Goal: Task Accomplishment & Management: Complete application form

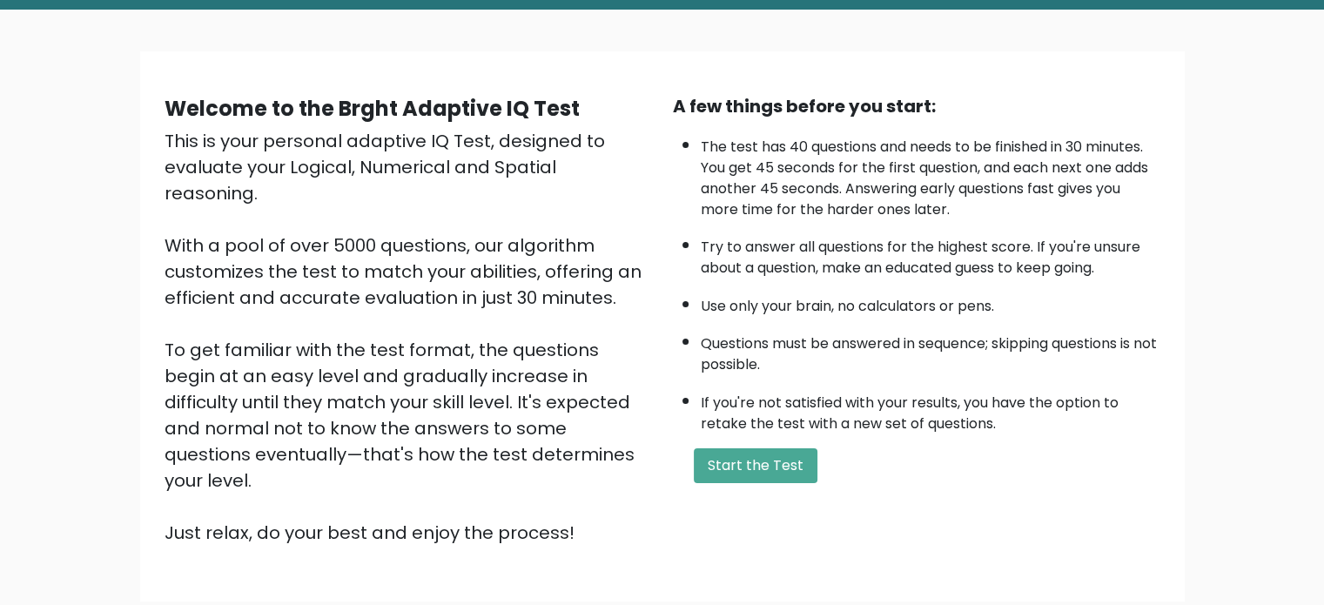
scroll to position [87, 0]
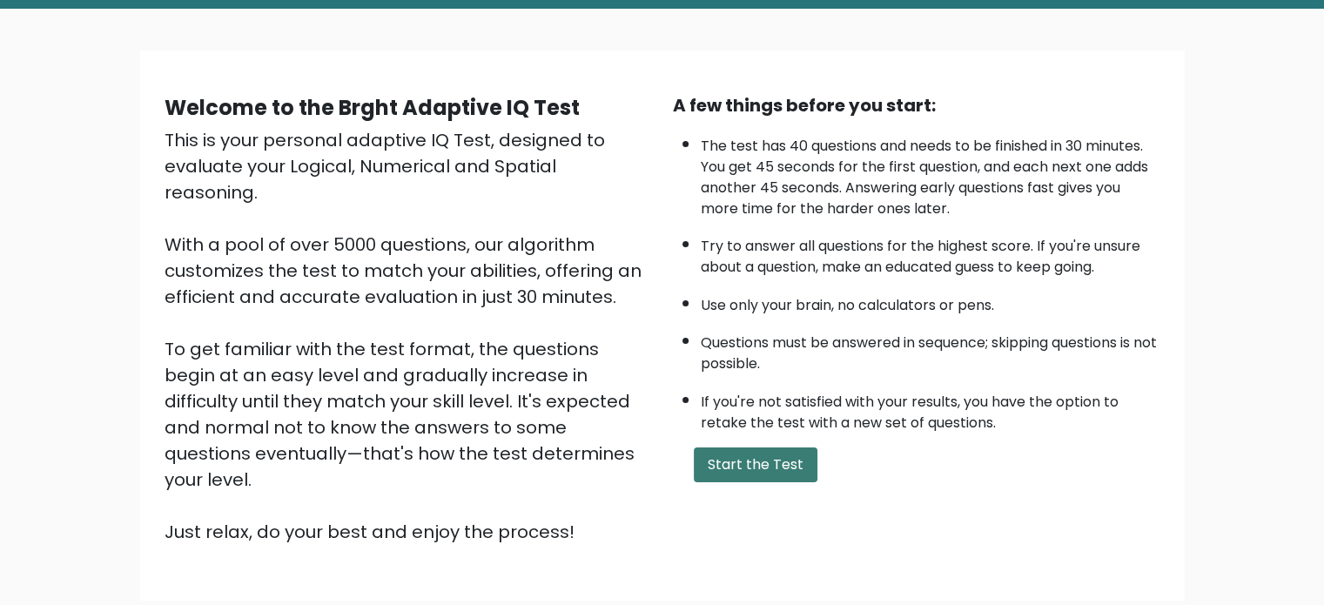
click at [744, 468] on button "Start the Test" at bounding box center [756, 465] width 124 height 35
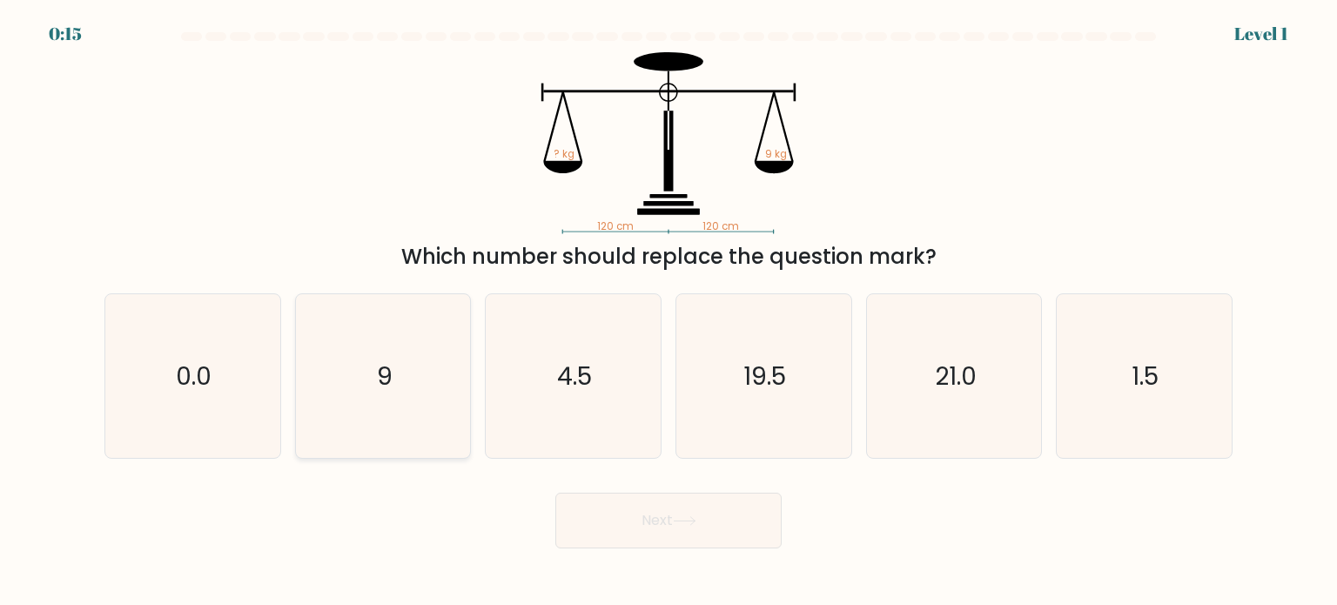
click at [364, 366] on icon "9" at bounding box center [383, 376] width 164 height 164
click at [669, 312] on input "b. 9" at bounding box center [669, 307] width 1 height 9
radio input "true"
click at [685, 520] on icon at bounding box center [685, 521] width 24 height 10
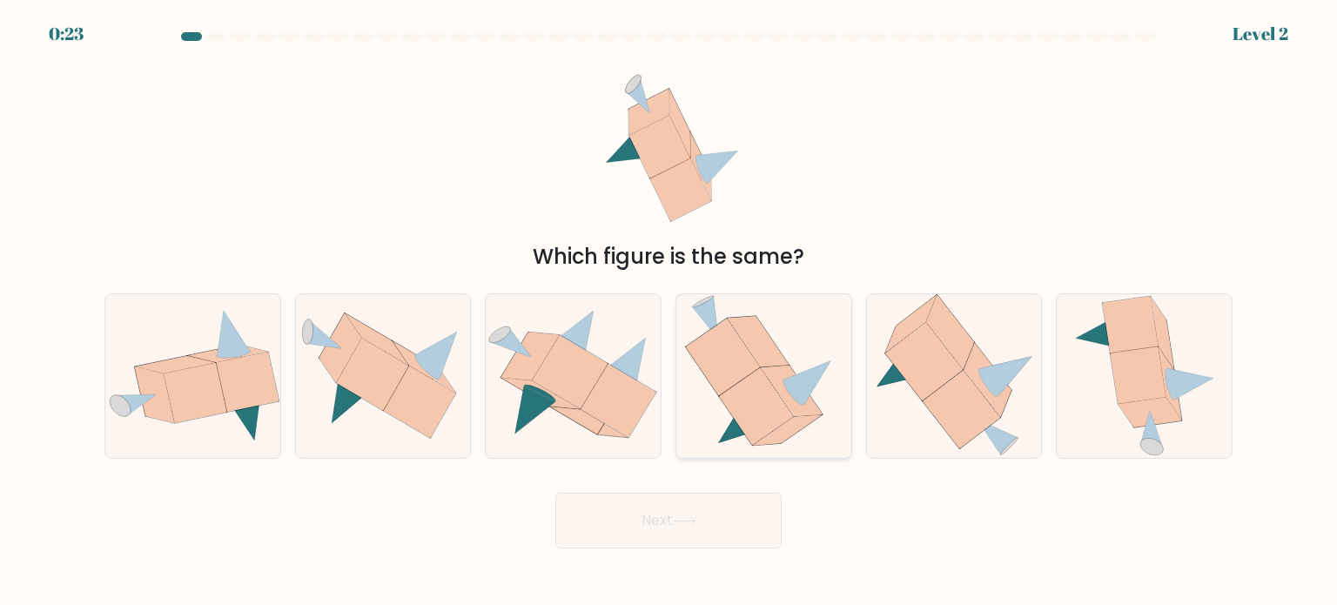
click at [800, 376] on icon at bounding box center [808, 382] width 47 height 45
click at [670, 312] on input "d." at bounding box center [669, 307] width 1 height 9
radio input "true"
click at [690, 511] on button "Next" at bounding box center [669, 521] width 226 height 56
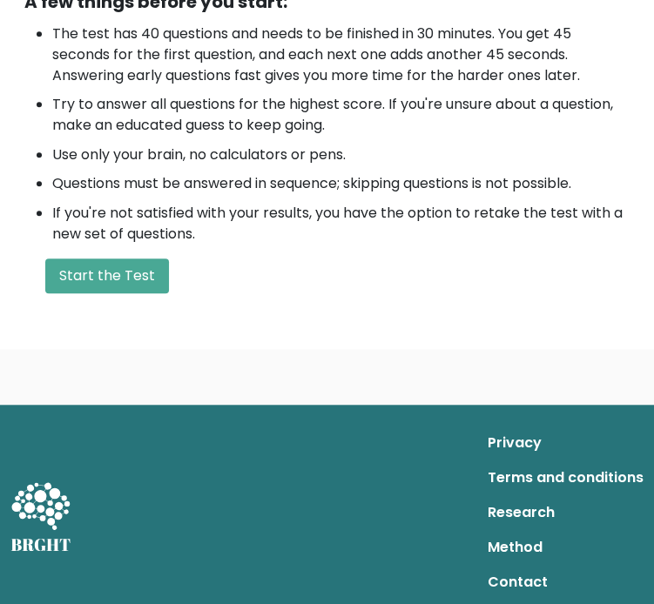
scroll to position [566, 0]
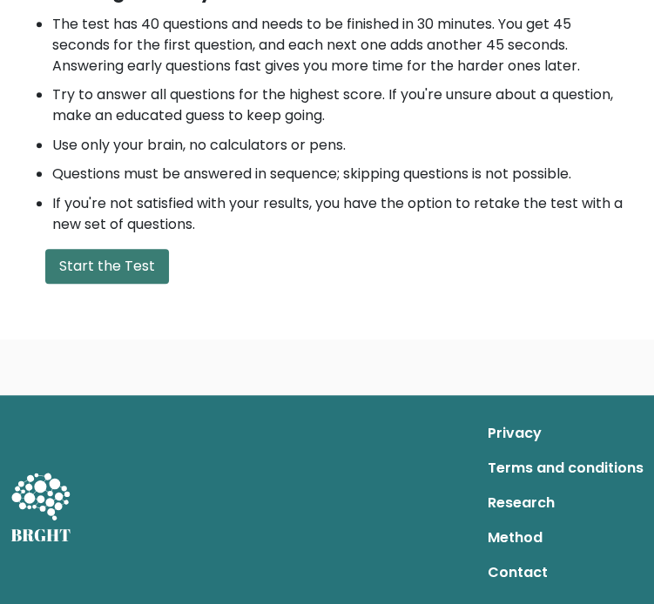
click at [84, 266] on button "Start the Test" at bounding box center [107, 266] width 124 height 35
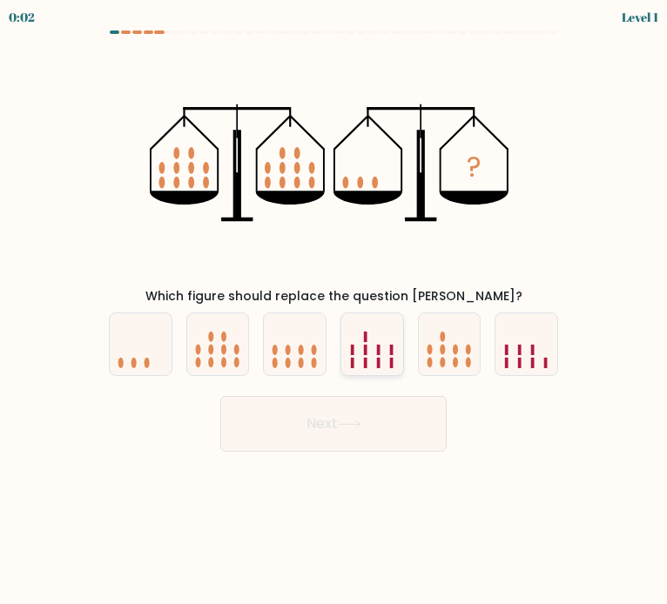
click at [352, 351] on rect at bounding box center [352, 350] width 3 height 10
click at [334, 311] on input "d." at bounding box center [334, 306] width 1 height 9
radio input "true"
click at [353, 421] on icon at bounding box center [350, 425] width 24 height 10
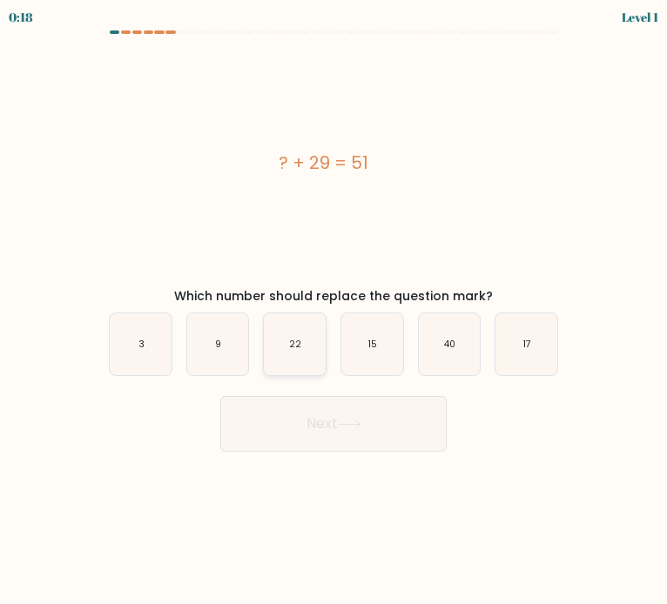
click at [287, 342] on icon "22" at bounding box center [295, 344] width 62 height 62
click at [334, 311] on input "c. 22" at bounding box center [334, 306] width 1 height 9
radio input "true"
click at [338, 417] on button "Next" at bounding box center [333, 424] width 226 height 56
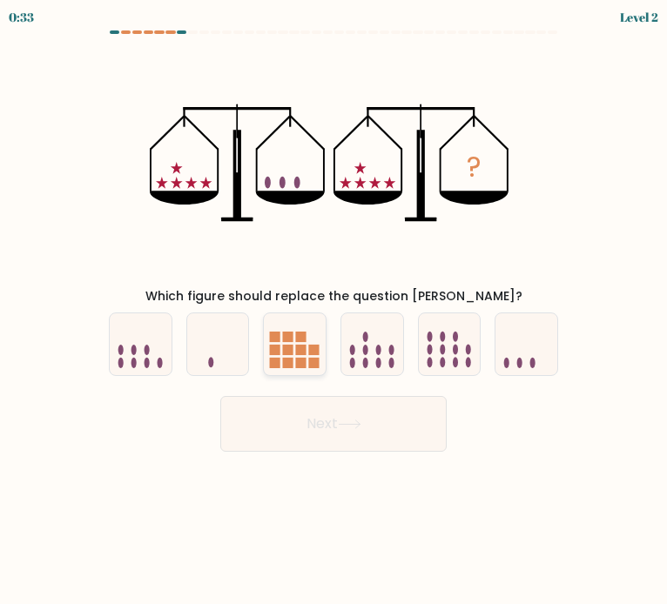
click at [288, 341] on rect at bounding box center [288, 337] width 10 height 10
click at [334, 311] on input "c." at bounding box center [334, 306] width 1 height 9
radio input "true"
click at [334, 419] on button "Next" at bounding box center [333, 424] width 226 height 56
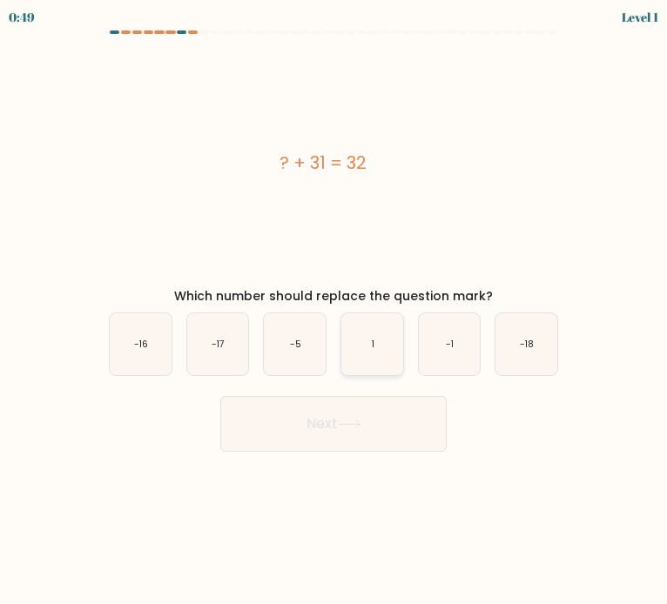
click at [381, 350] on icon "1" at bounding box center [372, 344] width 62 height 62
click at [334, 311] on input "d. 1" at bounding box center [334, 306] width 1 height 9
radio input "true"
click at [379, 426] on button "Next" at bounding box center [333, 424] width 226 height 56
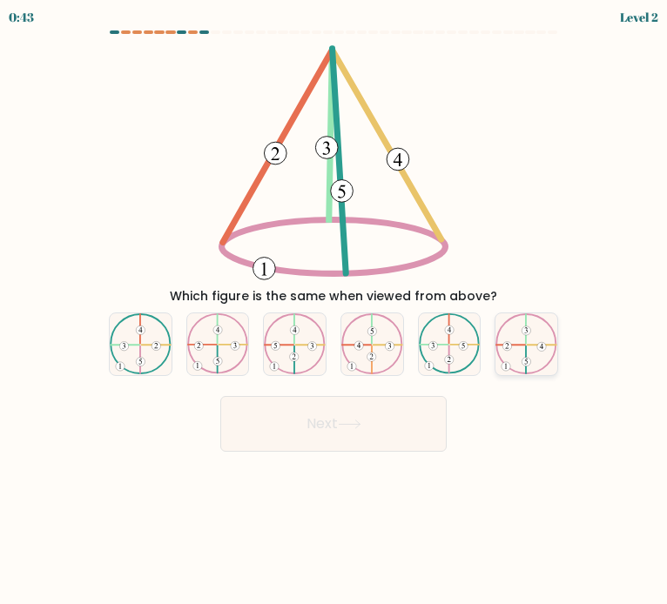
click at [530, 346] on 421 at bounding box center [542, 346] width 29 height 0
click at [334, 311] on input "f." at bounding box center [334, 306] width 1 height 9
radio input "true"
click at [327, 424] on button "Next" at bounding box center [333, 424] width 226 height 56
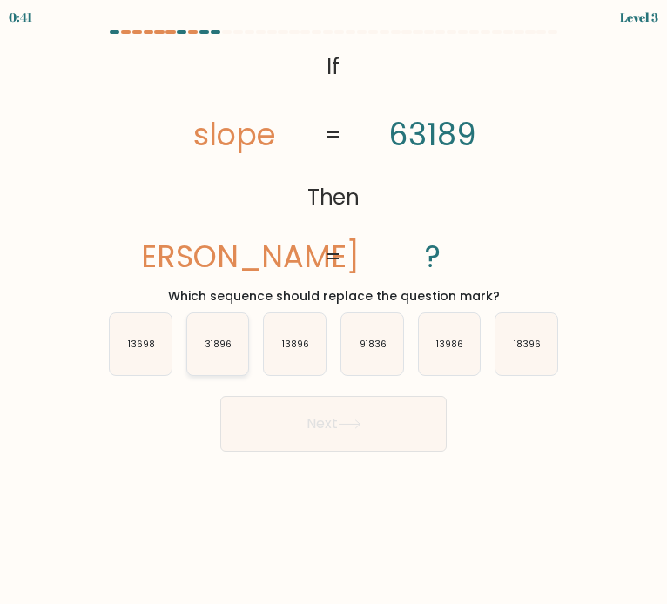
click at [226, 347] on text "31896" at bounding box center [218, 344] width 27 height 13
click at [334, 311] on input "b. 31896" at bounding box center [334, 306] width 1 height 9
radio input "true"
click at [345, 415] on button "Next" at bounding box center [333, 424] width 226 height 56
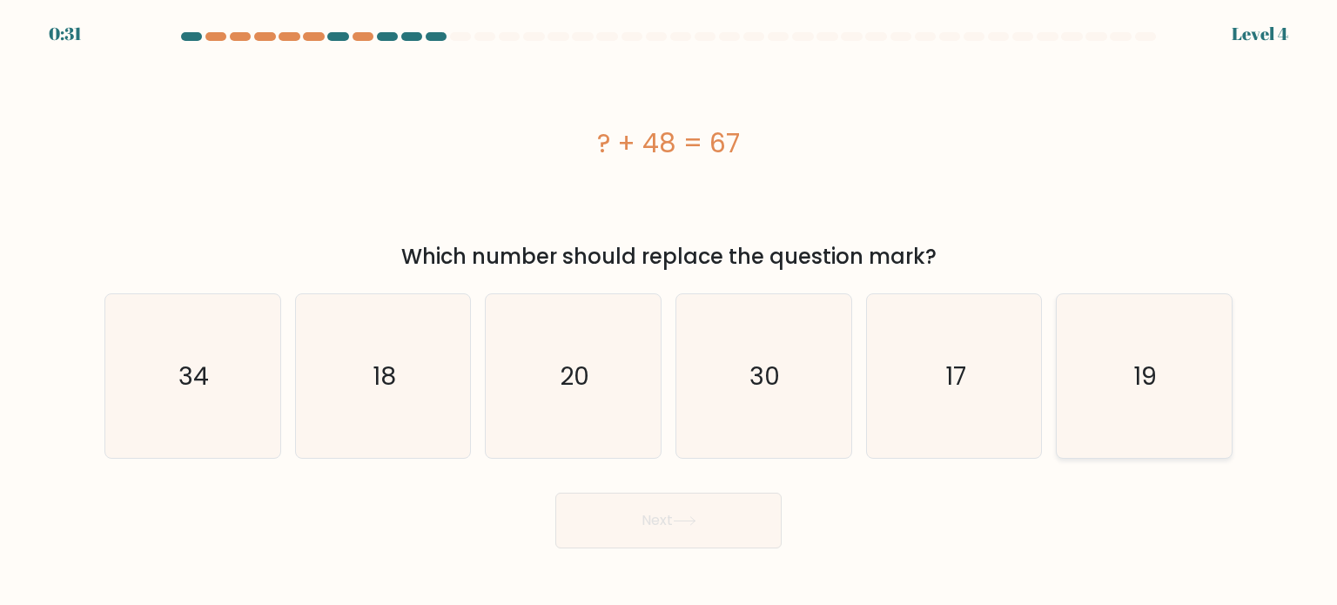
click at [666, 425] on icon "19" at bounding box center [1144, 376] width 164 height 164
click at [666, 312] on input "f. 19" at bounding box center [669, 307] width 1 height 9
radio input "true"
click at [666, 512] on button "Next" at bounding box center [669, 521] width 226 height 56
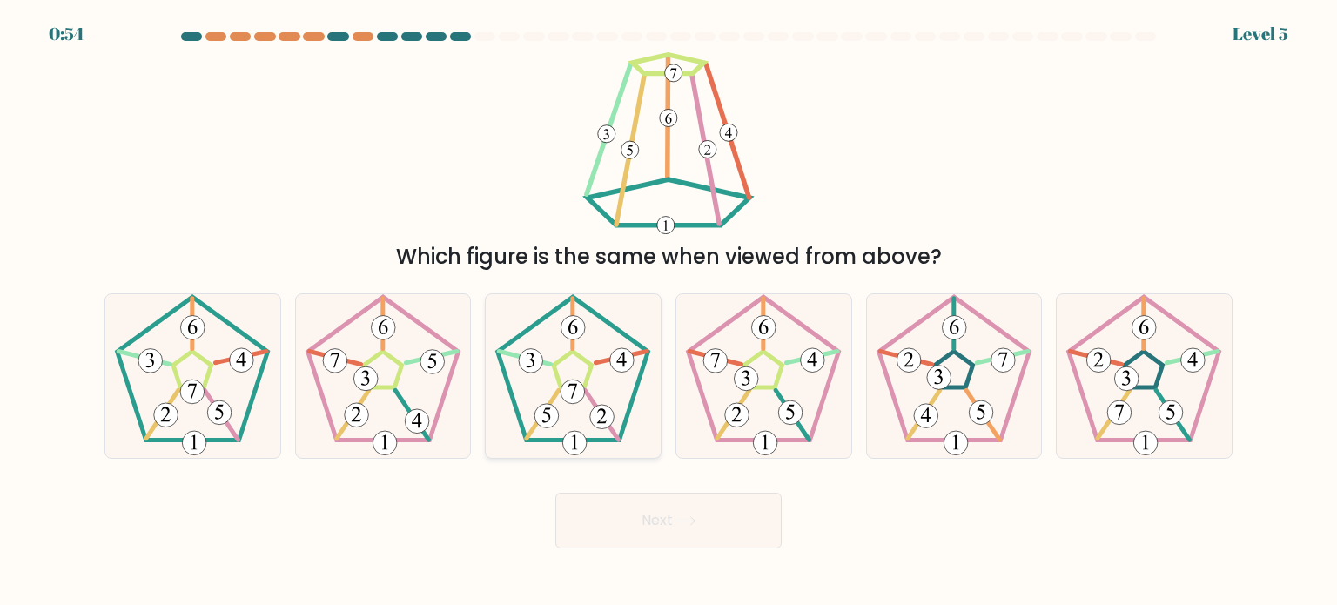
click at [584, 387] on 422 at bounding box center [574, 392] width 24 height 24
click at [666, 312] on input "c." at bounding box center [669, 307] width 1 height 9
radio input "true"
click at [662, 530] on button "Next" at bounding box center [669, 521] width 226 height 56
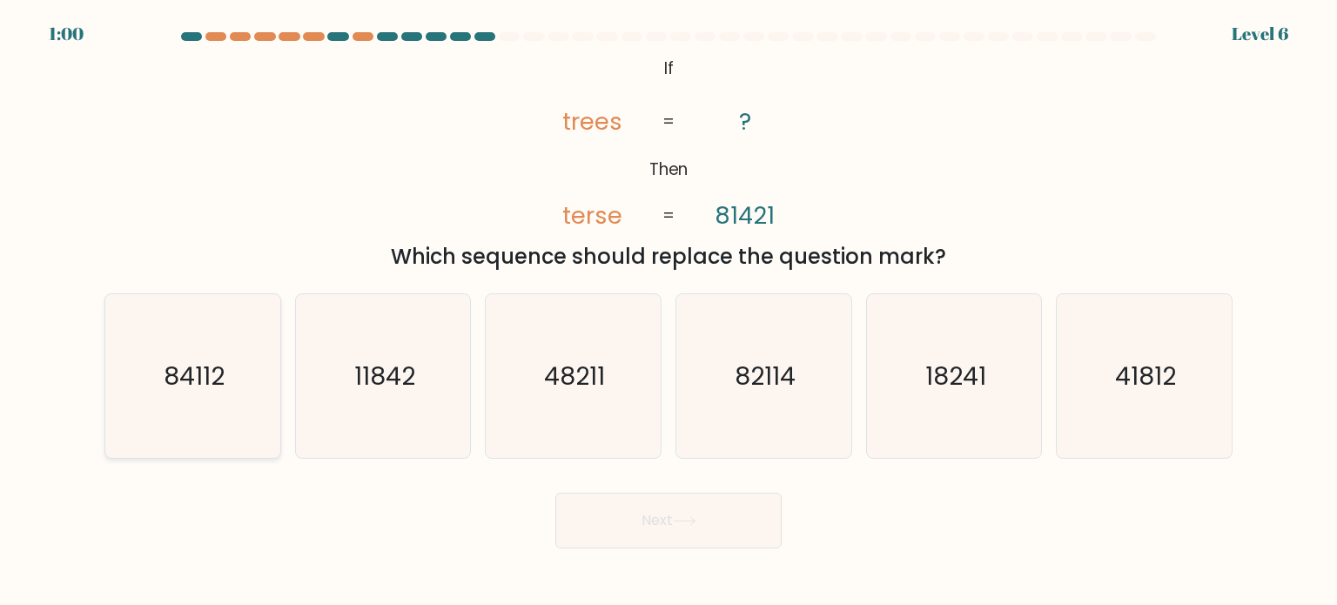
click at [199, 383] on text "84112" at bounding box center [194, 375] width 61 height 35
click at [666, 312] on input "a. 84112" at bounding box center [669, 307] width 1 height 9
radio input "true"
click at [666, 523] on icon at bounding box center [685, 521] width 24 height 10
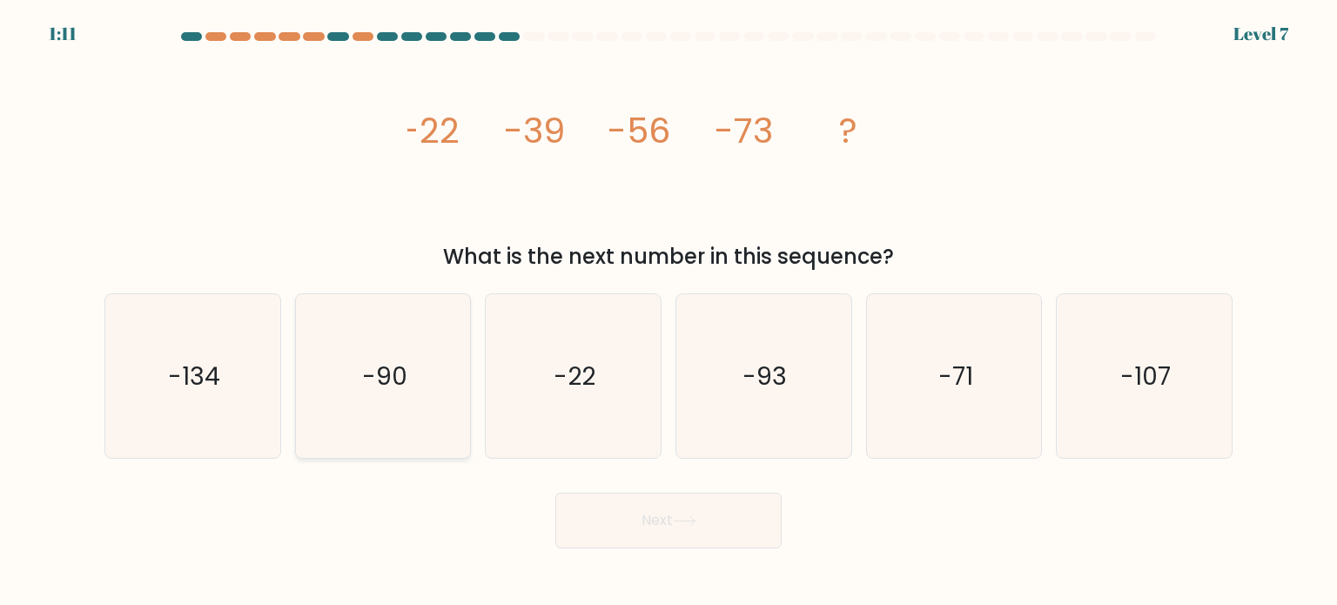
click at [448, 359] on icon "-90" at bounding box center [383, 376] width 164 height 164
click at [666, 312] on input "b. -90" at bounding box center [669, 307] width 1 height 9
radio input "true"
click at [666, 512] on button "Next" at bounding box center [669, 521] width 226 height 56
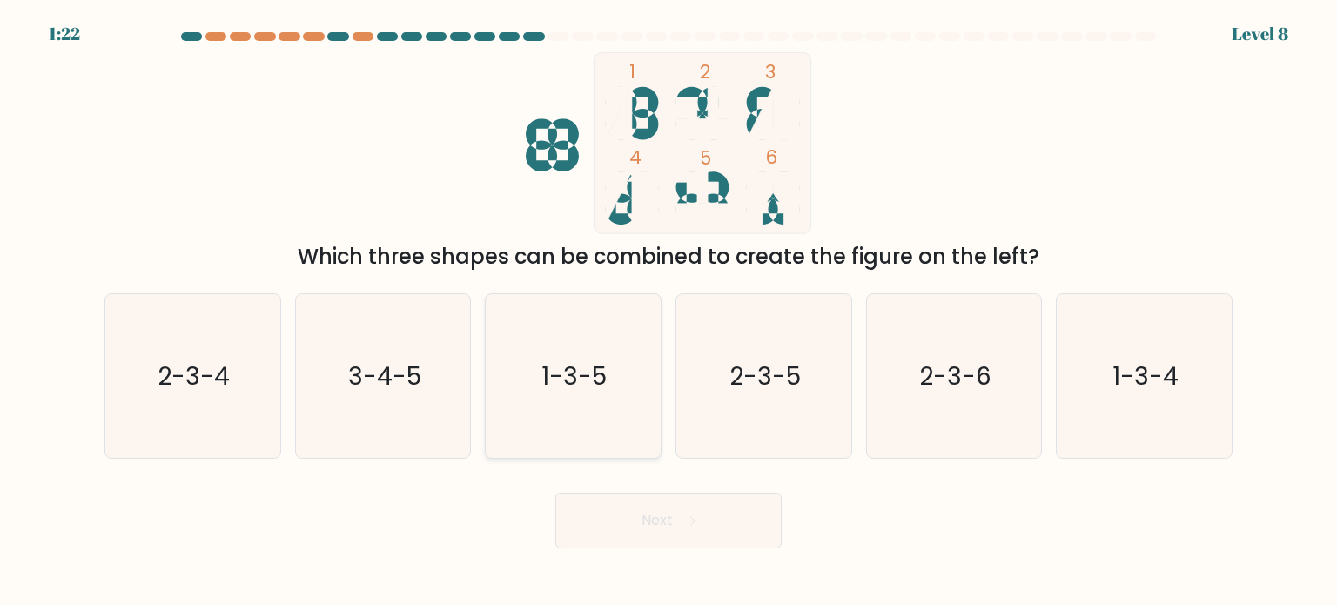
click at [567, 393] on icon "1-3-5" at bounding box center [573, 376] width 164 height 164
click at [666, 312] on input "c. 1-3-5" at bounding box center [669, 307] width 1 height 9
radio input "true"
click at [666, 527] on button "Next" at bounding box center [669, 521] width 226 height 56
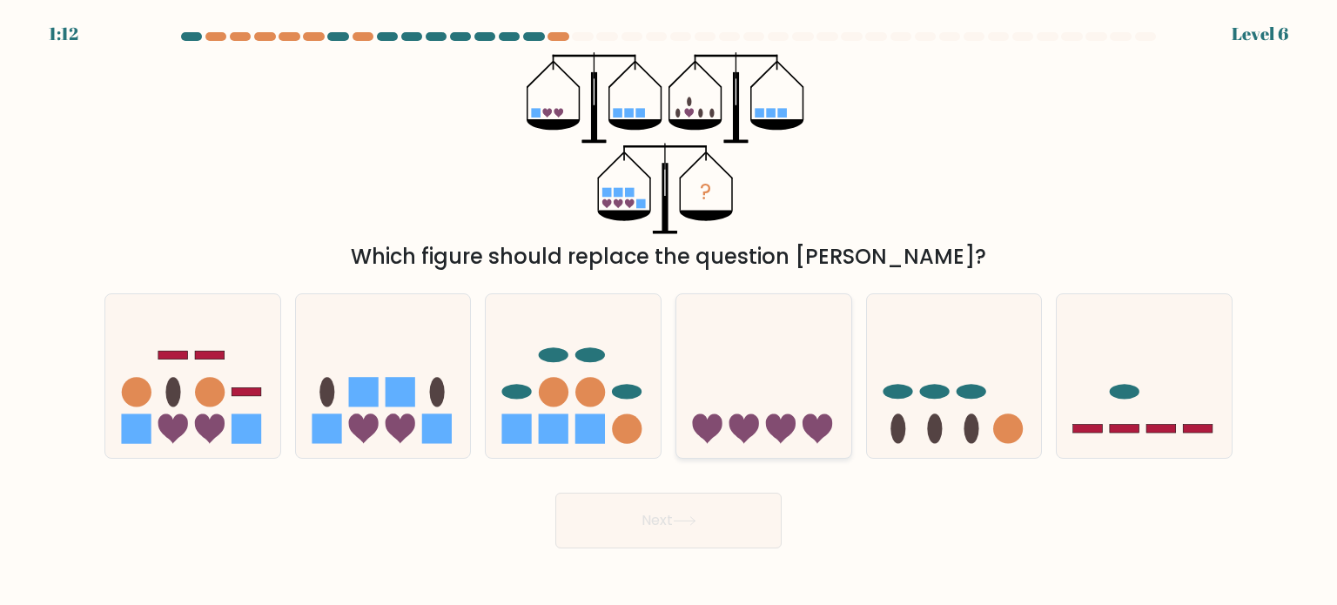
click at [666, 363] on icon at bounding box center [764, 376] width 175 height 145
click at [666, 312] on input "d." at bounding box center [669, 307] width 1 height 9
radio input "true"
click at [666, 515] on button "Next" at bounding box center [669, 521] width 226 height 56
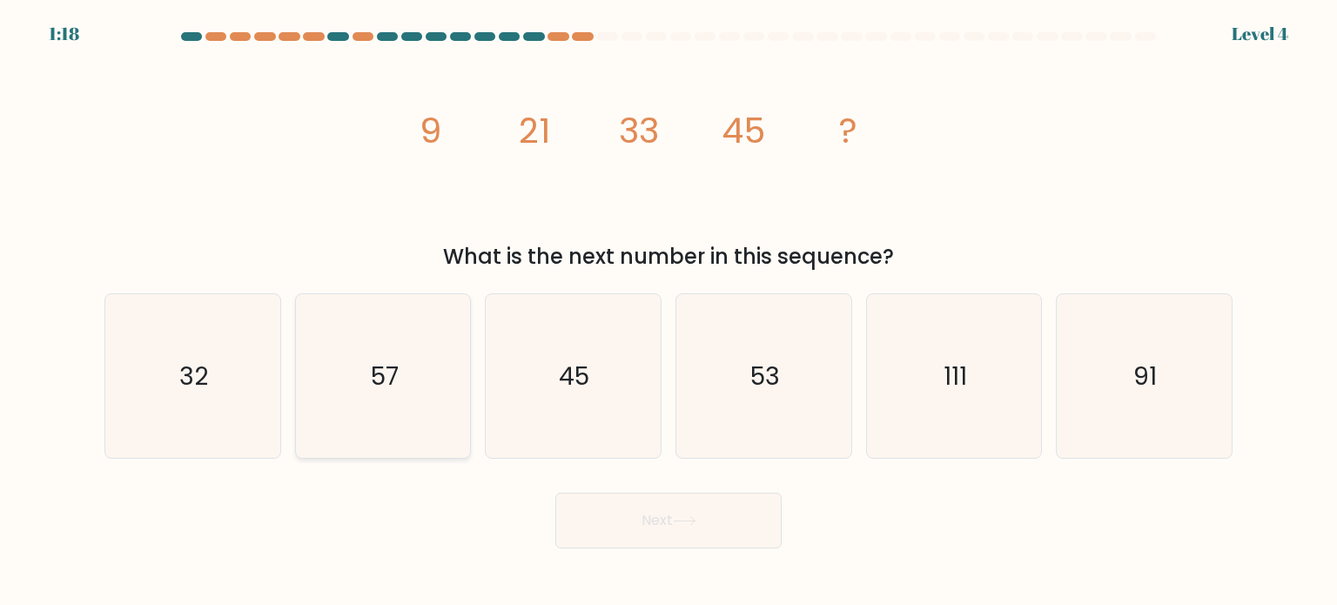
click at [429, 402] on icon "57" at bounding box center [383, 376] width 164 height 164
click at [666, 312] on input "b. 57" at bounding box center [669, 307] width 1 height 9
radio input "true"
click at [666, 522] on button "Next" at bounding box center [669, 521] width 226 height 56
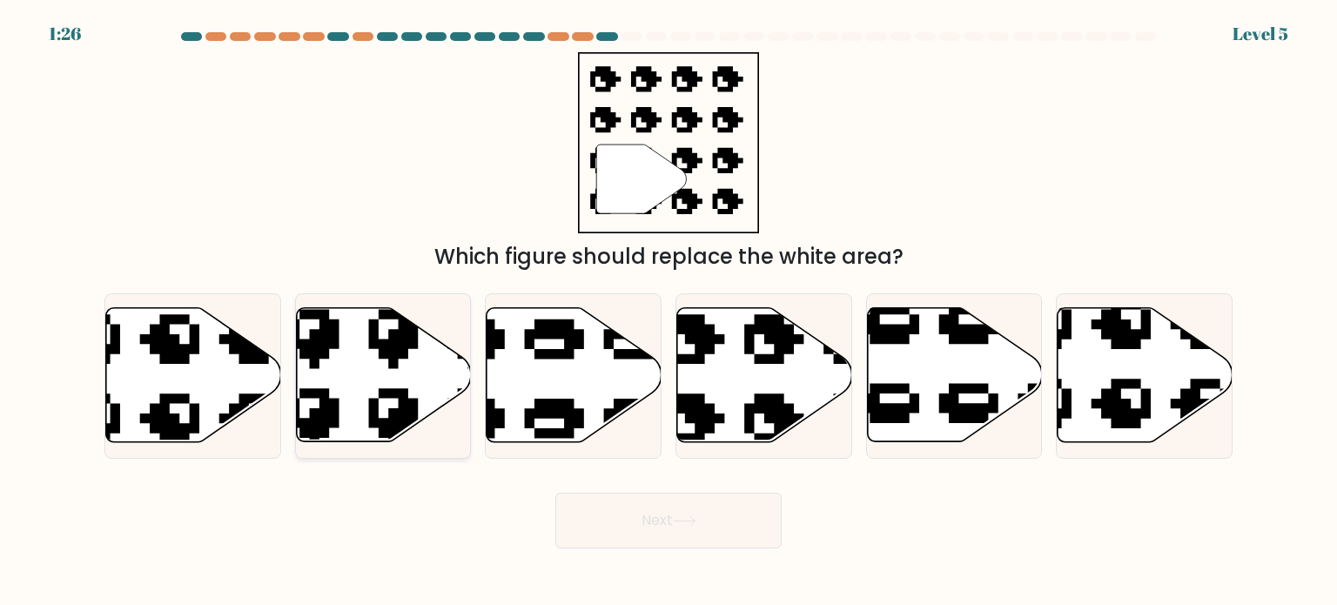
click at [358, 360] on icon at bounding box center [383, 375] width 175 height 134
click at [666, 312] on input "b." at bounding box center [669, 307] width 1 height 9
radio input "true"
click at [666, 514] on button "Next" at bounding box center [669, 521] width 226 height 56
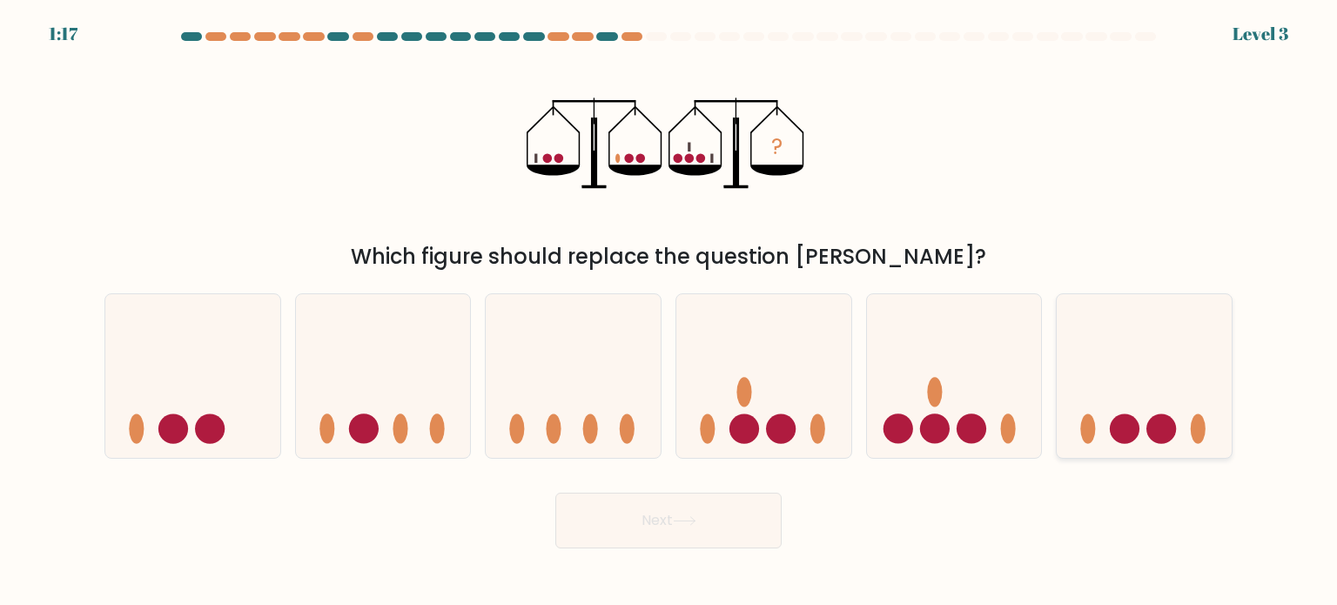
click at [666, 399] on icon at bounding box center [1144, 376] width 175 height 145
click at [666, 312] on input "f." at bounding box center [669, 307] width 1 height 9
radio input "true"
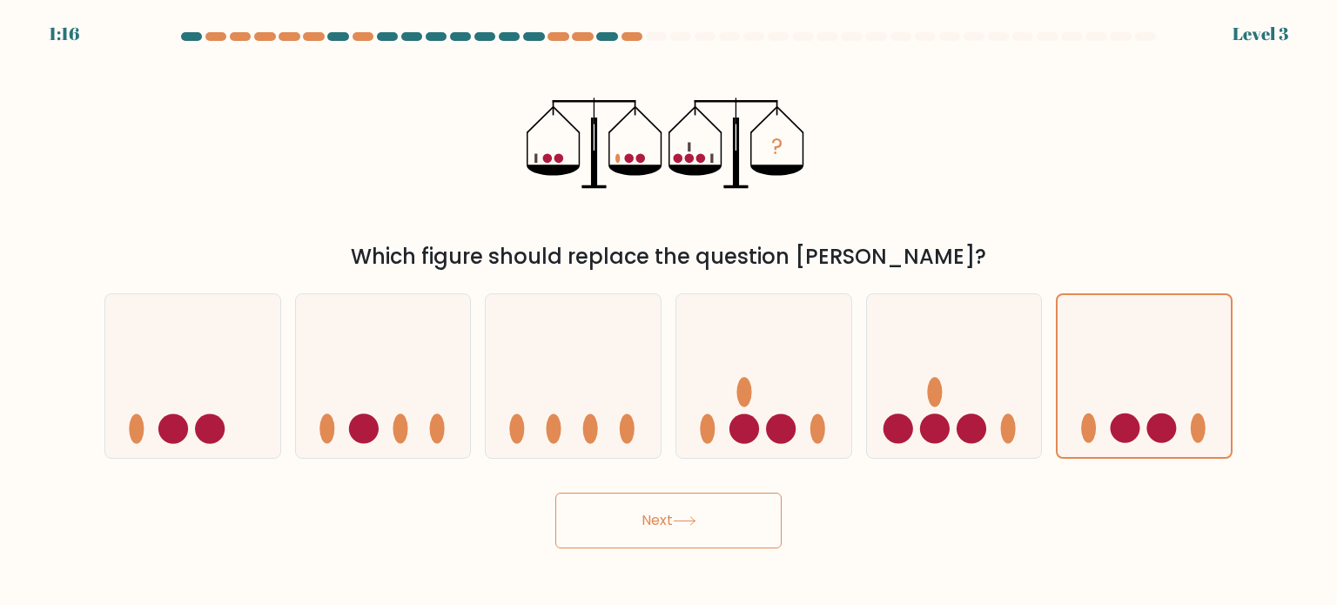
click at [666, 522] on button "Next" at bounding box center [669, 521] width 226 height 56
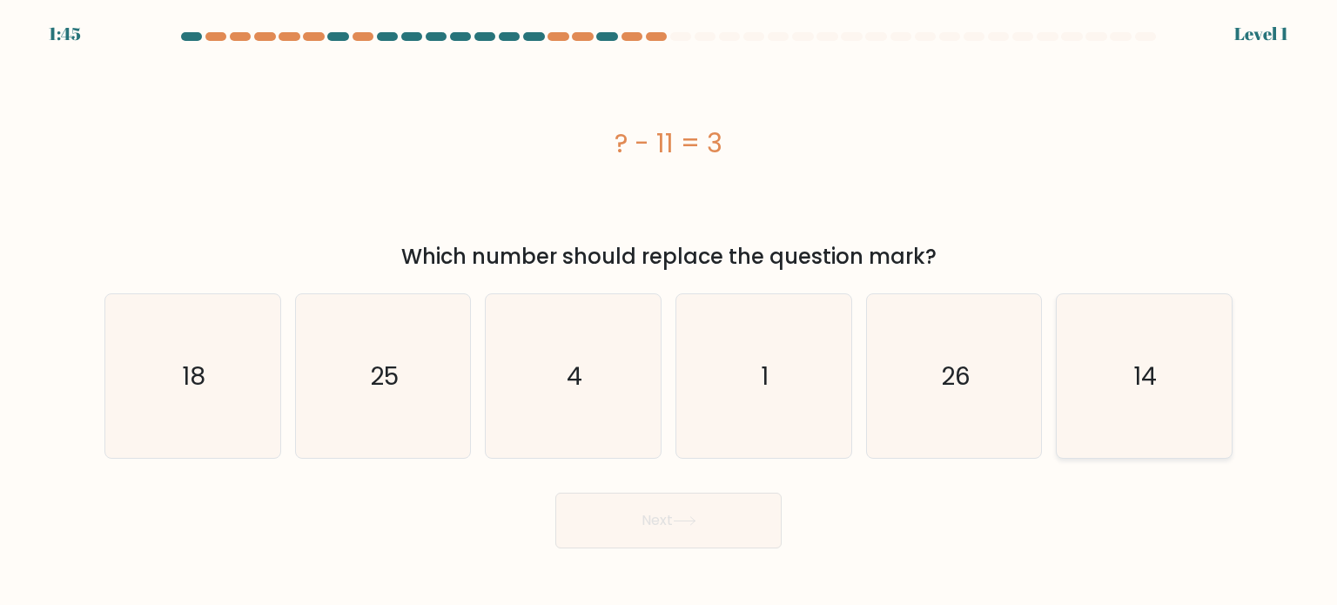
click at [666, 360] on icon "14" at bounding box center [1144, 376] width 164 height 164
click at [666, 312] on input "f. 14" at bounding box center [669, 307] width 1 height 9
radio input "true"
click at [666, 522] on button "Next" at bounding box center [669, 521] width 226 height 56
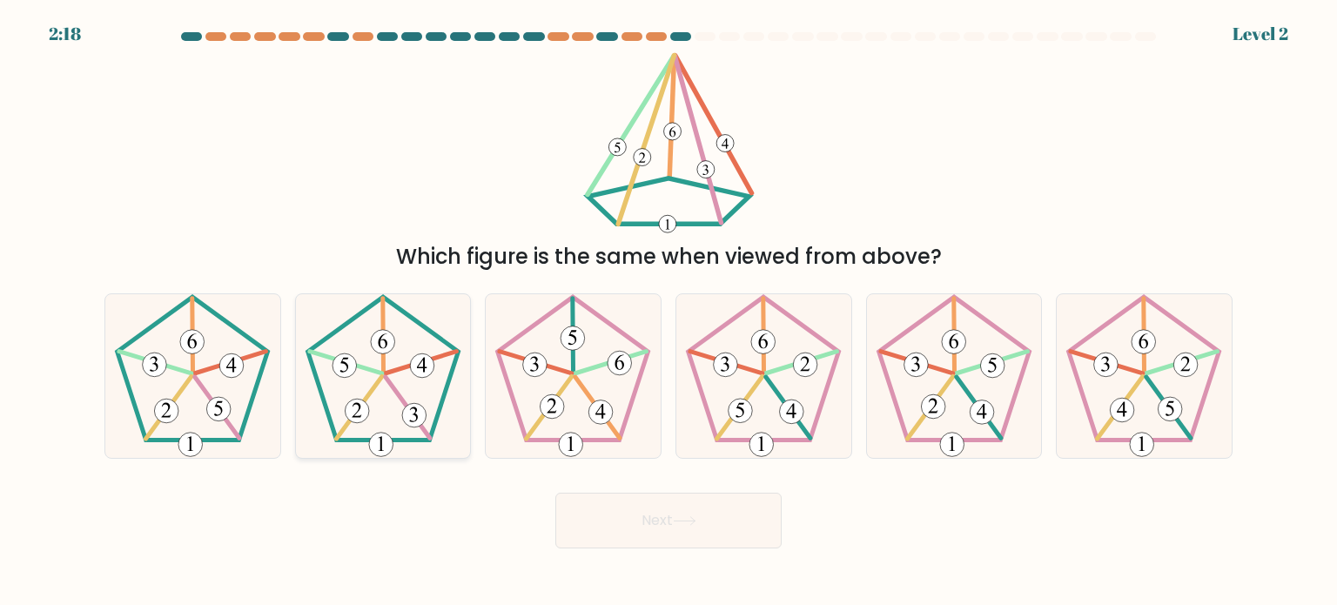
click at [392, 388] on 341 at bounding box center [408, 407] width 44 height 61
click at [666, 312] on input "b." at bounding box center [669, 307] width 1 height 9
radio input "true"
click at [658, 519] on button "Next" at bounding box center [669, 521] width 226 height 56
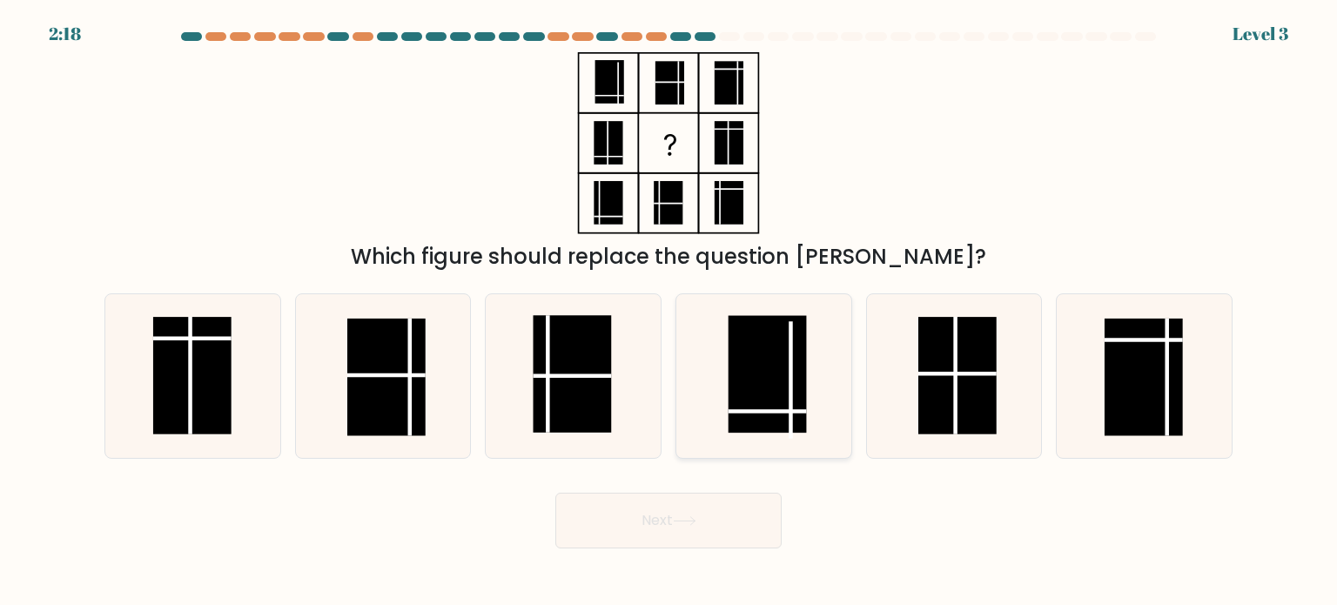
click at [666, 374] on rect at bounding box center [768, 374] width 78 height 118
click at [666, 312] on input "d." at bounding box center [669, 307] width 1 height 9
radio input "true"
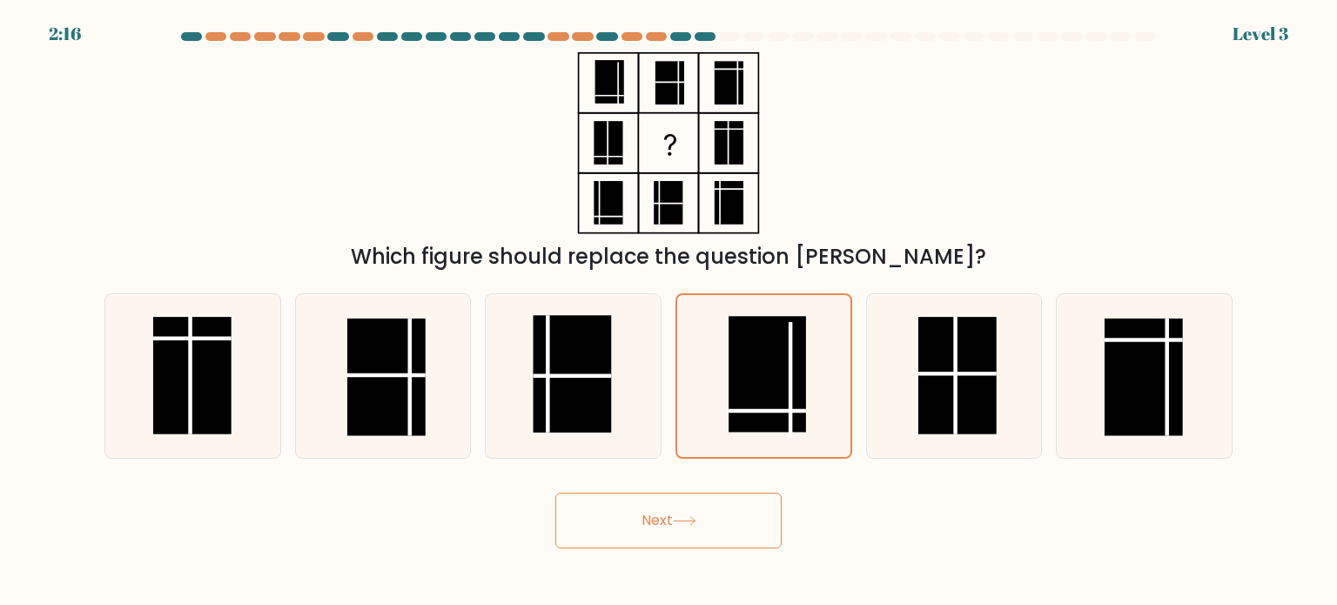
click at [657, 529] on button "Next" at bounding box center [669, 521] width 226 height 56
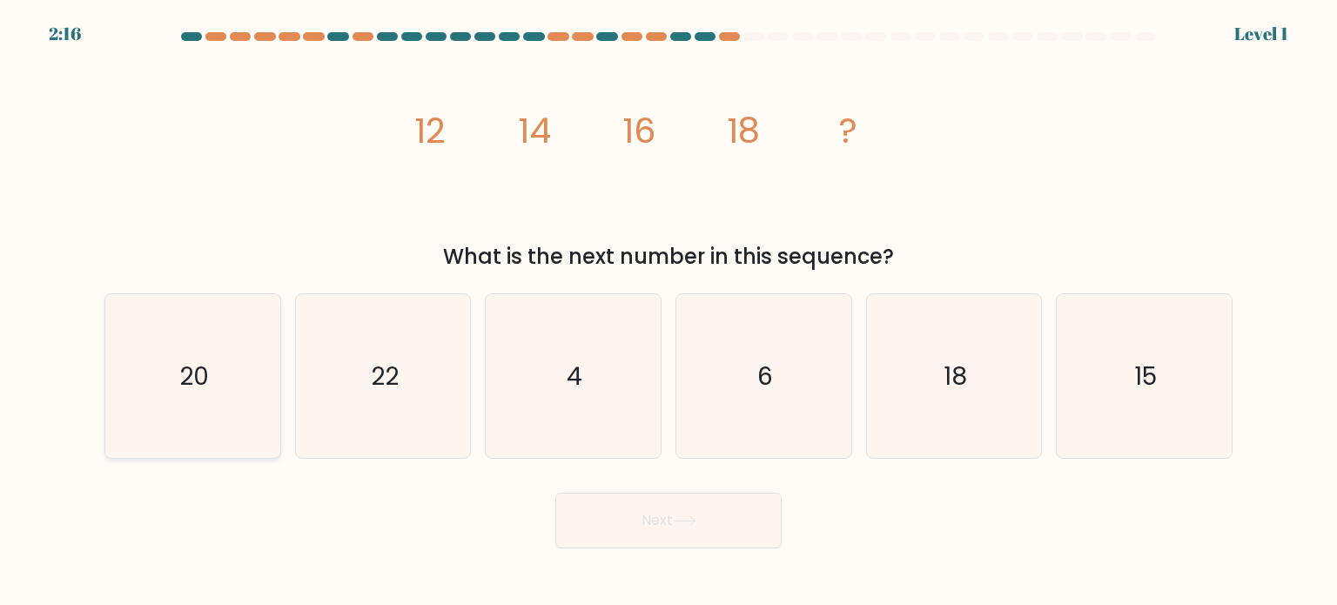
click at [239, 377] on icon "20" at bounding box center [193, 376] width 164 height 164
click at [666, 312] on input "a. 20" at bounding box center [669, 307] width 1 height 9
radio input "true"
click at [666, 508] on button "Next" at bounding box center [669, 521] width 226 height 56
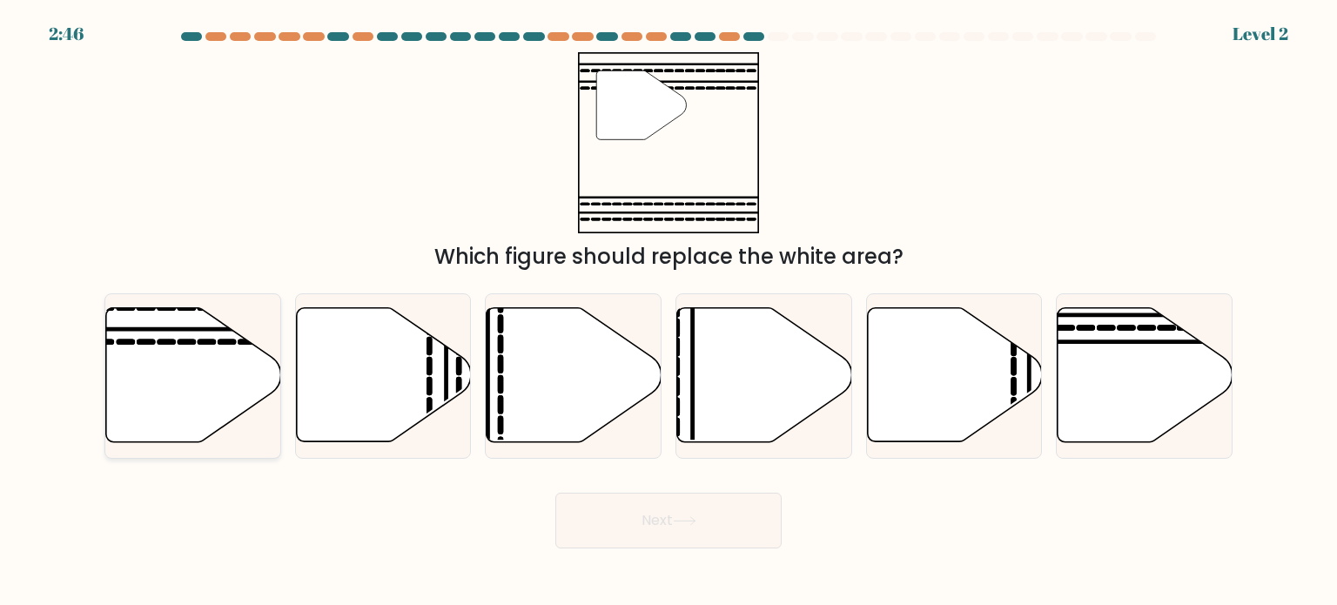
click at [200, 370] on icon at bounding box center [193, 375] width 175 height 134
click at [666, 312] on input "a." at bounding box center [669, 307] width 1 height 9
radio input "true"
click at [655, 518] on button "Next" at bounding box center [669, 521] width 226 height 56
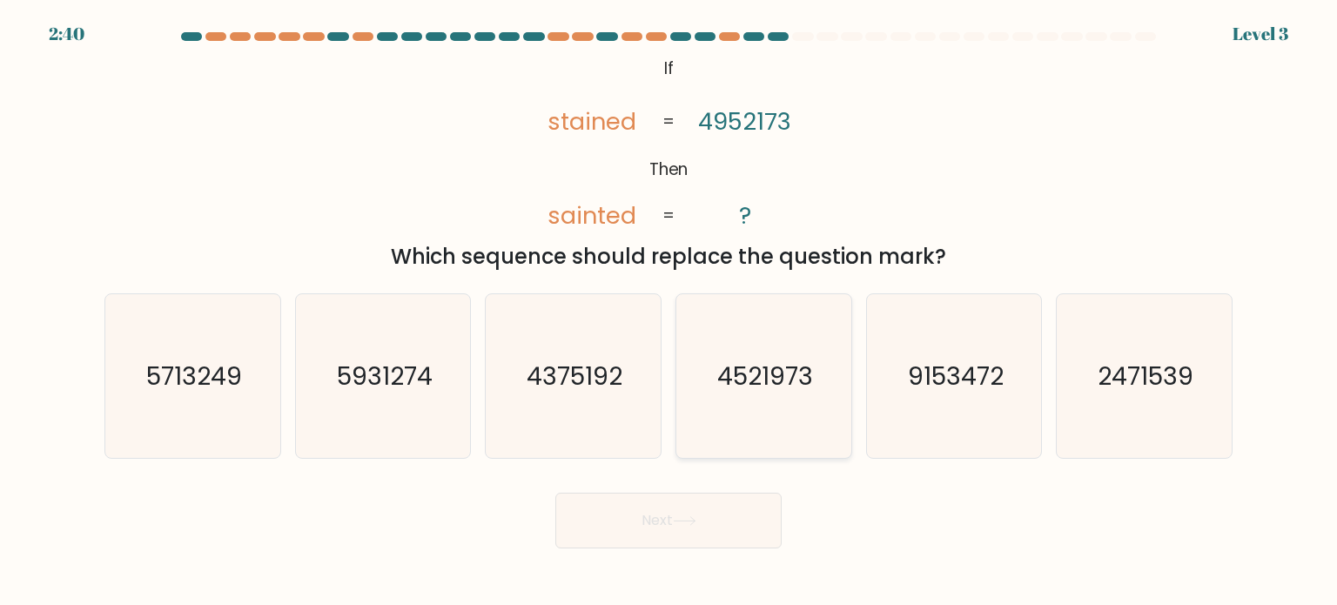
click at [666, 368] on text "4521973" at bounding box center [766, 375] width 96 height 35
click at [666, 312] on input "d. 4521973" at bounding box center [669, 307] width 1 height 9
radio input "true"
click at [666, 527] on button "Next" at bounding box center [669, 521] width 226 height 56
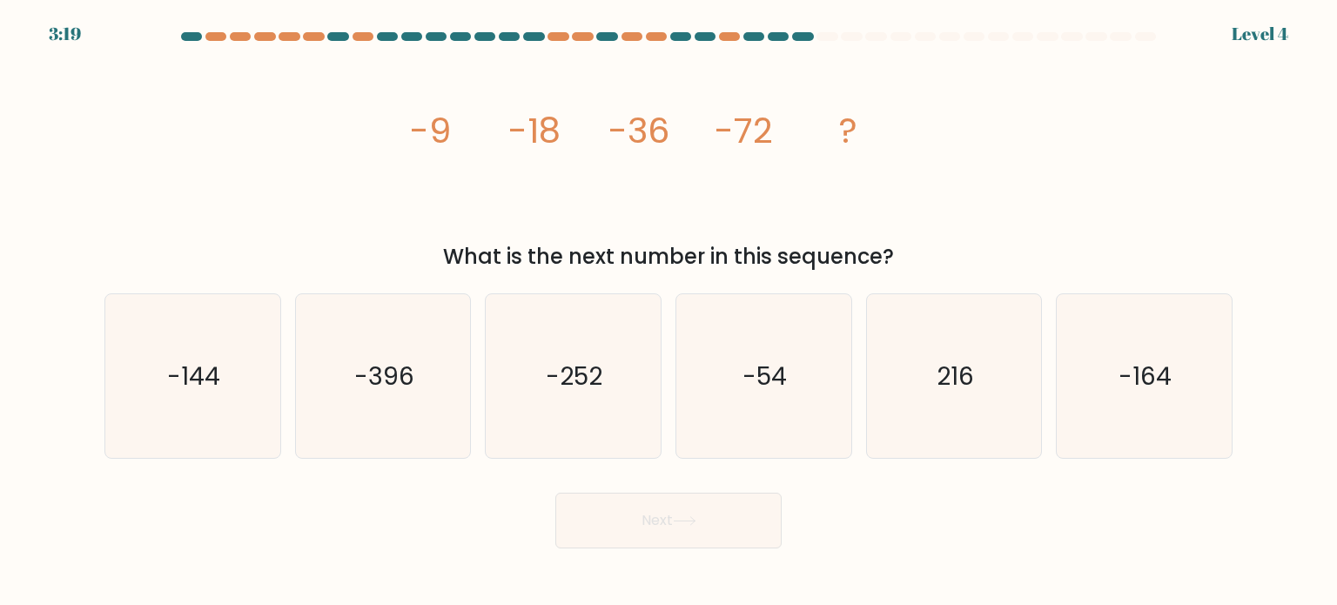
click at [152, 121] on div "image/svg+xml -9 -18 -36 -72 ? What is the next number in this sequence?" at bounding box center [668, 162] width 1149 height 220
click at [199, 361] on text "-144" at bounding box center [194, 375] width 53 height 35
click at [666, 312] on input "a. -144" at bounding box center [669, 307] width 1 height 9
radio input "true"
click at [666, 515] on button "Next" at bounding box center [669, 521] width 226 height 56
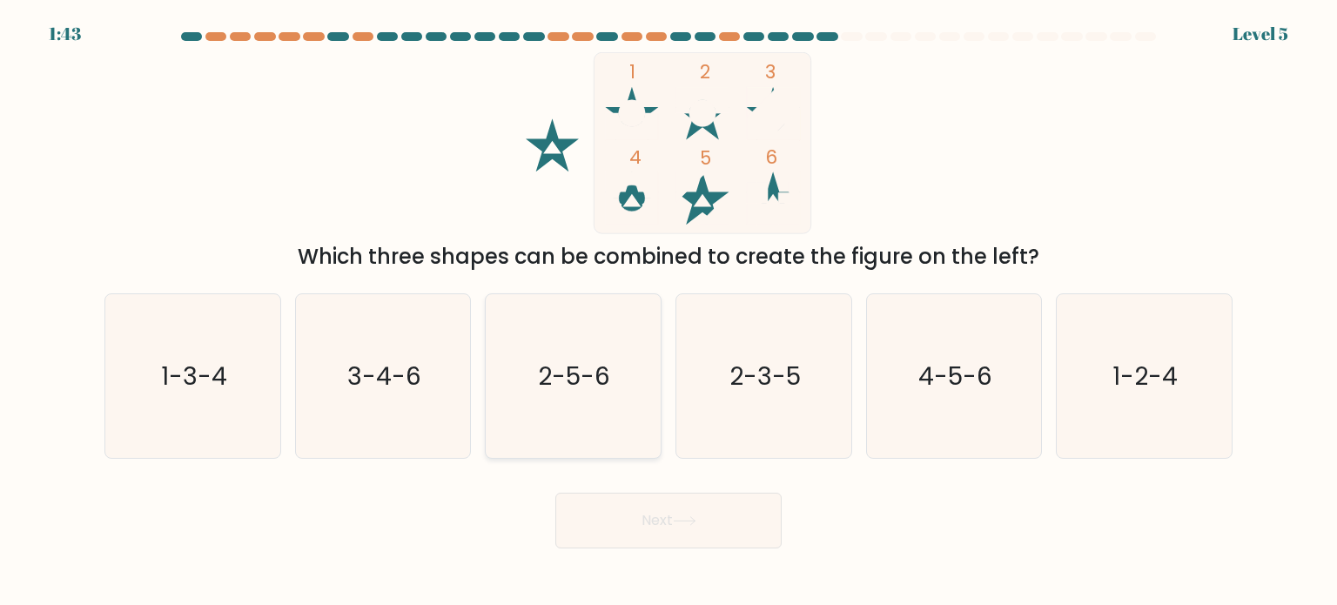
click at [635, 375] on icon "2-5-6" at bounding box center [573, 376] width 164 height 164
click at [666, 312] on input "c. 2-5-6" at bounding box center [669, 307] width 1 height 9
radio input "true"
click at [650, 531] on button "Next" at bounding box center [669, 521] width 226 height 56
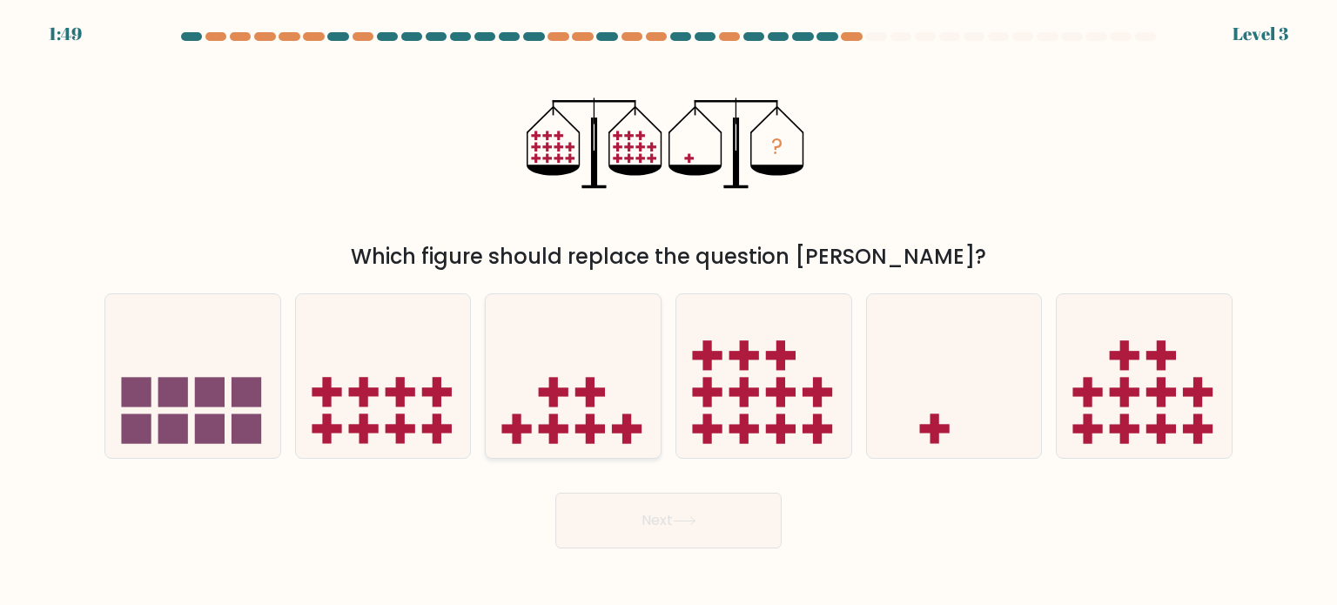
click at [583, 397] on icon at bounding box center [573, 376] width 175 height 145
click at [666, 312] on input "c." at bounding box center [669, 307] width 1 height 9
radio input "true"
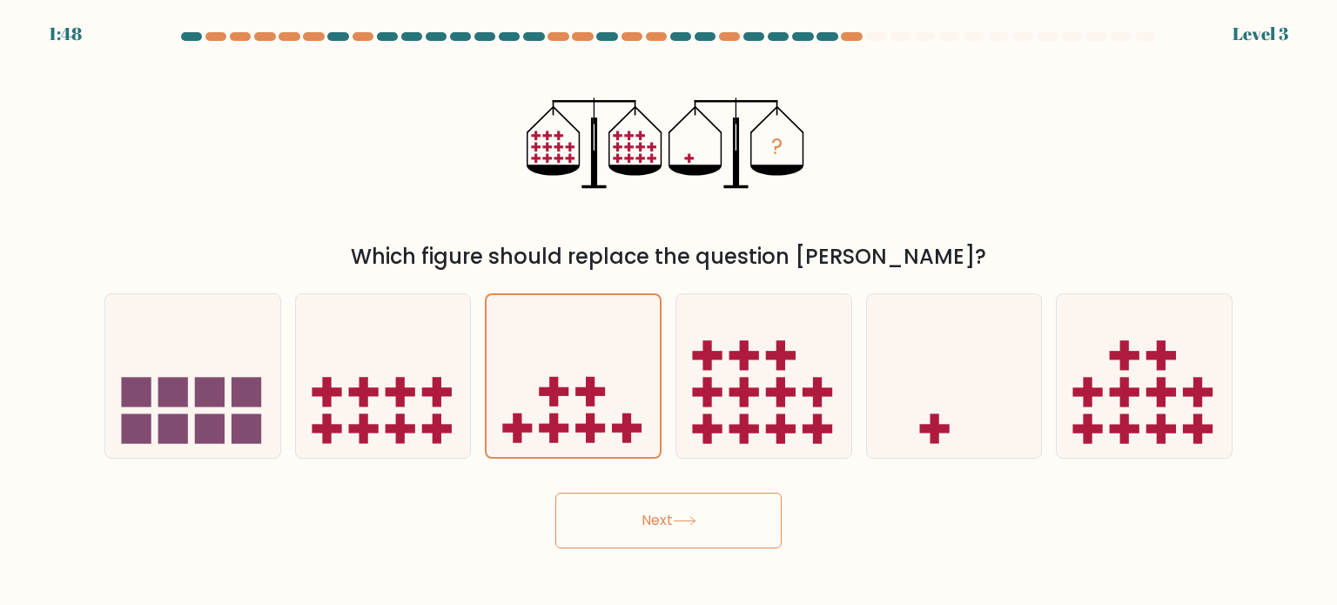
click at [666, 536] on button "Next" at bounding box center [669, 521] width 226 height 56
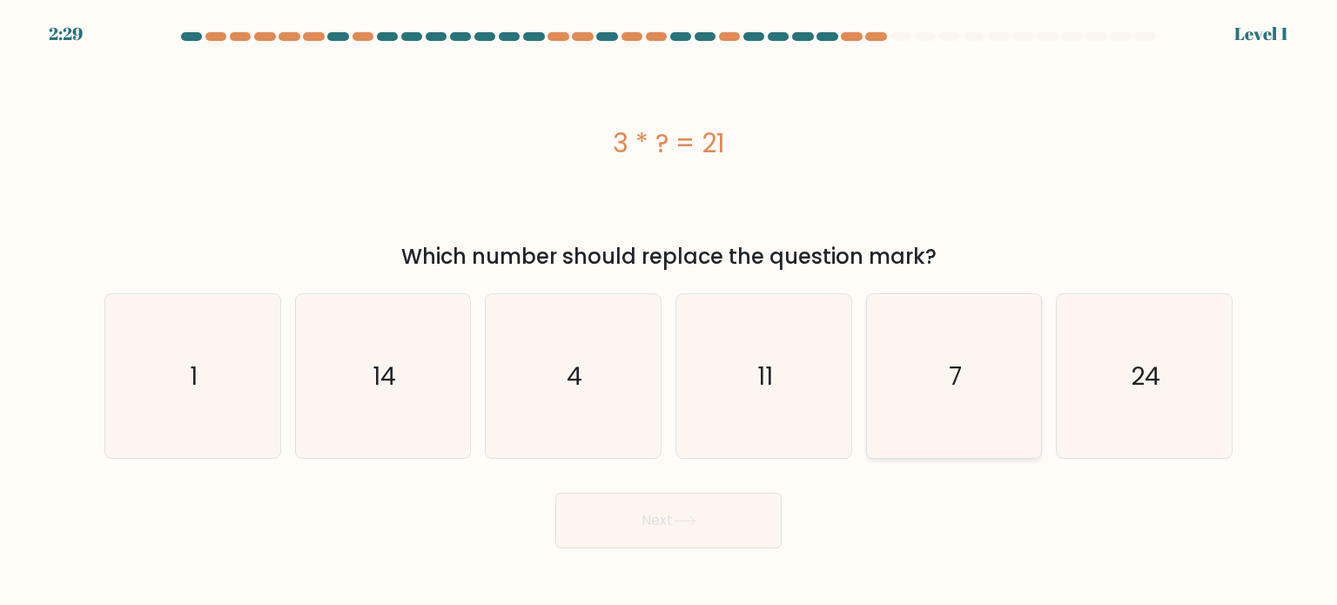
click at [666, 359] on icon "7" at bounding box center [955, 376] width 164 height 164
click at [666, 312] on input "e. 7" at bounding box center [669, 307] width 1 height 9
radio input "true"
click at [666, 518] on button "Next" at bounding box center [669, 521] width 226 height 56
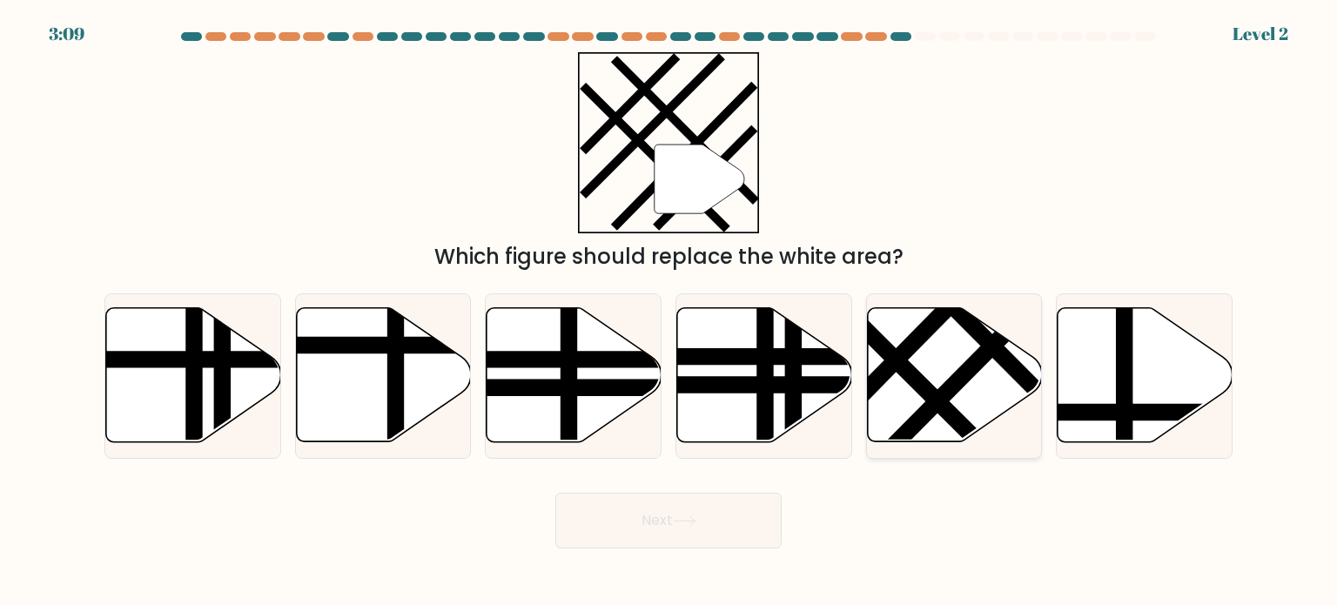
click at [666, 414] on icon at bounding box center [954, 375] width 175 height 134
click at [666, 312] on input "e." at bounding box center [669, 307] width 1 height 9
radio input "true"
click at [651, 523] on button "Next" at bounding box center [669, 521] width 226 height 56
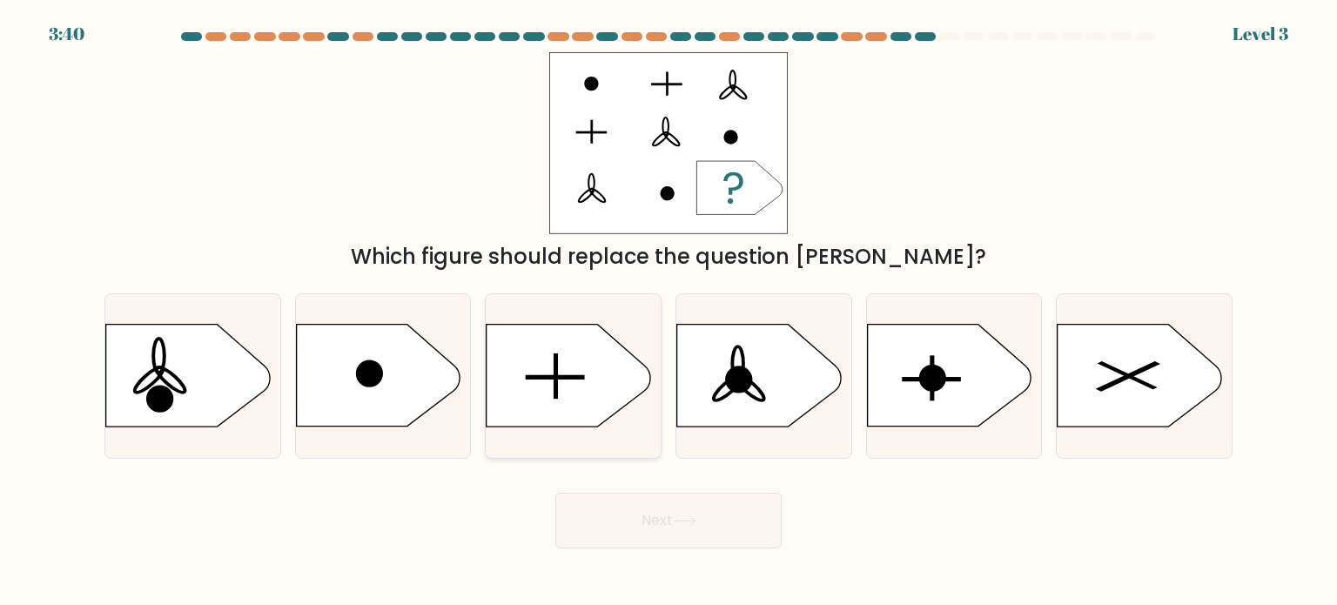
click at [582, 369] on icon at bounding box center [569, 376] width 164 height 102
click at [666, 312] on input "c." at bounding box center [669, 307] width 1 height 9
radio input "true"
click at [666, 525] on button "Next" at bounding box center [669, 521] width 226 height 56
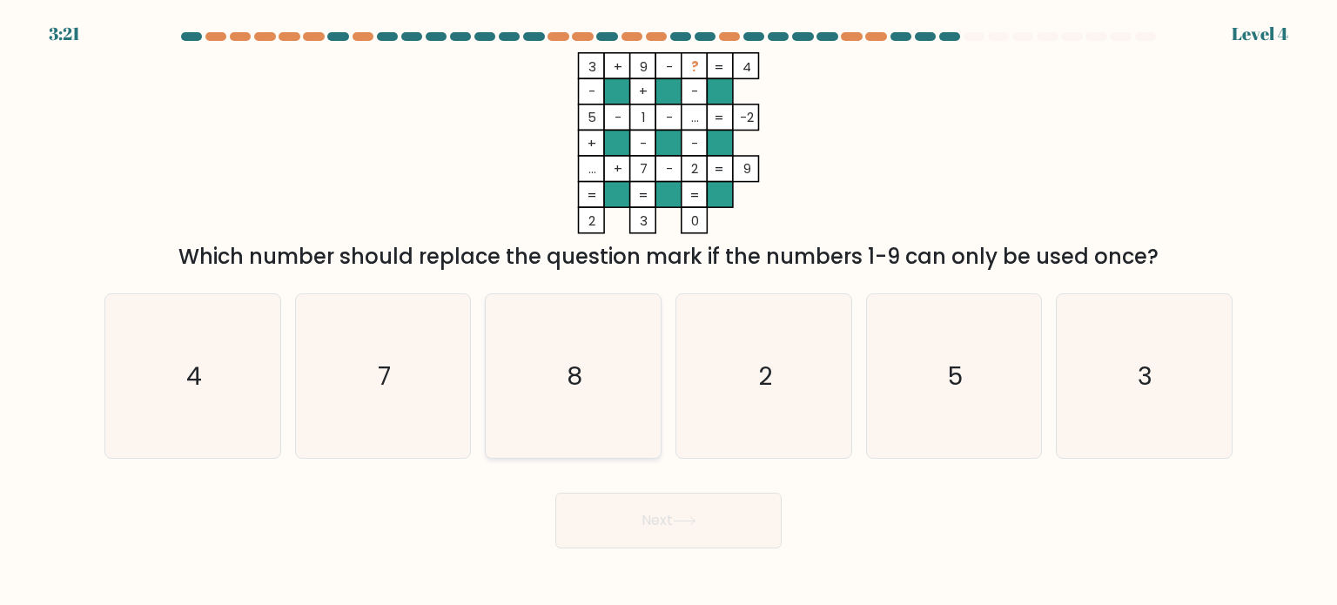
click at [628, 366] on icon "8" at bounding box center [573, 376] width 164 height 164
click at [666, 312] on input "c. 8" at bounding box center [669, 307] width 1 height 9
radio input "true"
click at [666, 539] on button "Next" at bounding box center [669, 521] width 226 height 56
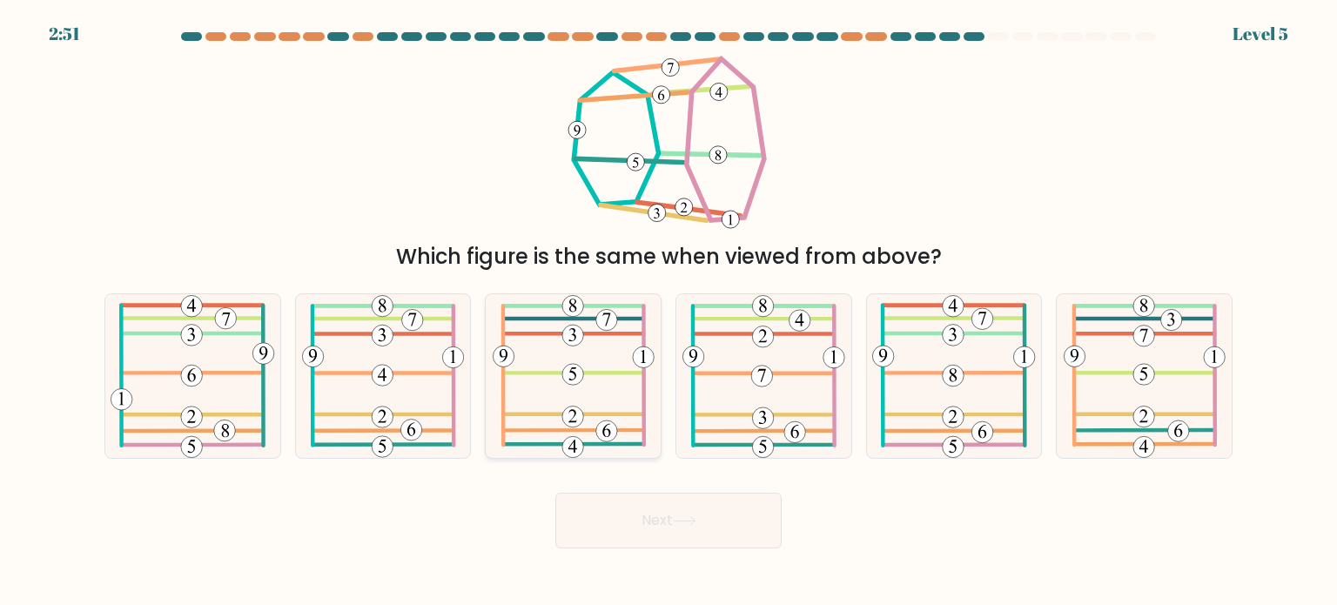
click at [535, 367] on icon at bounding box center [574, 376] width 162 height 164
click at [666, 312] on input "c." at bounding box center [669, 307] width 1 height 9
radio input "true"
click at [666, 534] on button "Next" at bounding box center [669, 521] width 226 height 56
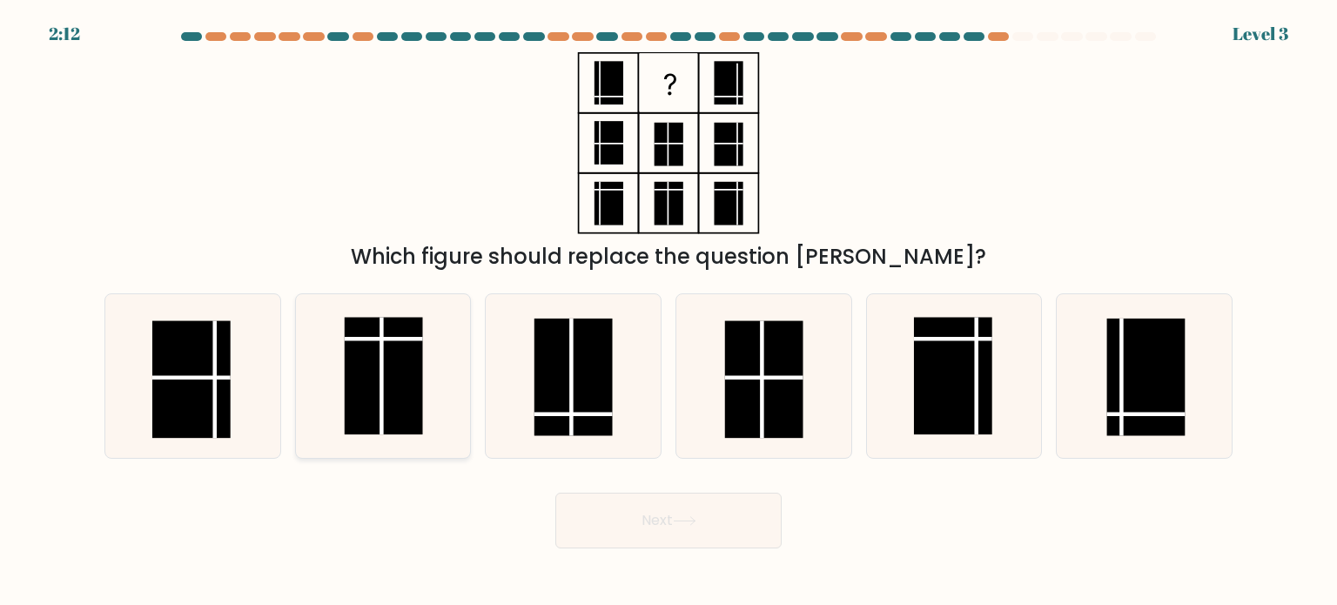
click at [411, 388] on rect at bounding box center [384, 376] width 78 height 118
click at [666, 312] on input "b." at bounding box center [669, 307] width 1 height 9
radio input "true"
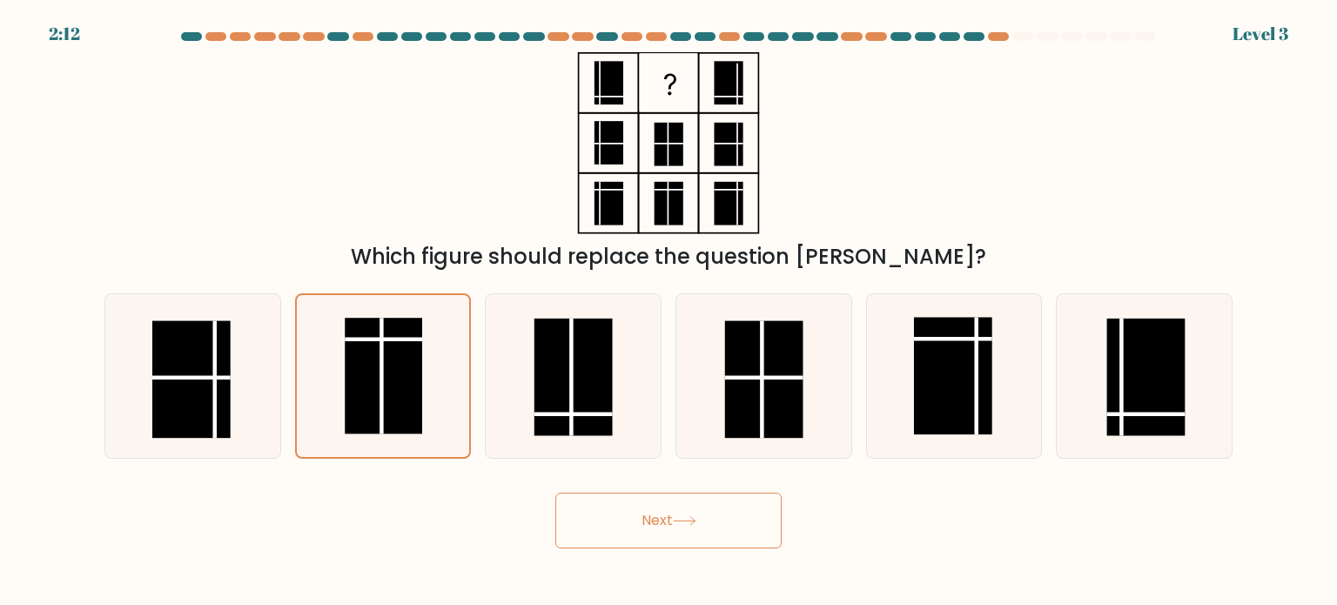
click at [666, 529] on button "Next" at bounding box center [669, 521] width 226 height 56
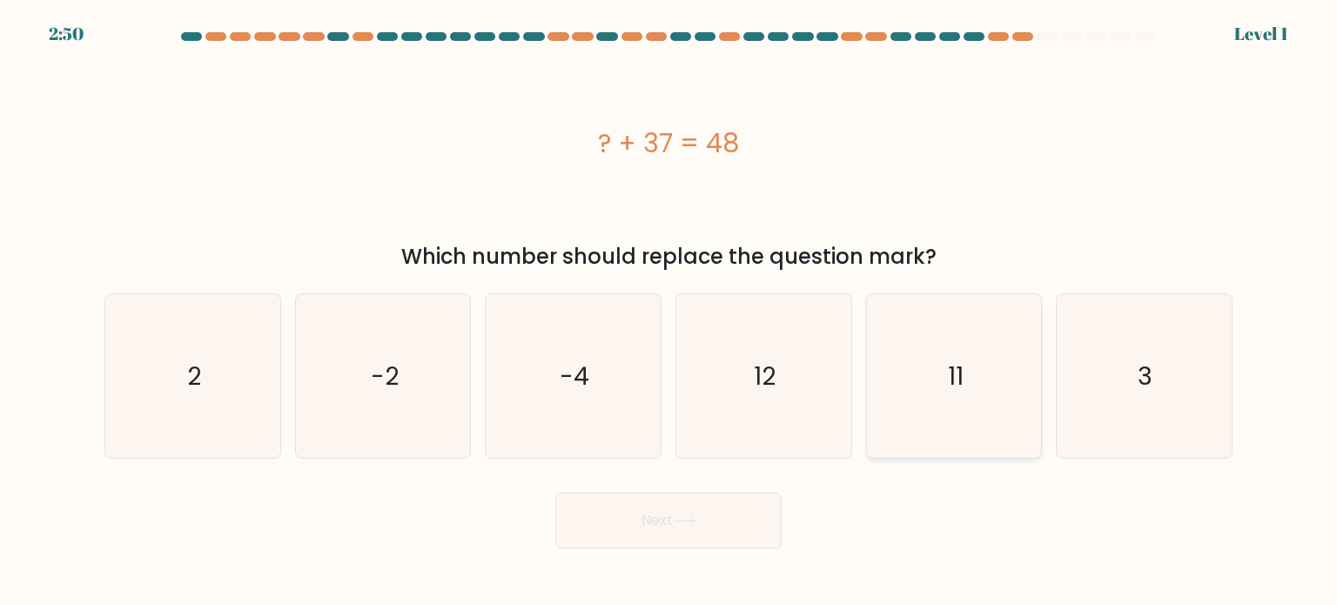
click at [666, 380] on text "11" at bounding box center [956, 375] width 16 height 35
click at [666, 312] on input "e. 11" at bounding box center [669, 307] width 1 height 9
radio input "true"
click at [666, 524] on icon at bounding box center [685, 521] width 24 height 10
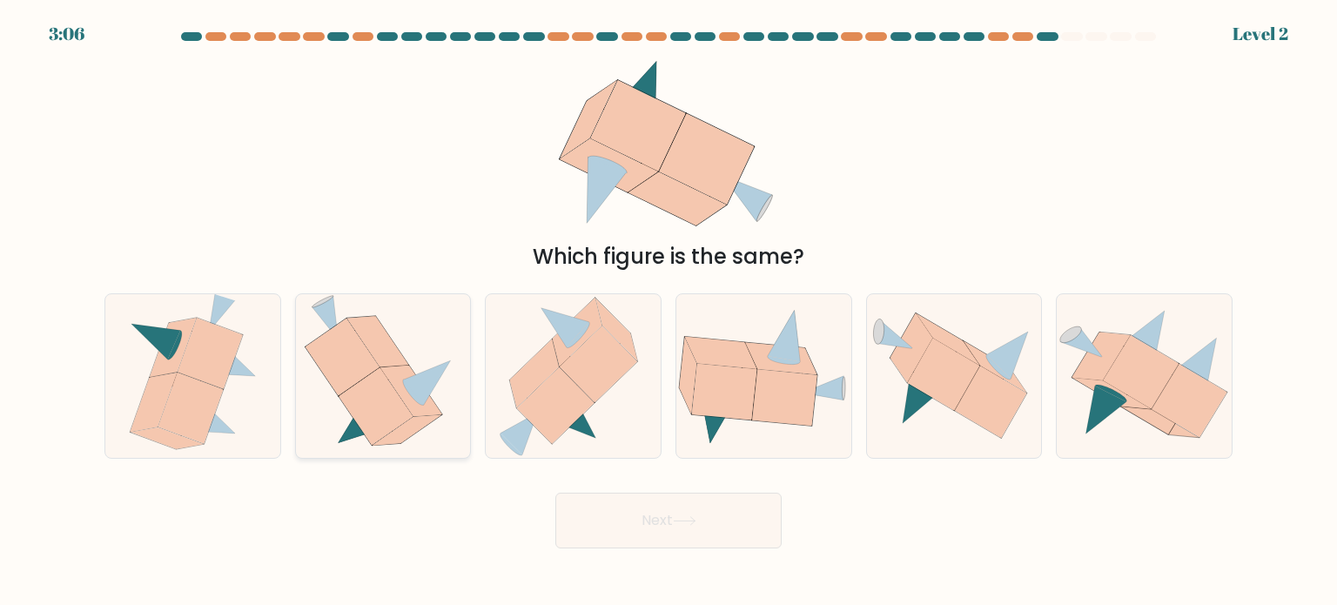
click at [389, 362] on icon at bounding box center [378, 341] width 62 height 51
click at [666, 312] on input "b." at bounding box center [669, 307] width 1 height 9
radio input "true"
click at [666, 514] on button "Next" at bounding box center [669, 521] width 226 height 56
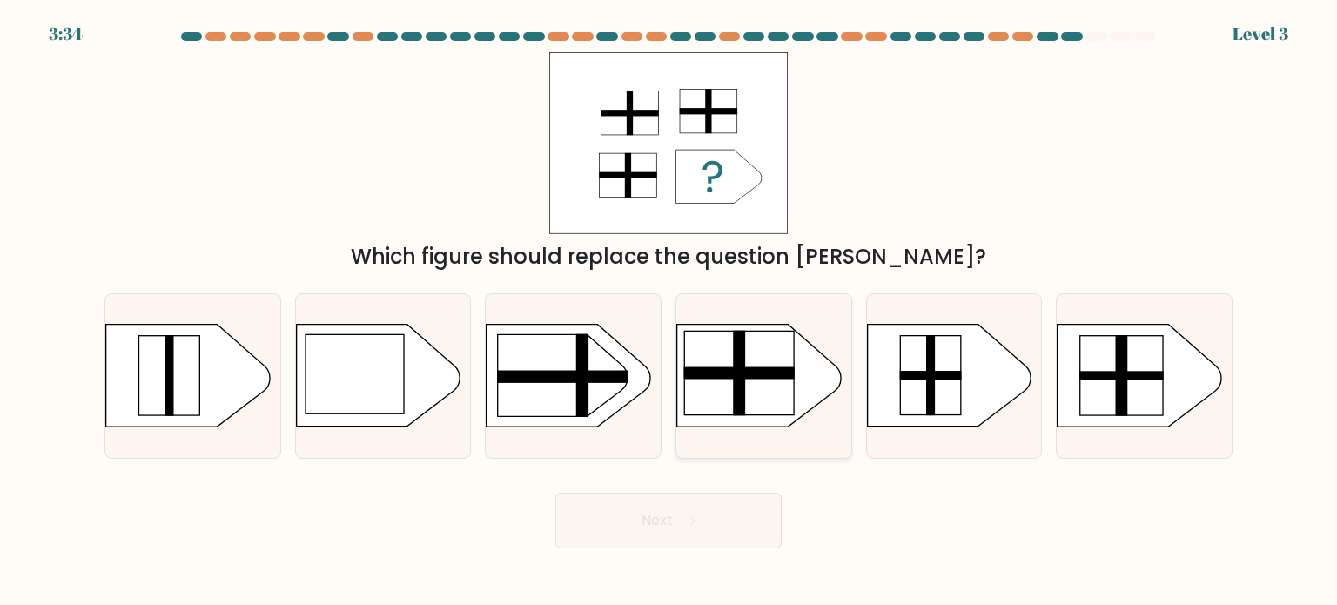
click at [666, 372] on rect at bounding box center [739, 373] width 111 height 12
click at [666, 312] on input "d." at bounding box center [669, 307] width 1 height 9
radio input "true"
click at [666, 523] on icon at bounding box center [685, 521] width 24 height 10
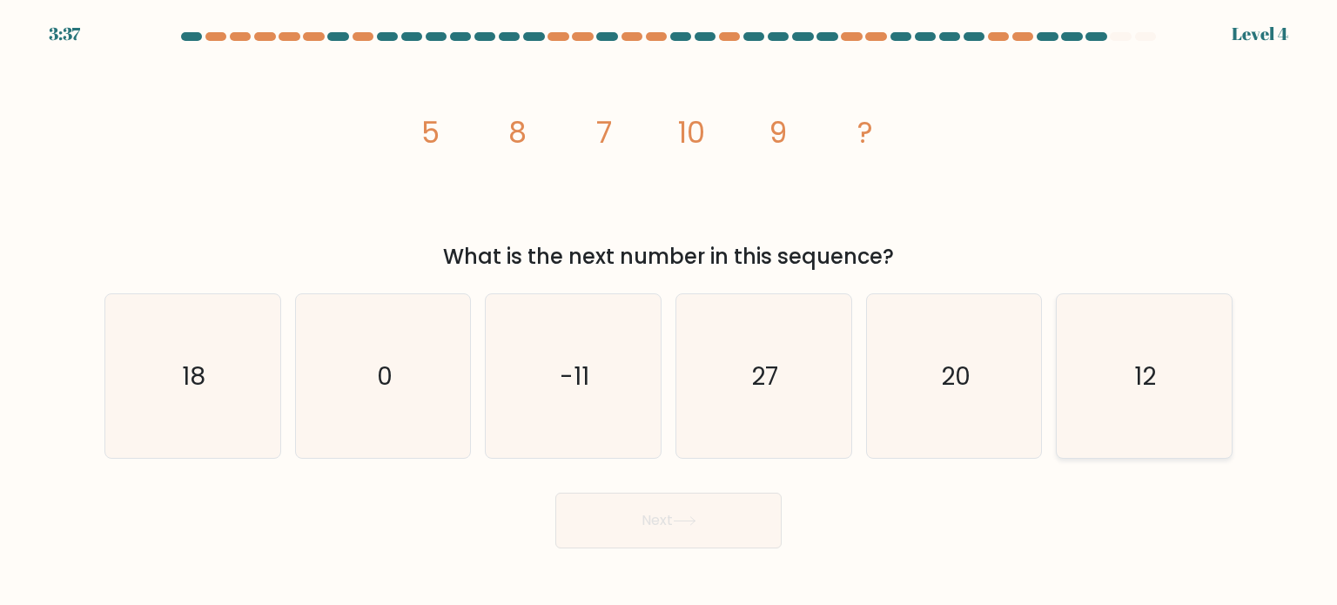
click at [666, 366] on text "12" at bounding box center [1146, 375] width 22 height 35
click at [666, 312] on input "f. 12" at bounding box center [669, 307] width 1 height 9
radio input "true"
click at [657, 506] on button "Next" at bounding box center [669, 521] width 226 height 56
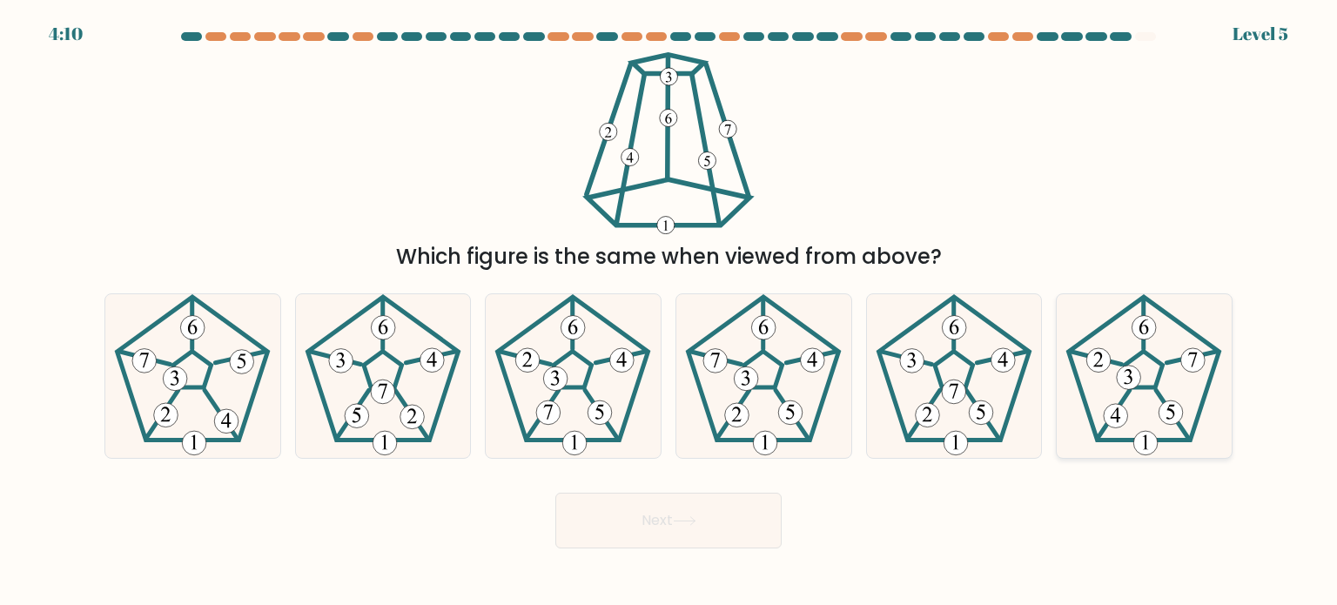
click at [666, 377] on icon at bounding box center [1144, 376] width 164 height 164
click at [666, 312] on input "f." at bounding box center [669, 307] width 1 height 9
radio input "true"
click at [633, 522] on button "Next" at bounding box center [669, 521] width 226 height 56
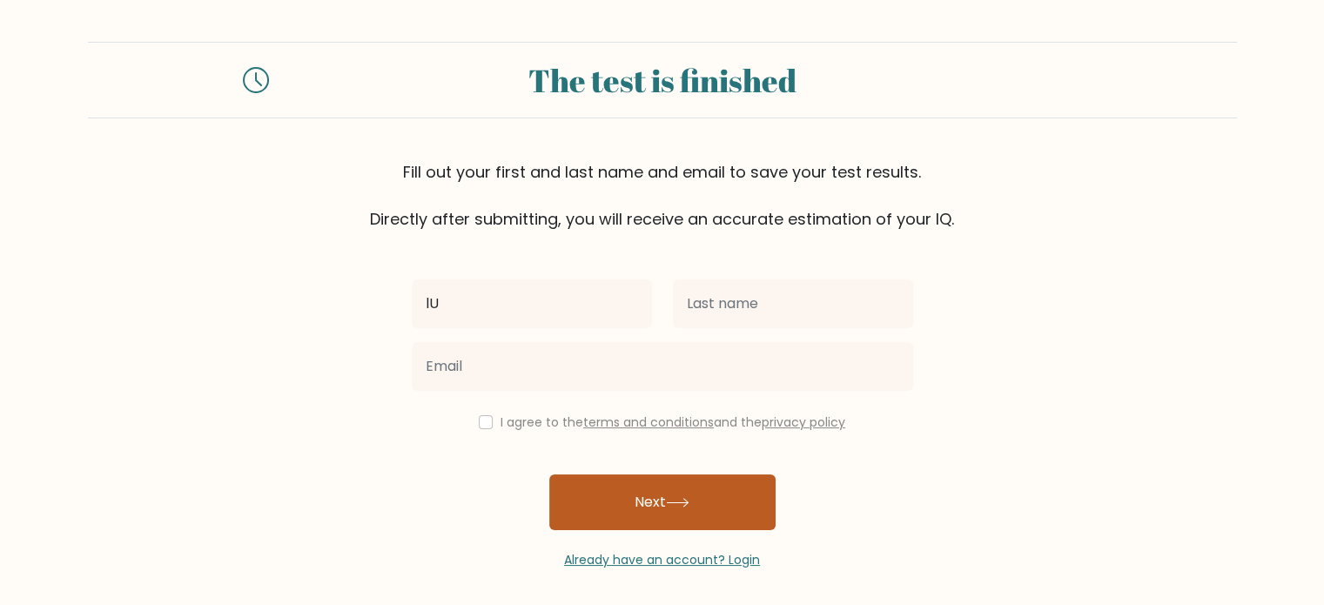
type input "l"
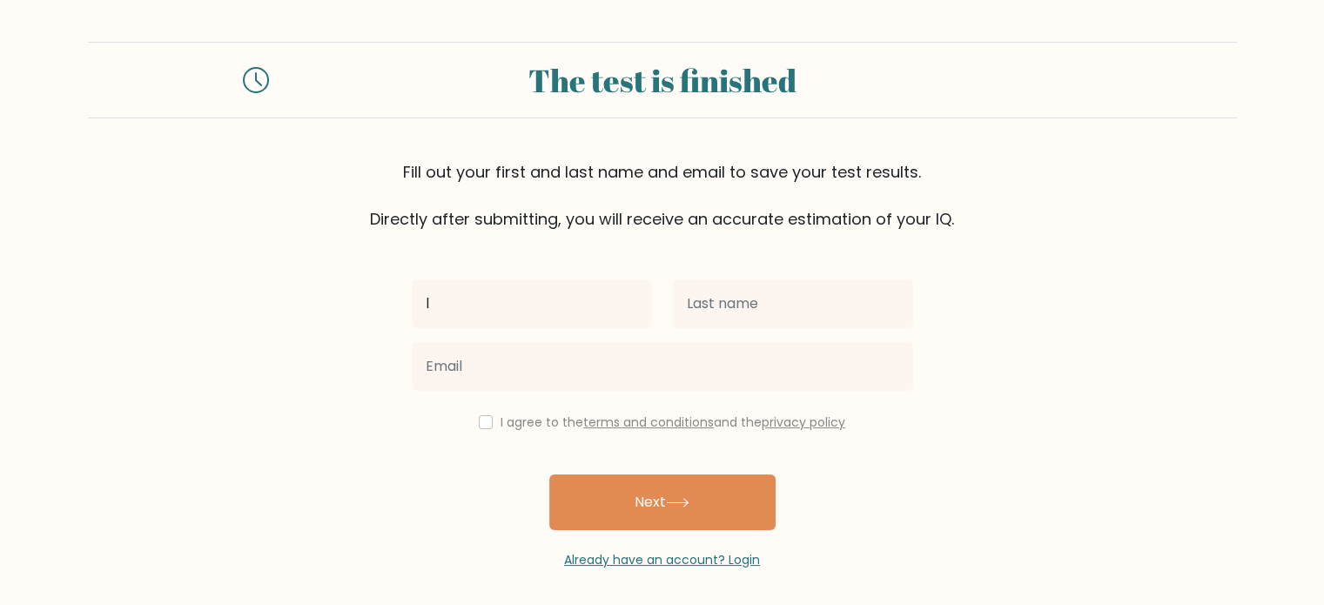
type input "[PERSON_NAME]"
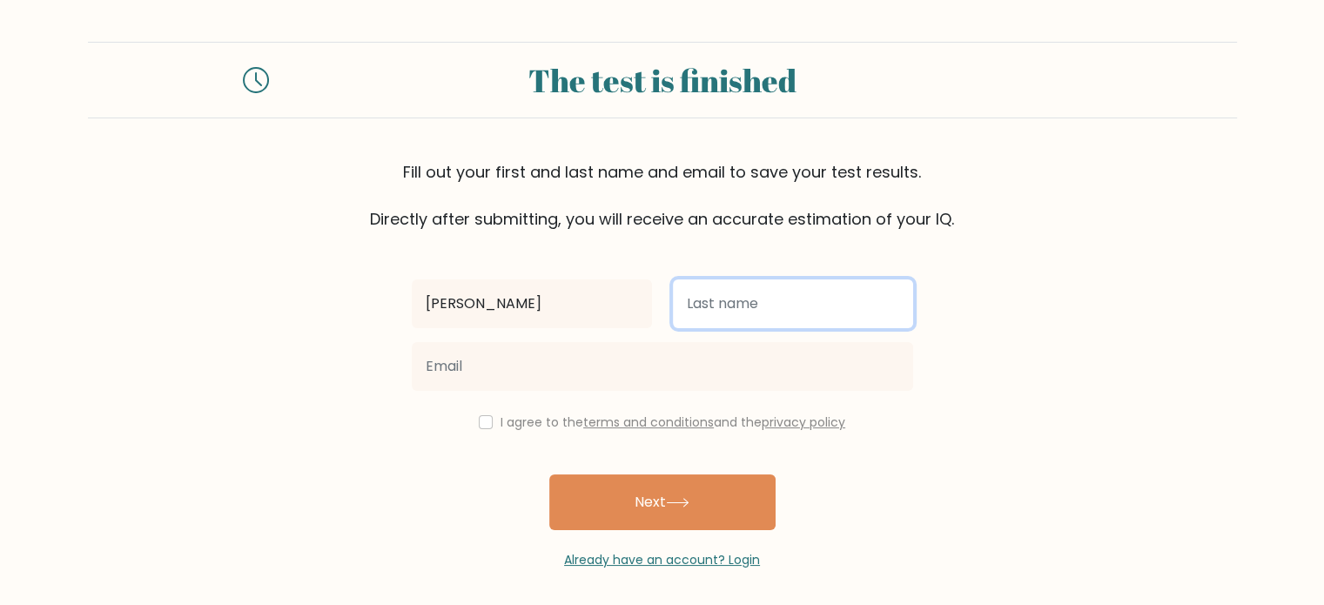
click at [737, 293] on input "text" at bounding box center [793, 304] width 240 height 49
type input "Imisa"
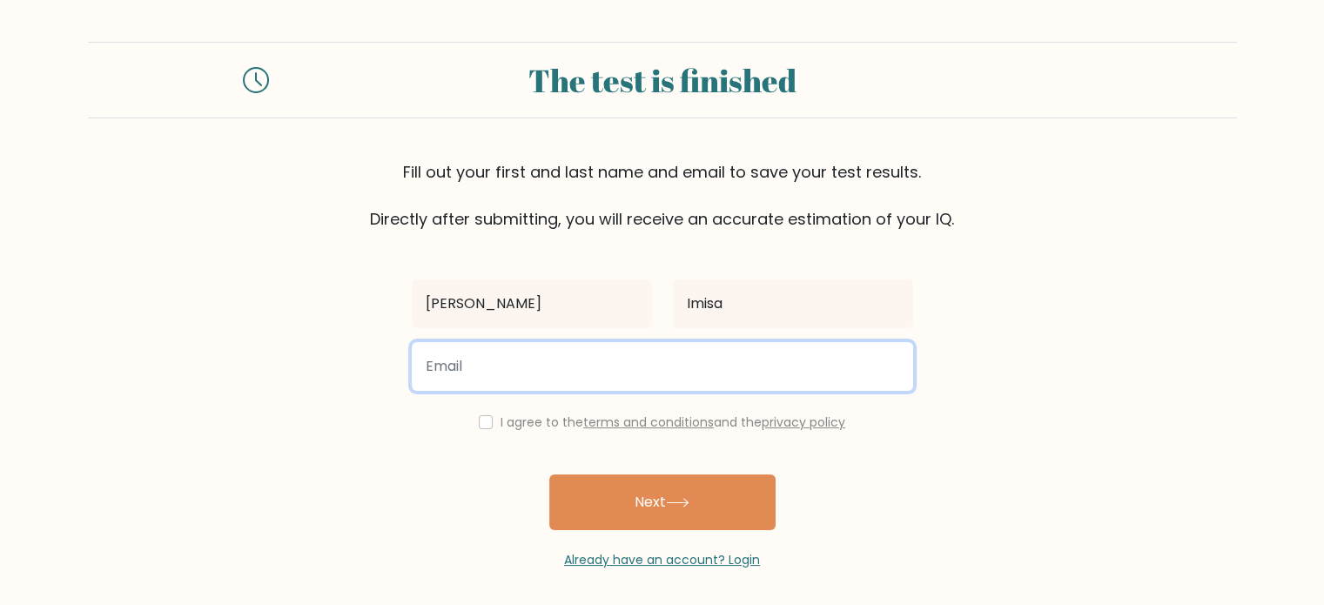
click at [583, 363] on input "email" at bounding box center [663, 366] width 502 height 49
type input "imisalucy77@gmail.com"
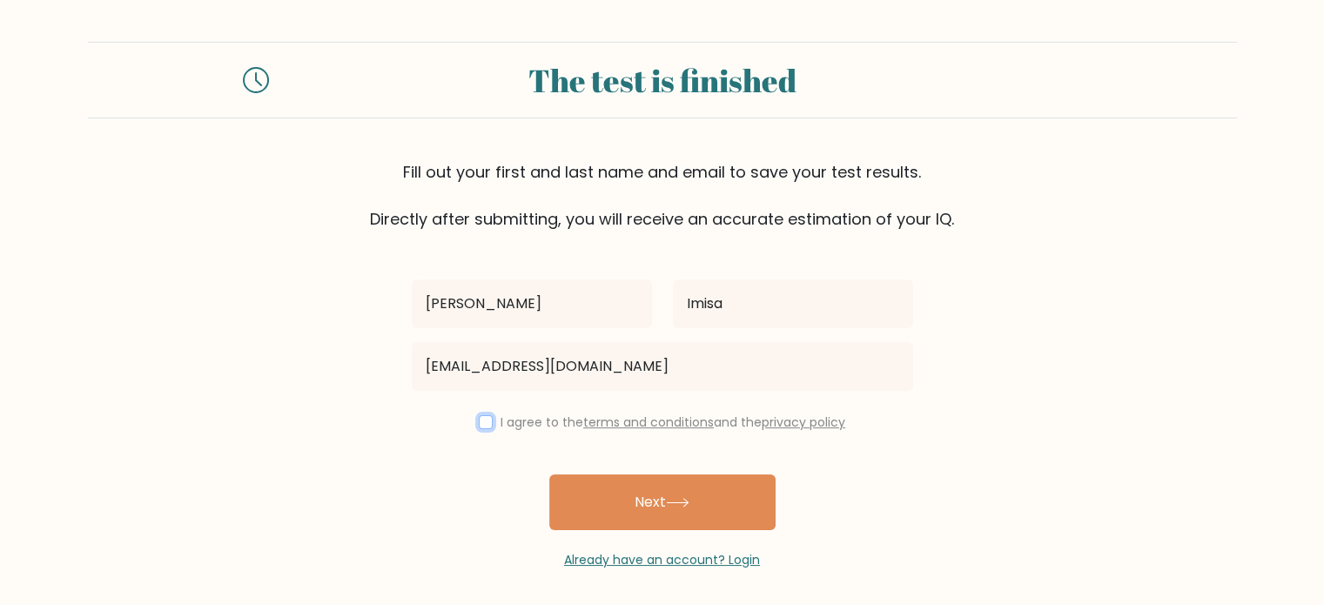
click at [482, 424] on input "checkbox" at bounding box center [486, 422] width 14 height 14
checkbox input "true"
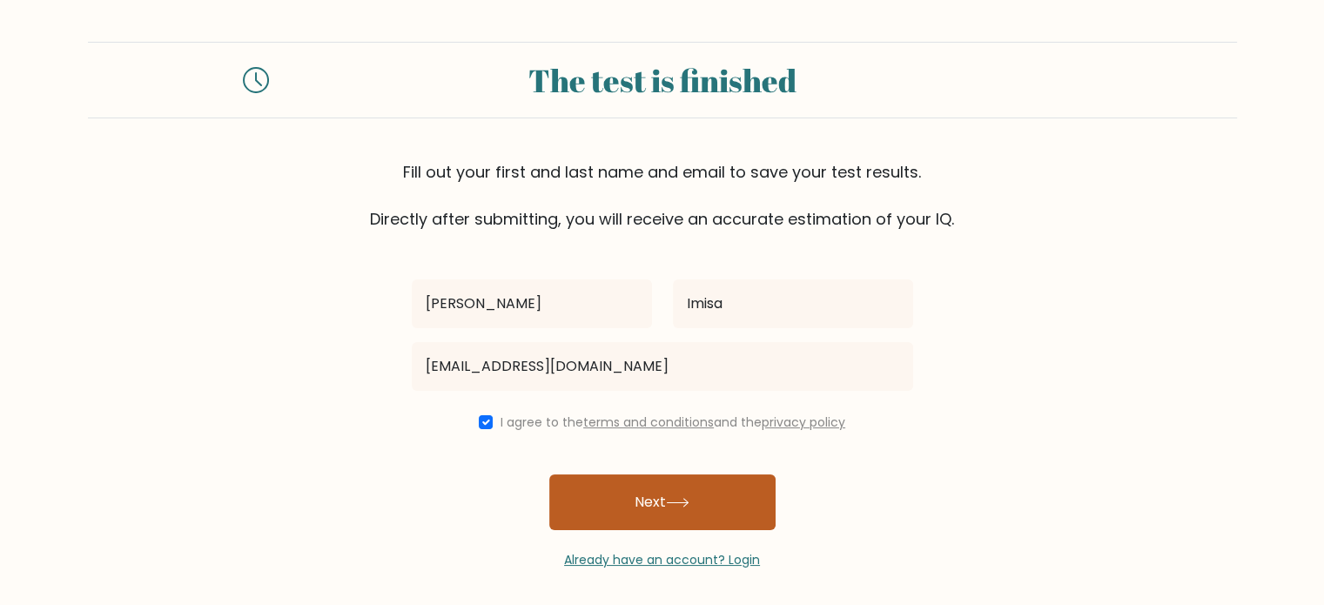
click at [636, 497] on button "Next" at bounding box center [662, 503] width 226 height 56
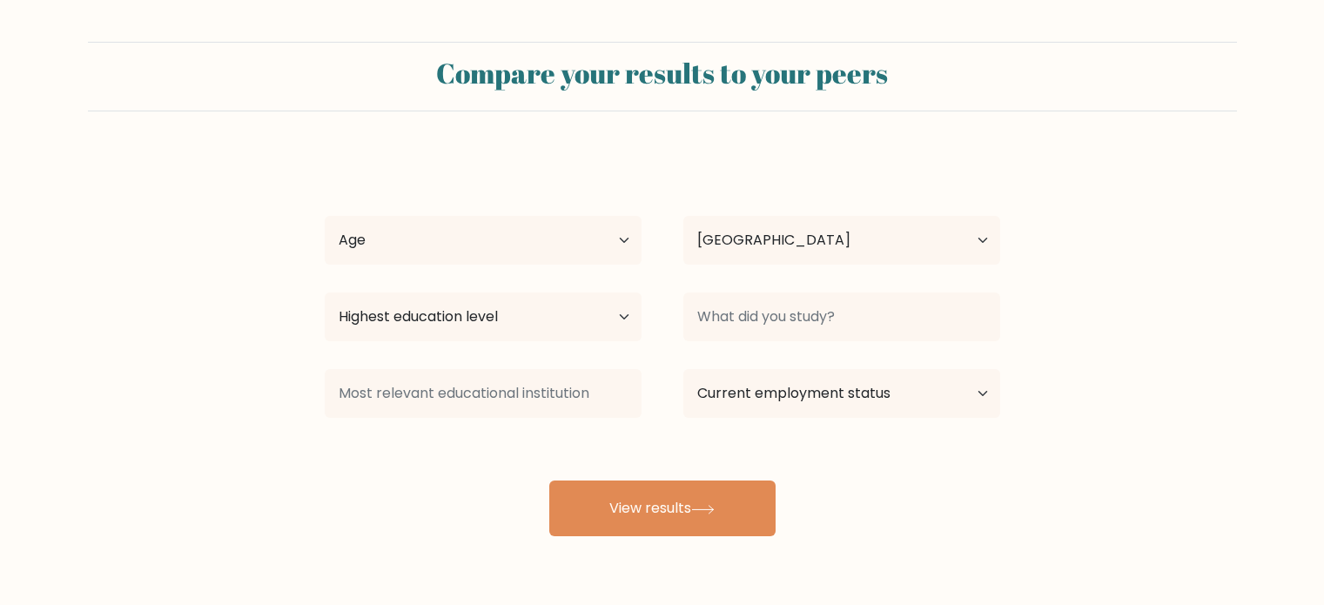
select select "KE"
click at [624, 234] on select "Age Under 18 years old 18-24 years old 25-34 years old 35-44 years old 45-54 ye…" at bounding box center [483, 240] width 317 height 49
select select "25_34"
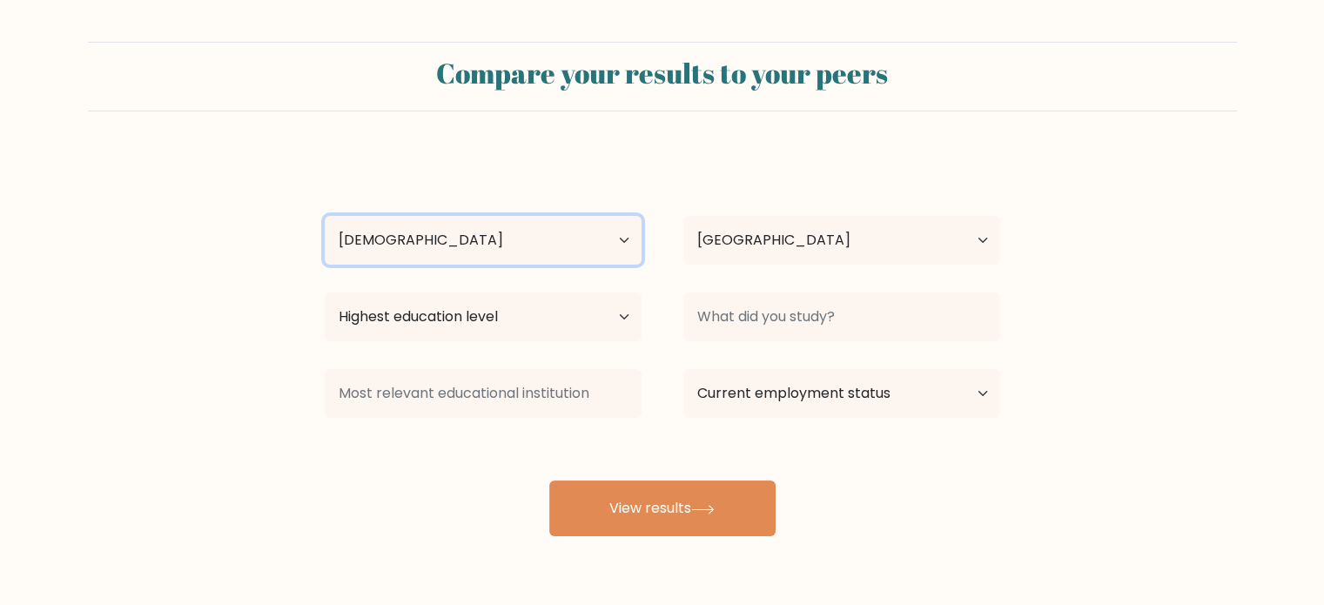
click at [325, 216] on select "Age Under 18 years old 18-24 years old 25-34 years old 35-44 years old 45-54 ye…" at bounding box center [483, 240] width 317 height 49
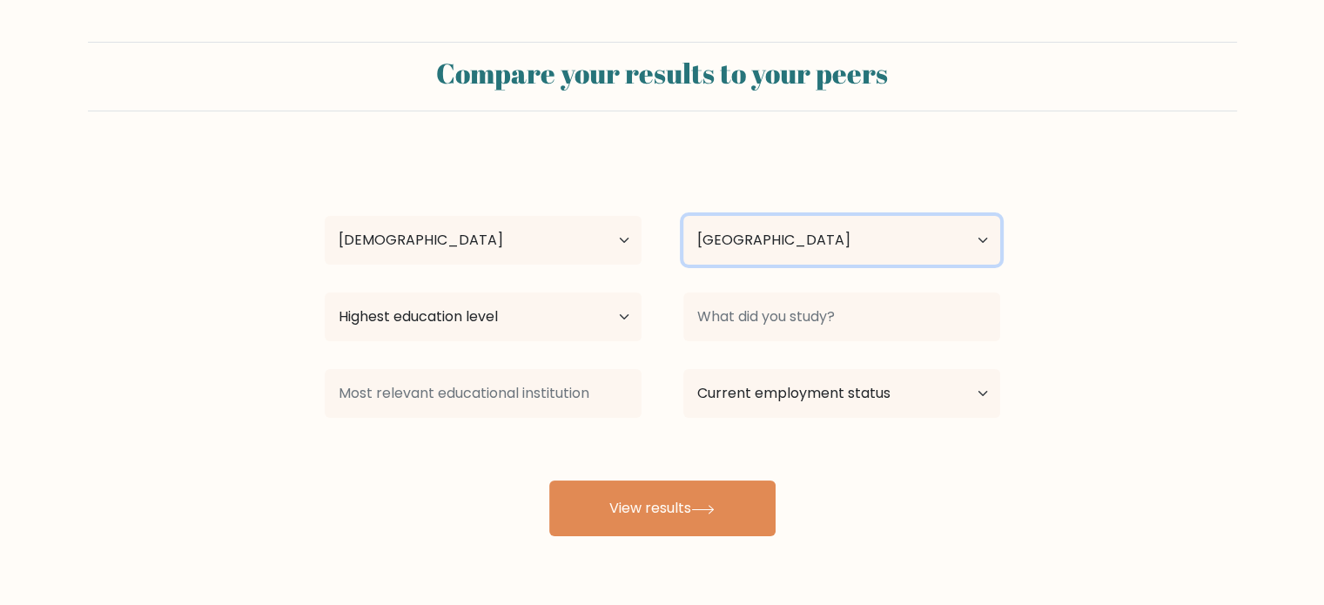
click at [913, 232] on select "Country Afghanistan Albania Algeria American Samoa Andorra Angola Anguilla Anta…" at bounding box center [842, 240] width 317 height 49
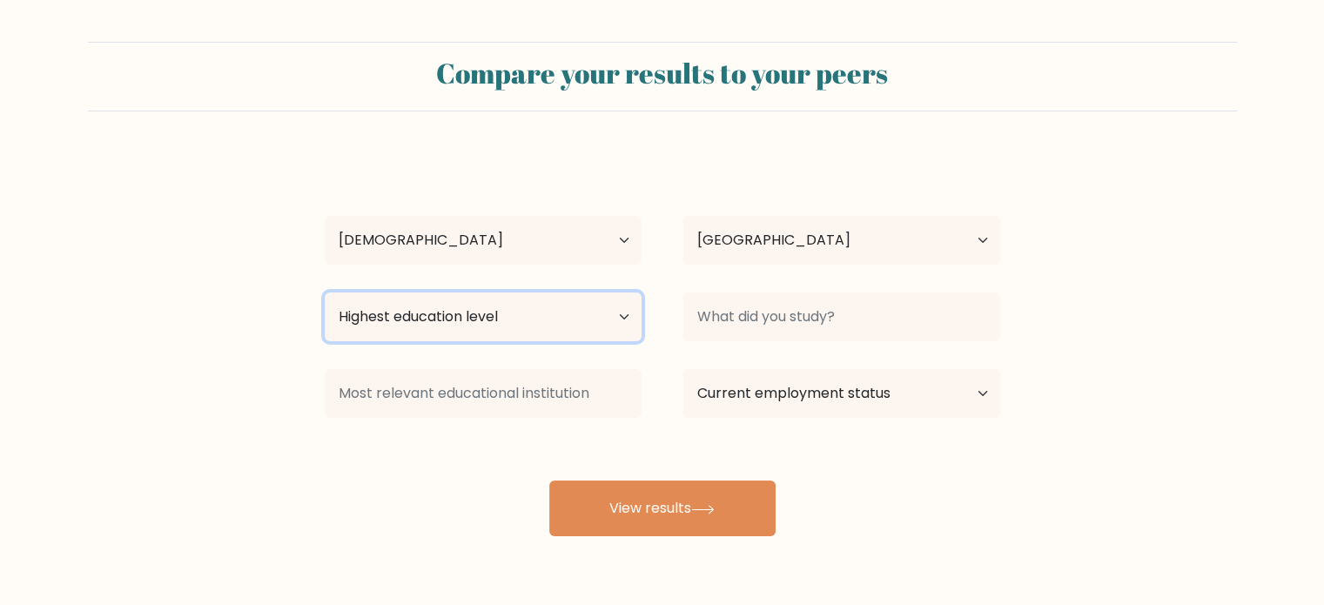
click at [448, 329] on select "Highest education level No schooling Primary Lower Secondary Upper Secondary Oc…" at bounding box center [483, 317] width 317 height 49
select select "occupation_specific"
click at [325, 293] on select "Highest education level No schooling Primary Lower Secondary Upper Secondary Oc…" at bounding box center [483, 317] width 317 height 49
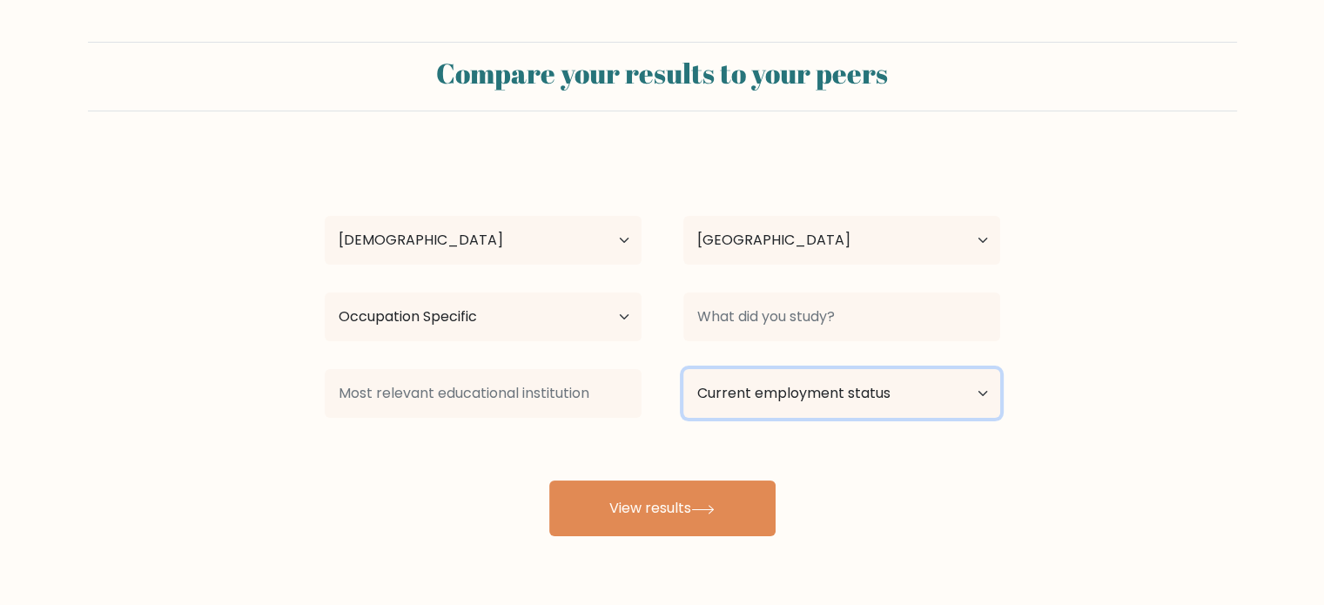
click at [830, 386] on select "Current employment status Employed Student Retired Other / prefer not to answer" at bounding box center [842, 393] width 317 height 49
select select "other"
click at [684, 369] on select "Current employment status Employed Student Retired Other / prefer not to answer" at bounding box center [842, 393] width 317 height 49
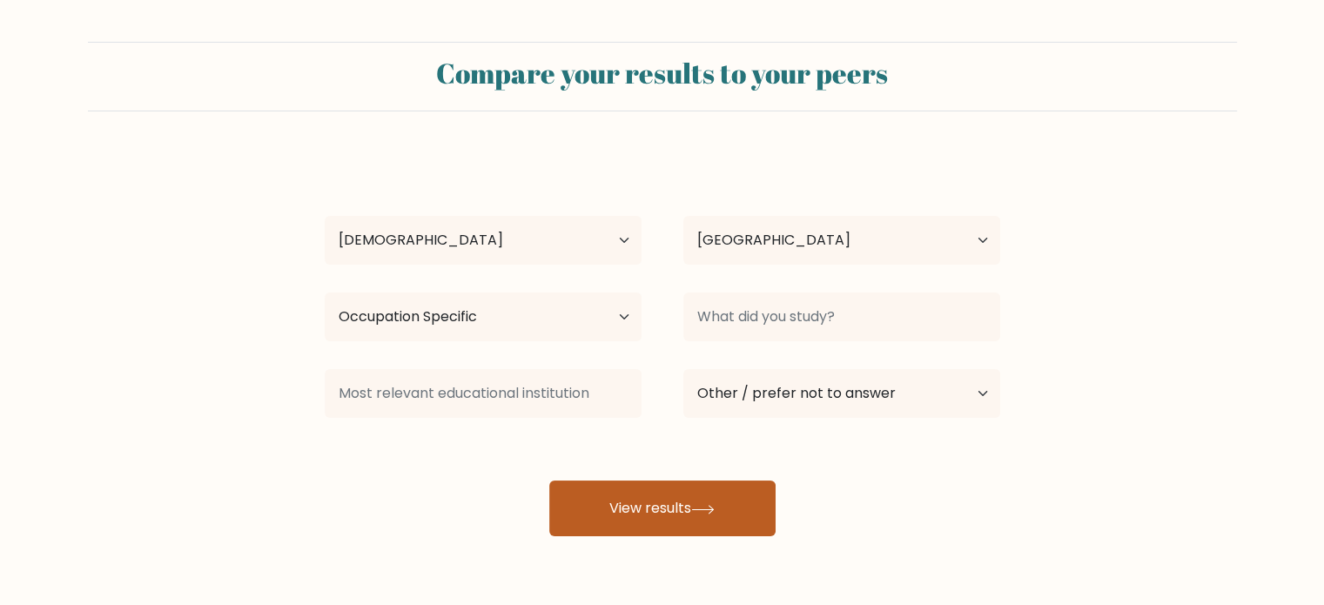
click at [677, 509] on button "View results" at bounding box center [662, 509] width 226 height 56
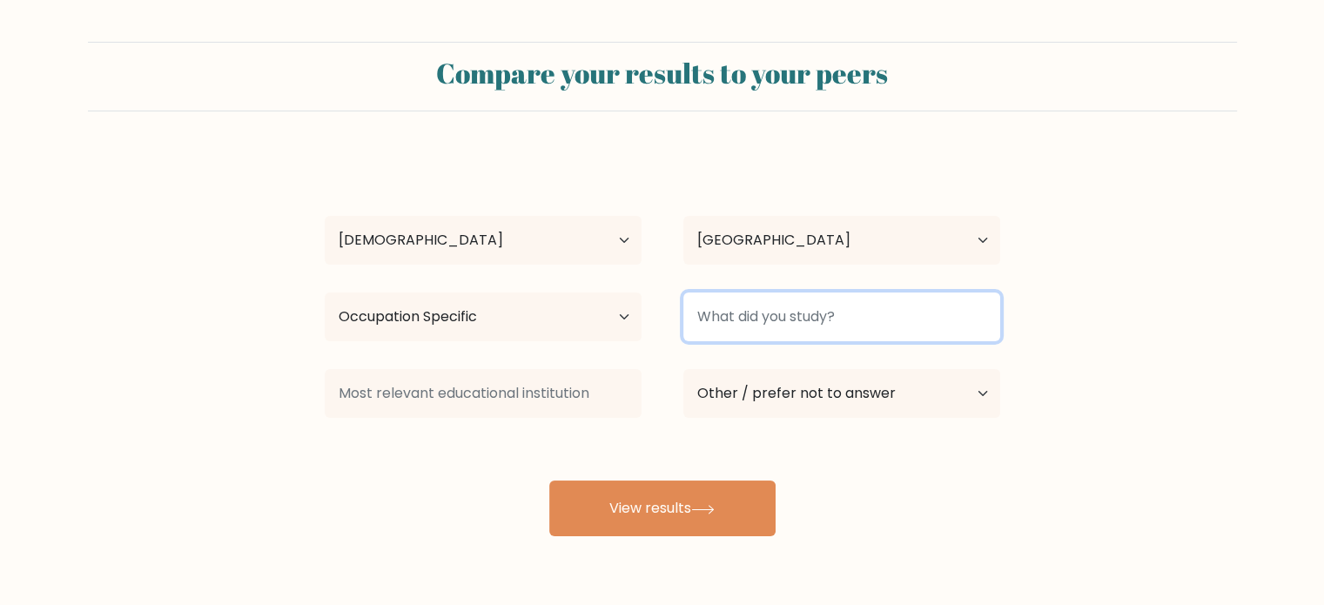
click at [795, 313] on input at bounding box center [842, 317] width 317 height 49
type input "d"
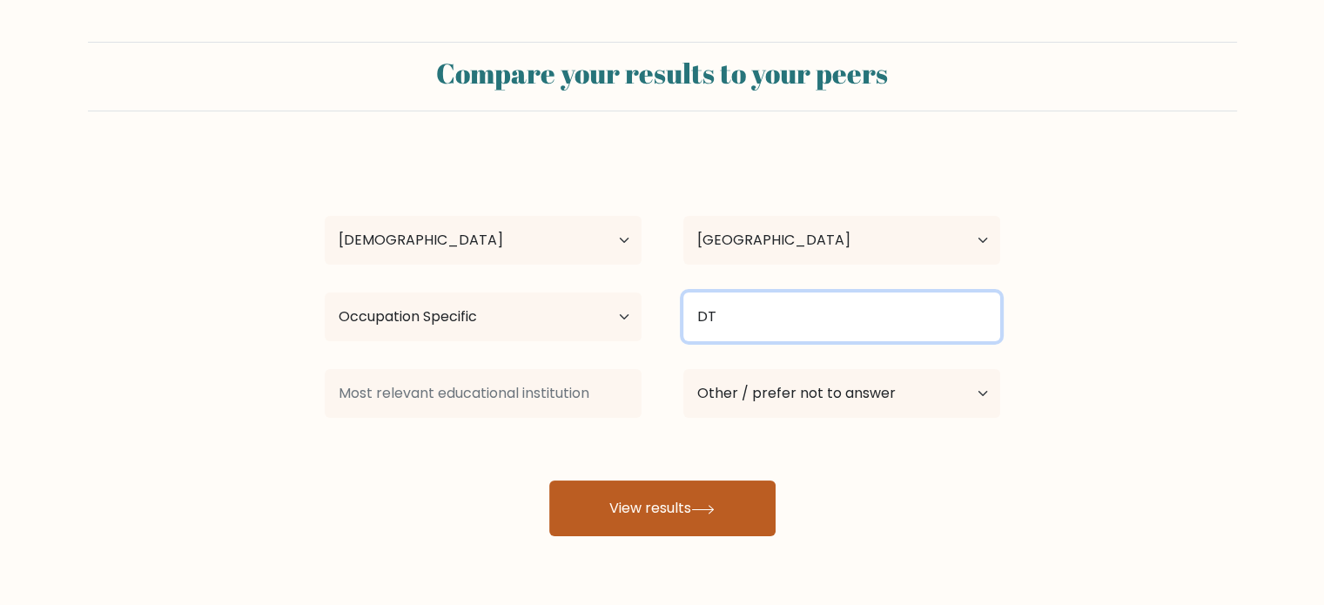
type input "DT"
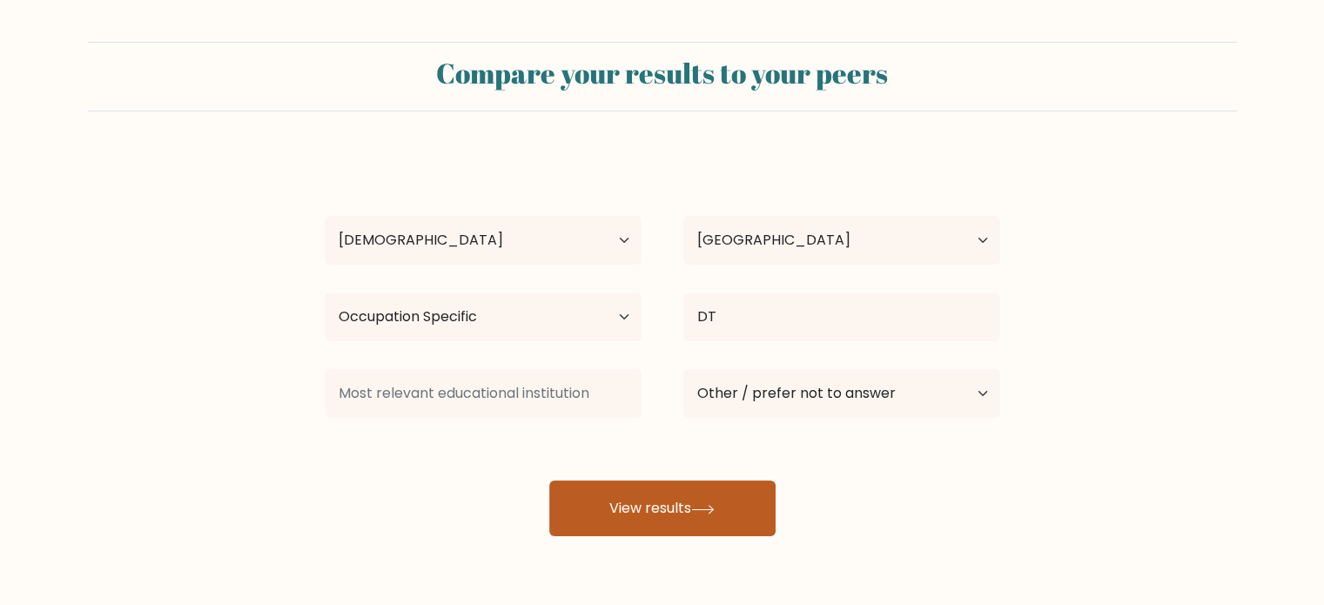
click at [608, 499] on button "View results" at bounding box center [662, 509] width 226 height 56
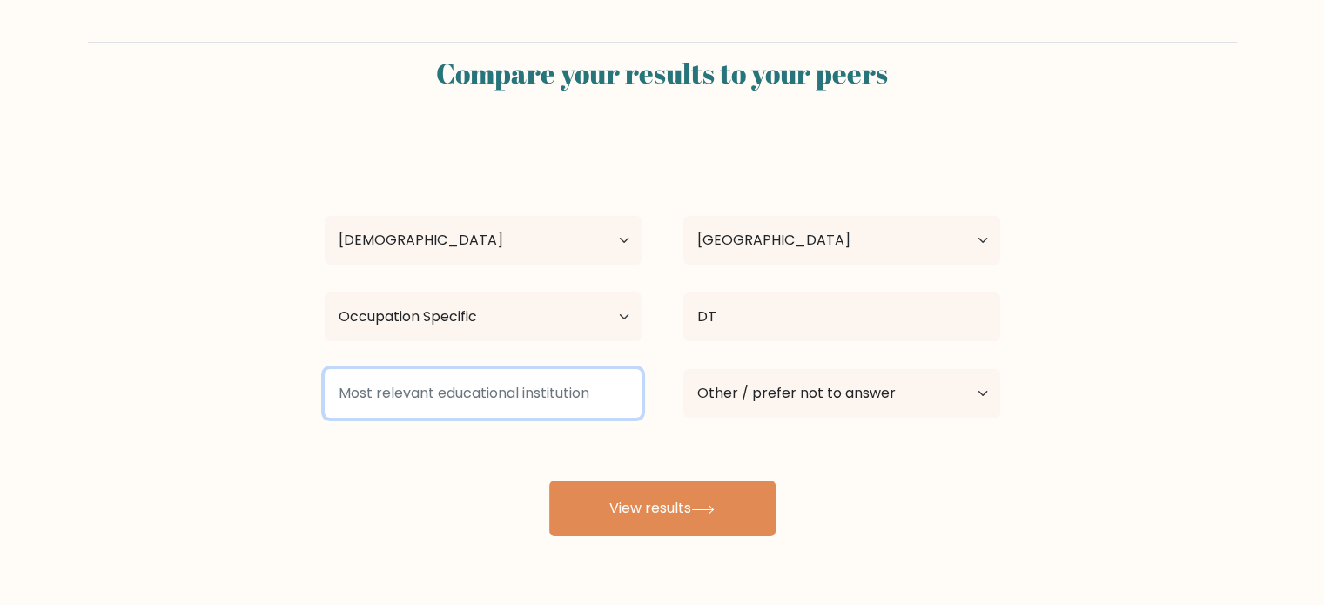
click at [517, 398] on input at bounding box center [483, 393] width 317 height 49
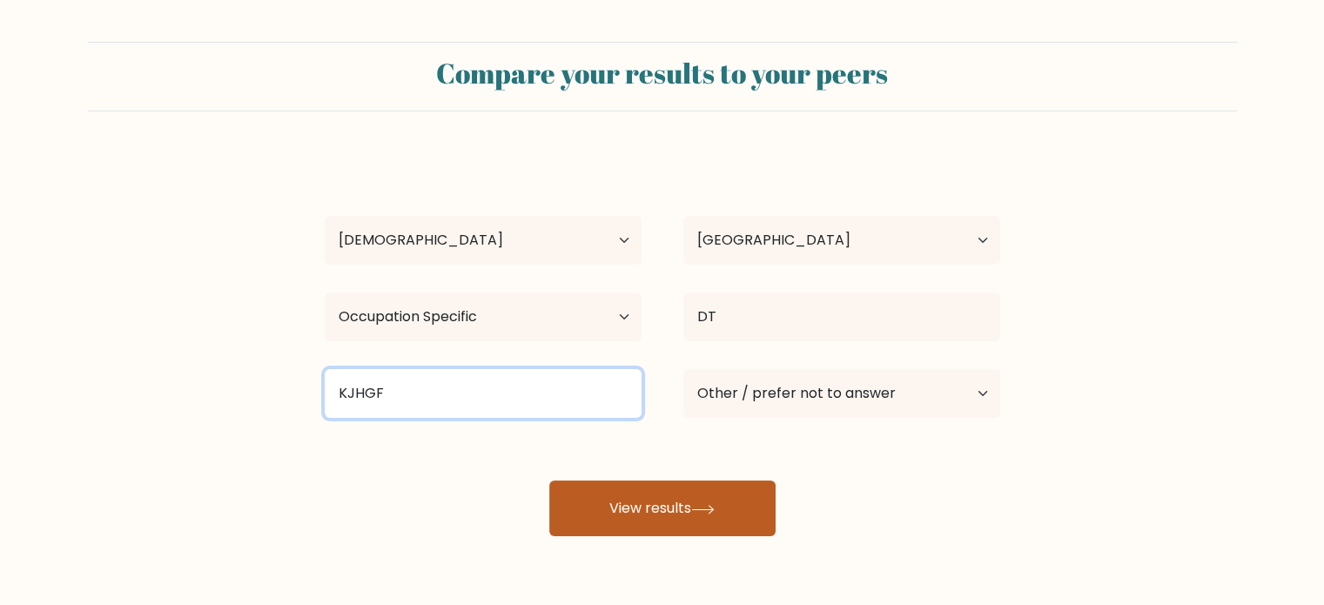
type input "KJHGF"
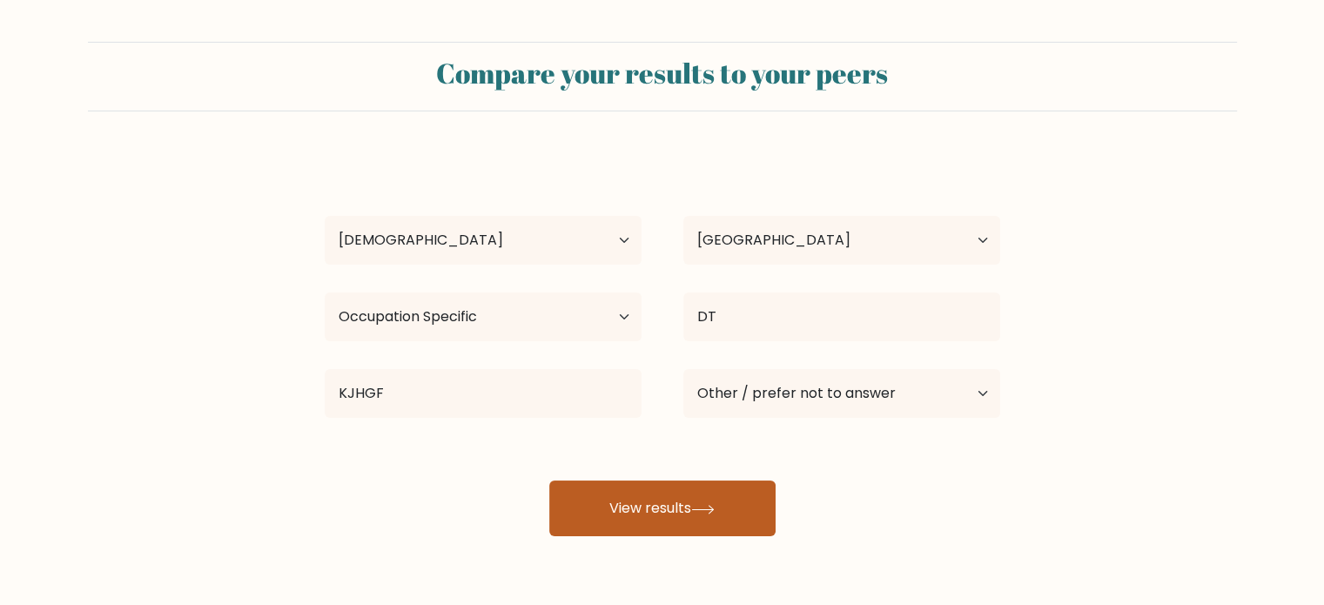
click at [693, 513] on button "View results" at bounding box center [662, 509] width 226 height 56
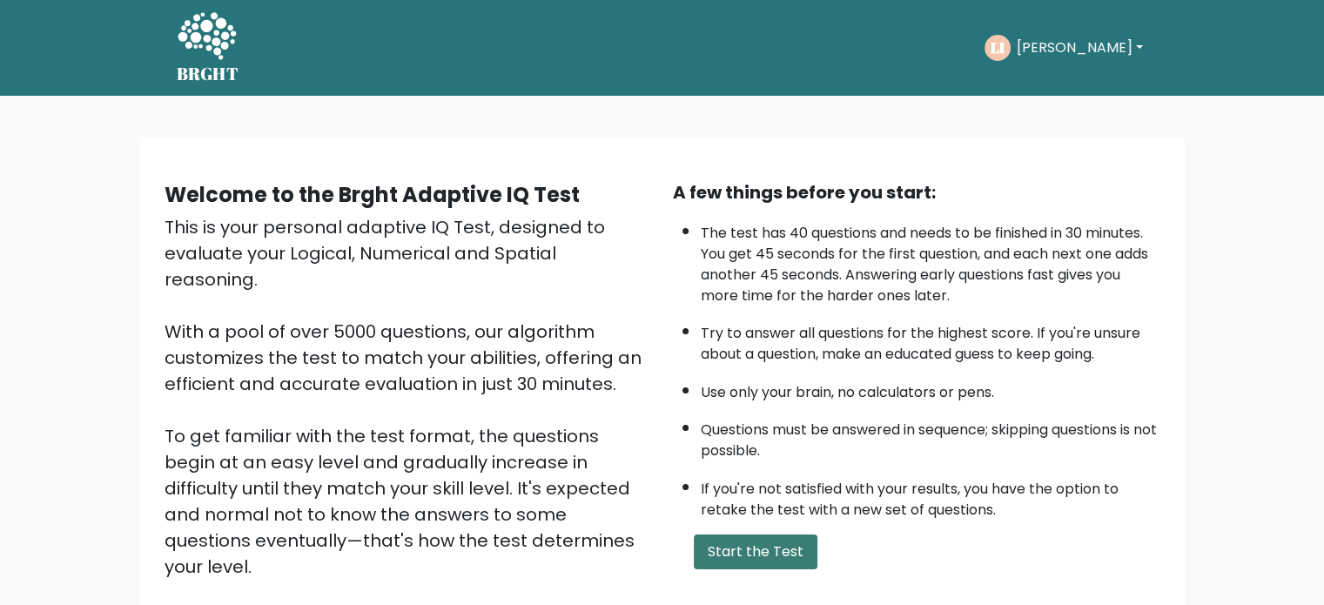
click at [748, 543] on button "Start the Test" at bounding box center [756, 552] width 124 height 35
click at [740, 554] on button "Start the Test" at bounding box center [756, 552] width 124 height 35
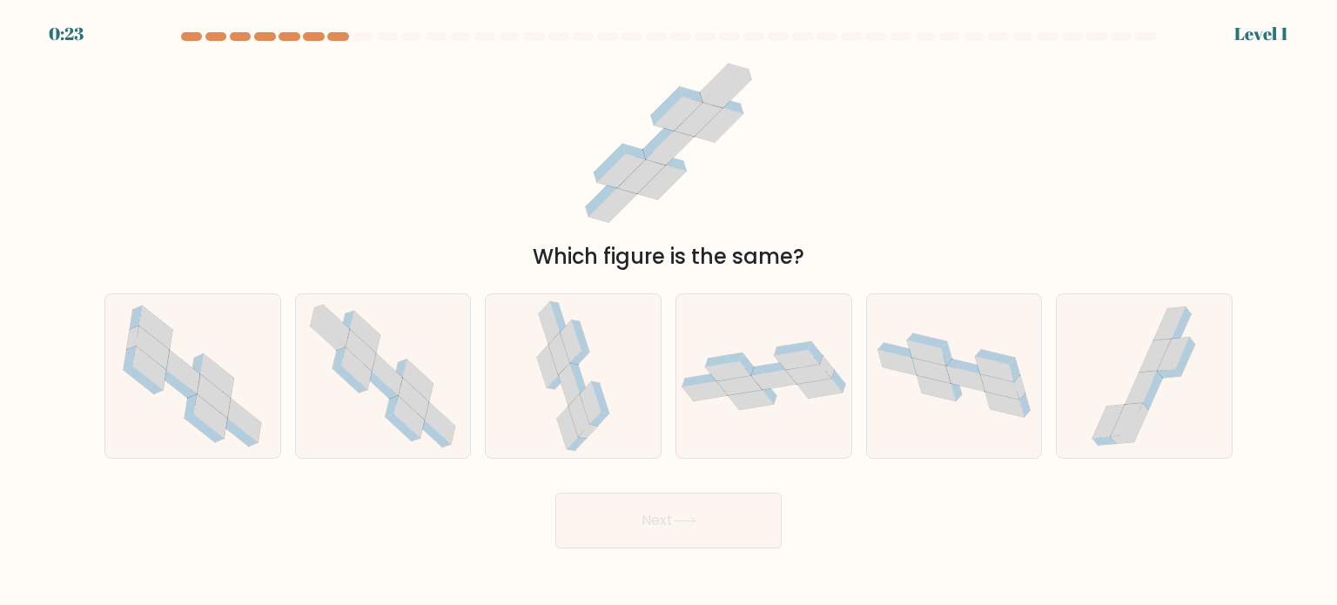
click at [1147, 106] on div "Which figure is the same?" at bounding box center [668, 162] width 1149 height 220
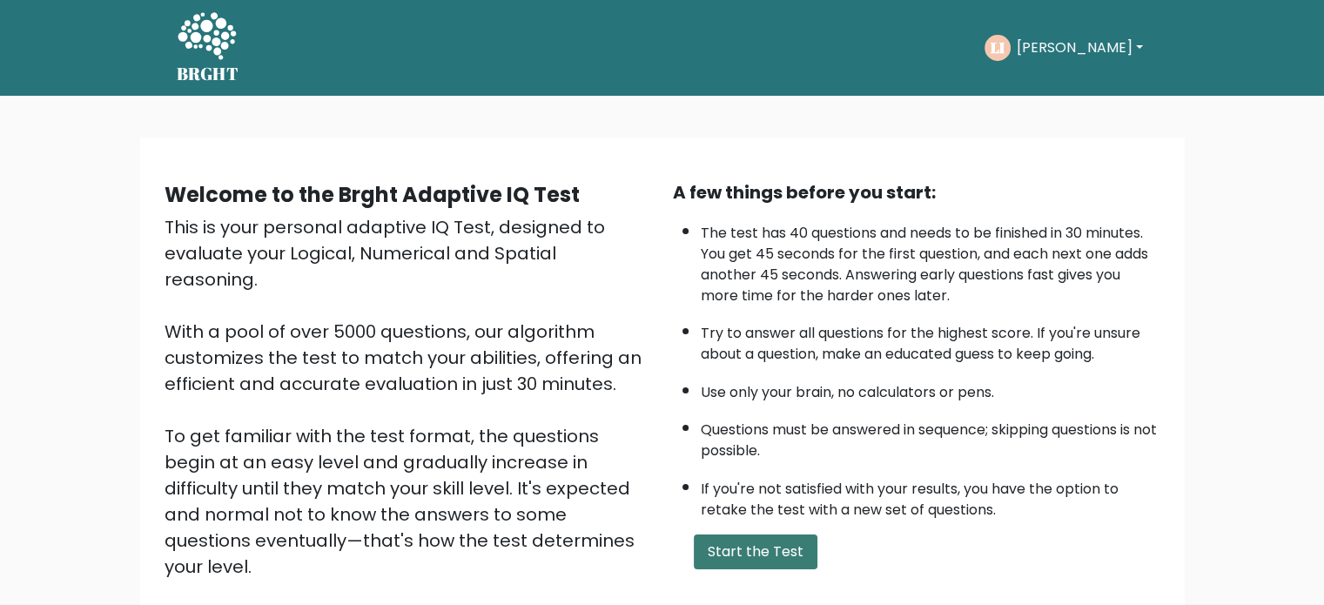
click at [733, 556] on button "Start the Test" at bounding box center [756, 552] width 124 height 35
click at [1071, 46] on button "Lucy" at bounding box center [1079, 48] width 137 height 23
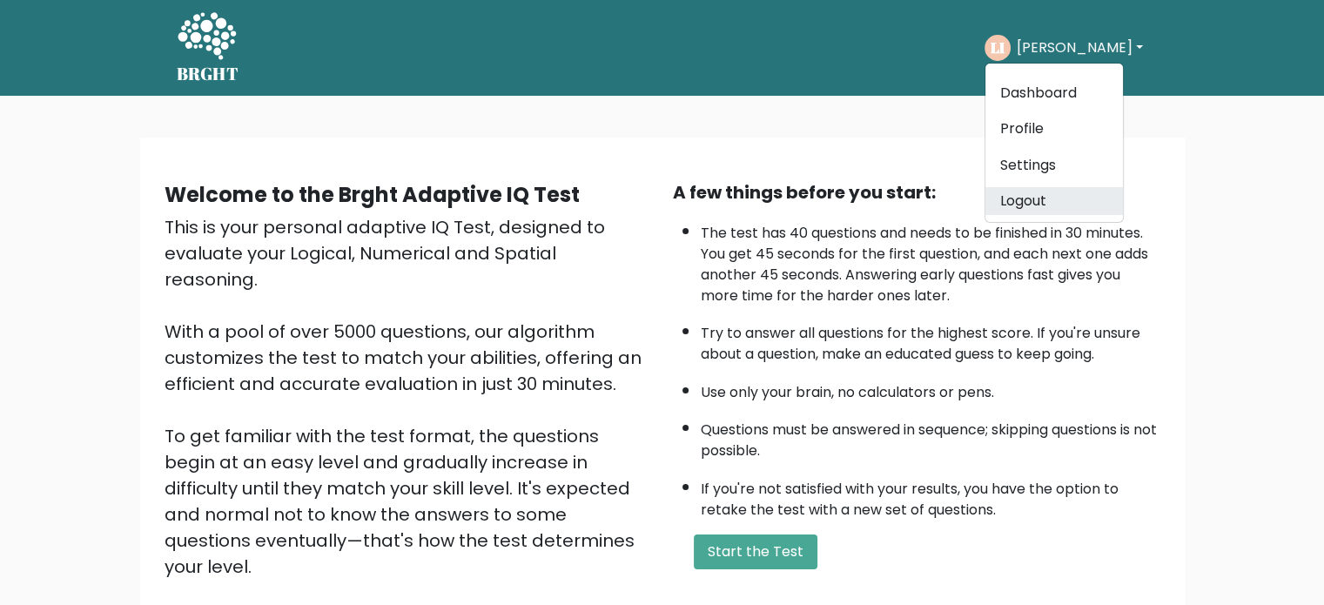
click at [1036, 208] on link "Logout" at bounding box center [1055, 201] width 138 height 28
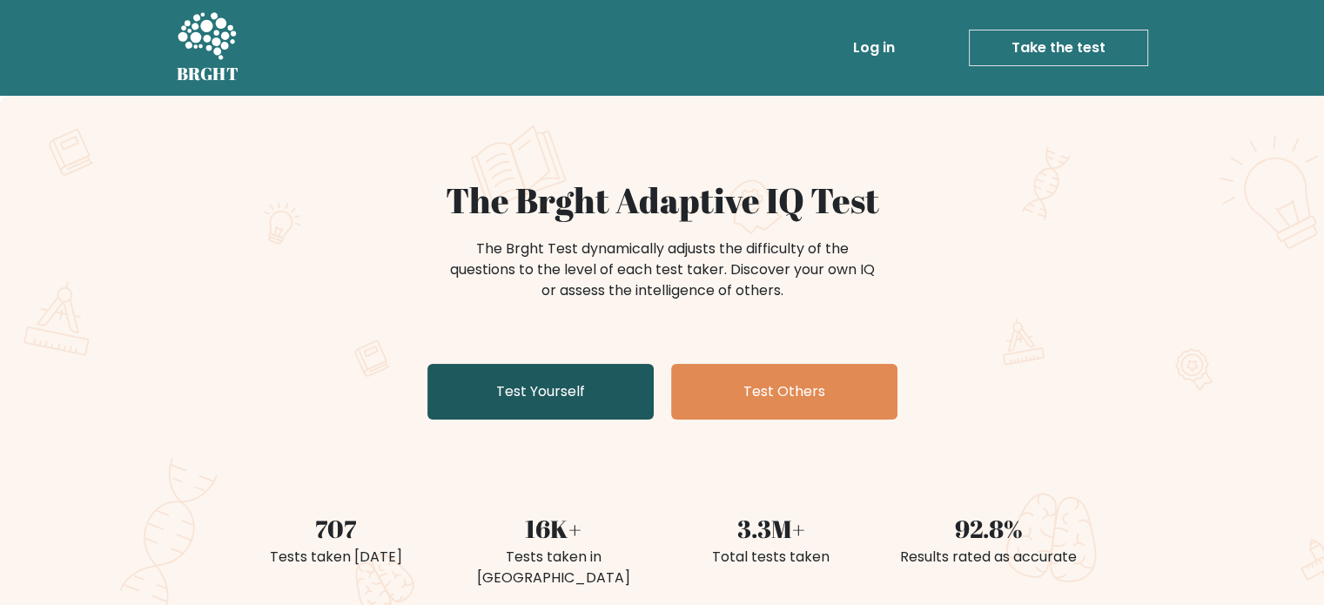
click at [599, 386] on link "Test Yourself" at bounding box center [541, 392] width 226 height 56
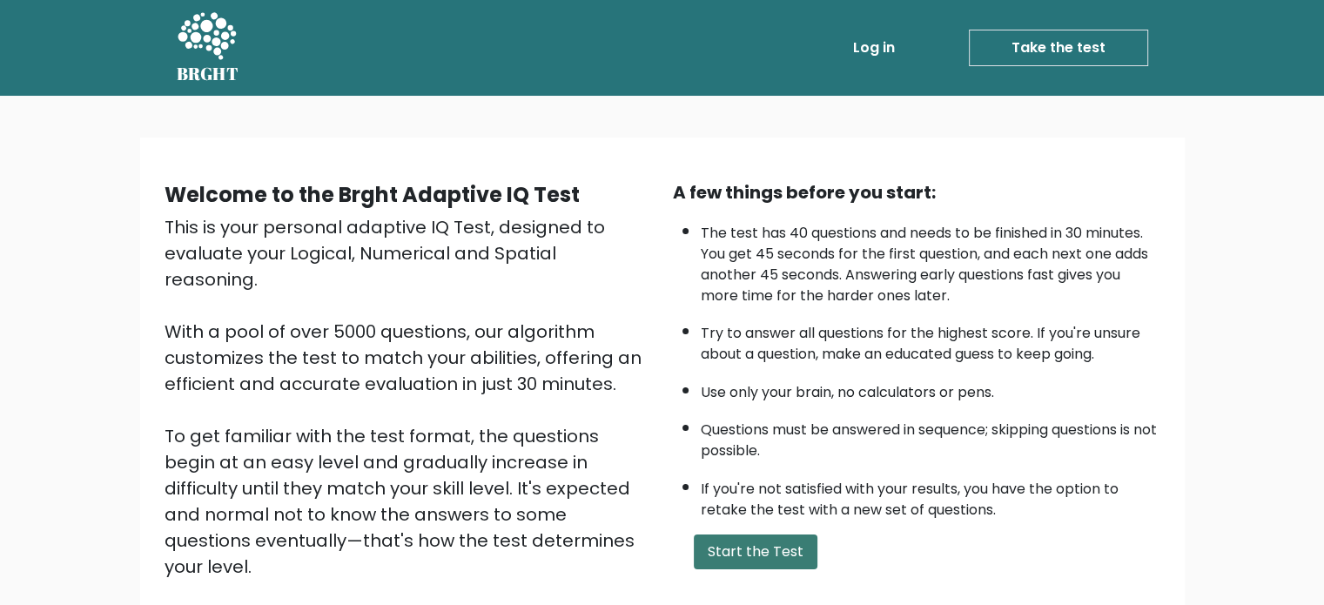
click at [755, 541] on button "Start the Test" at bounding box center [756, 552] width 124 height 35
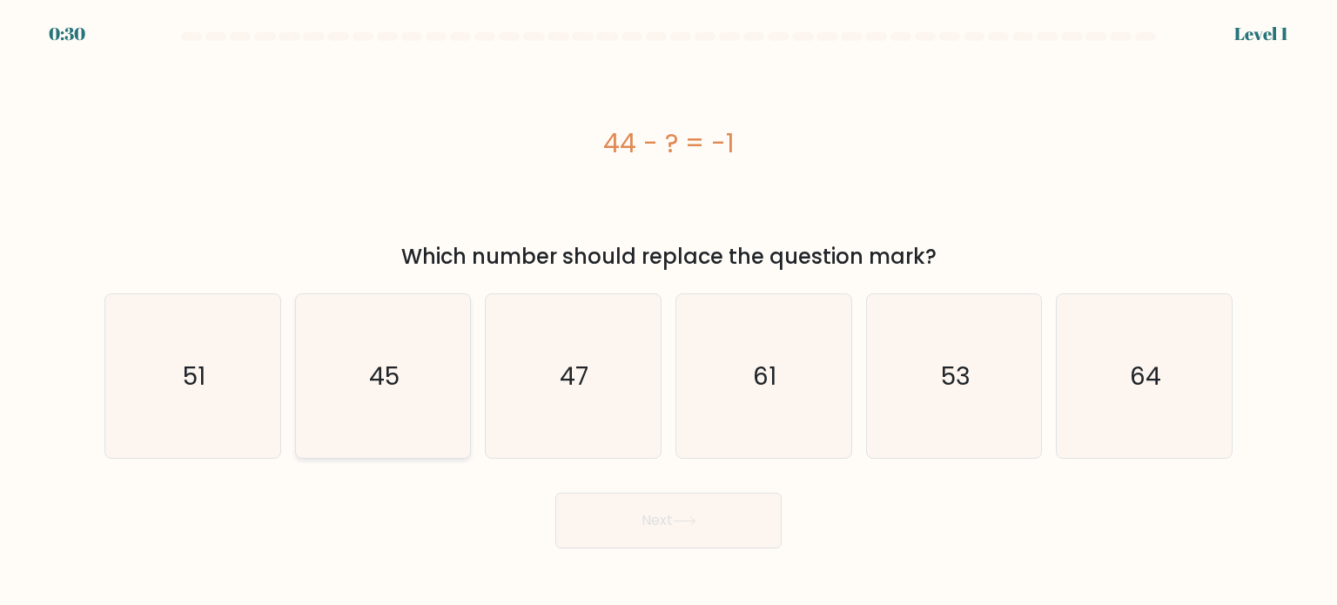
drag, startPoint x: 307, startPoint y: 374, endPoint x: 351, endPoint y: 381, distance: 44.8
click at [342, 379] on icon "45" at bounding box center [383, 376] width 164 height 164
click at [669, 312] on input "b. 45" at bounding box center [669, 307] width 1 height 9
radio input "true"
click at [605, 504] on button "Next" at bounding box center [669, 521] width 226 height 56
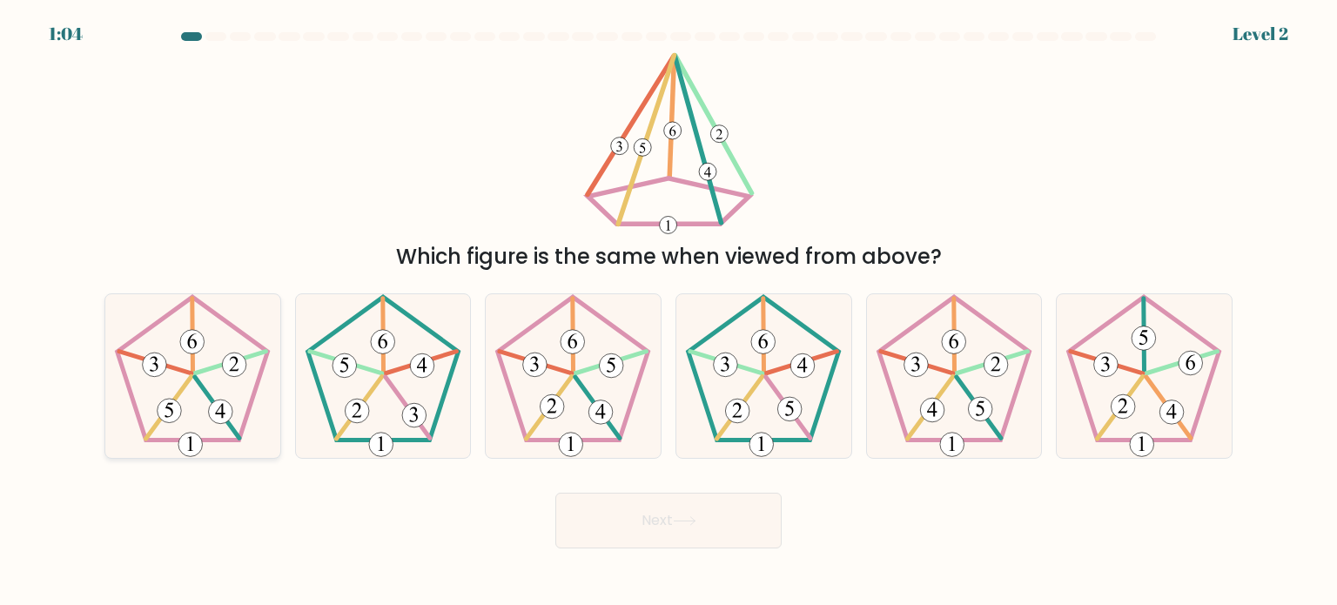
click at [185, 378] on icon at bounding box center [193, 376] width 164 height 164
click at [669, 312] on input "a." at bounding box center [669, 307] width 1 height 9
radio input "true"
click at [609, 518] on button "Next" at bounding box center [669, 521] width 226 height 56
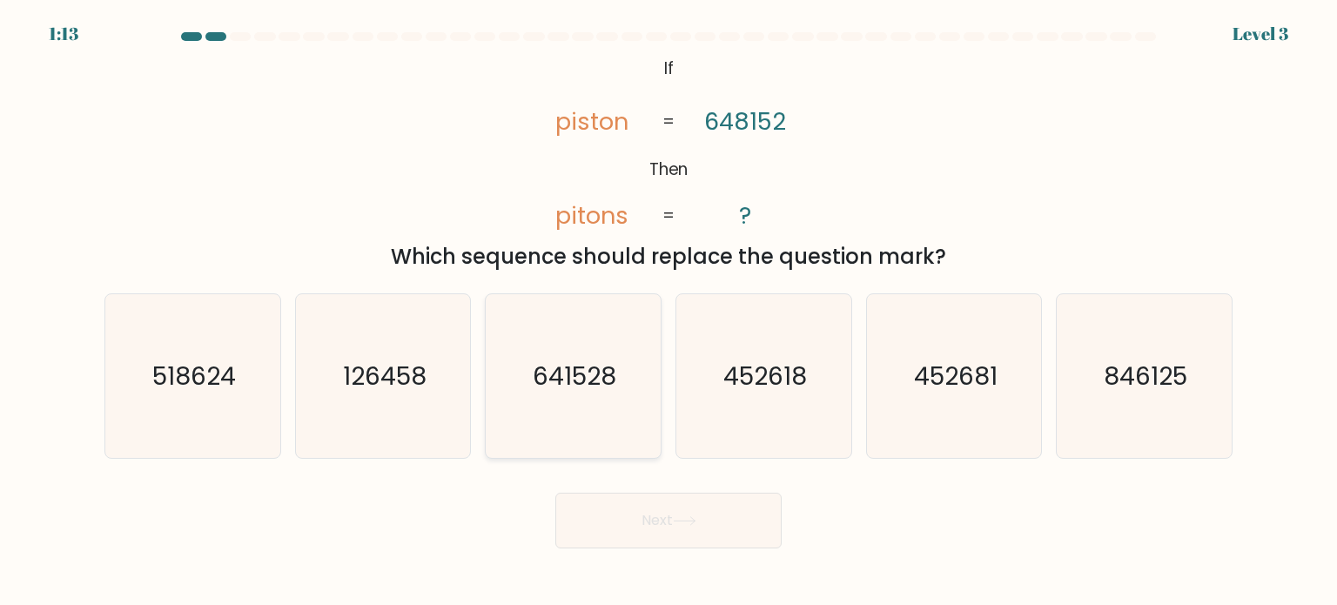
click at [591, 365] on text "641528" at bounding box center [576, 375] width 84 height 35
click at [669, 312] on input "c. 641528" at bounding box center [669, 307] width 1 height 9
radio input "true"
click at [711, 523] on button "Next" at bounding box center [669, 521] width 226 height 56
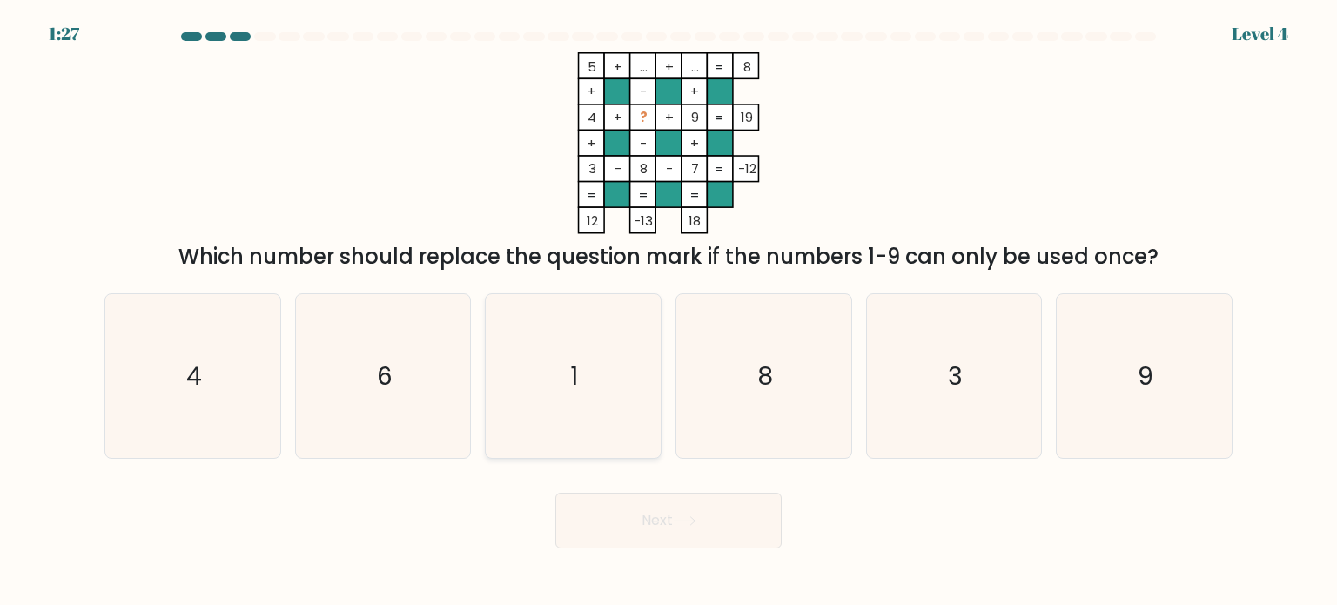
click at [564, 353] on icon "1" at bounding box center [573, 376] width 164 height 164
click at [669, 312] on input "c. 1" at bounding box center [669, 307] width 1 height 9
radio input "true"
click at [1036, 362] on icon "3" at bounding box center [955, 376] width 164 height 164
click at [670, 312] on input "e. 3" at bounding box center [669, 307] width 1 height 9
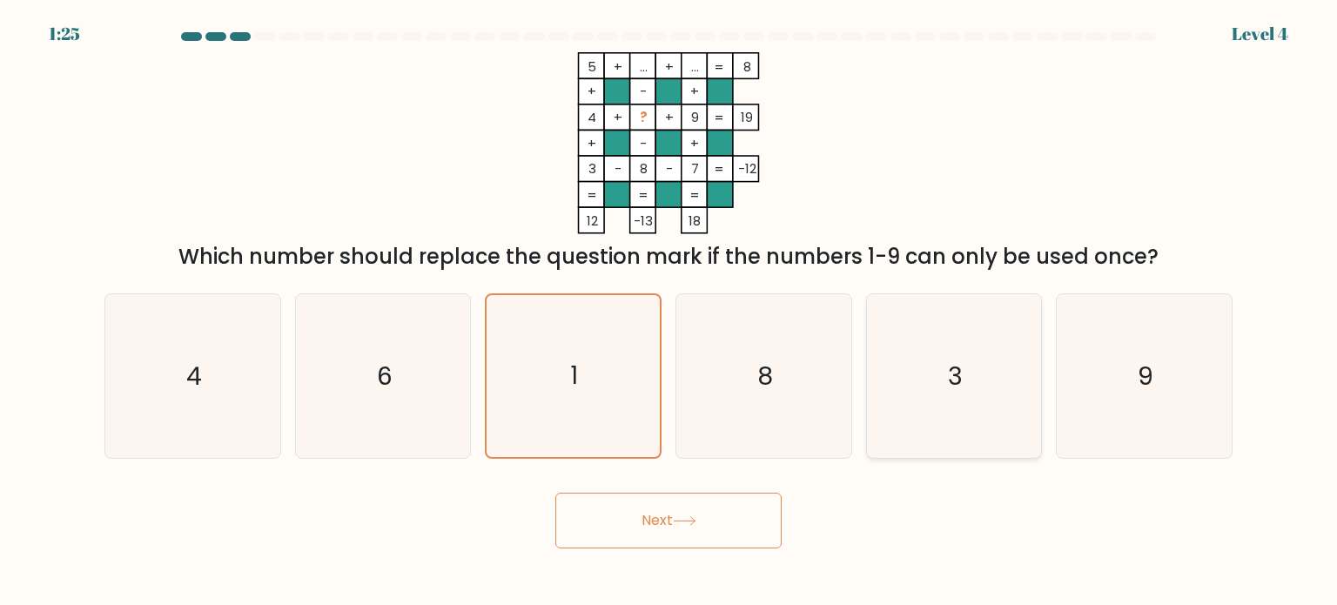
radio input "true"
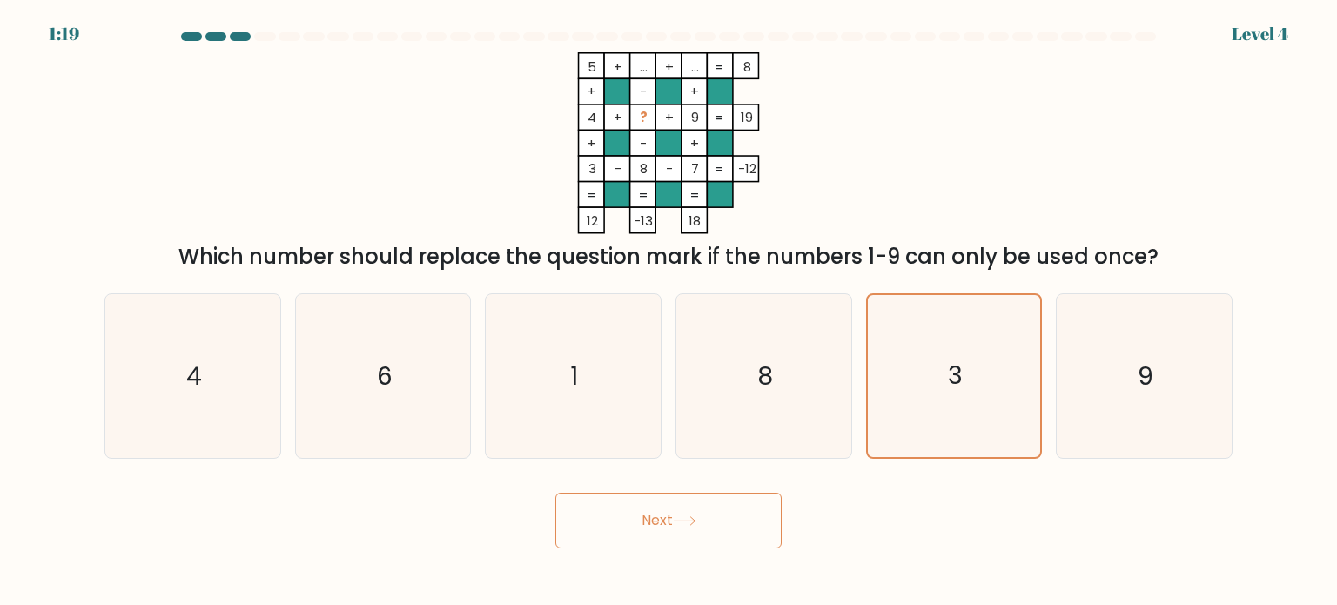
click at [660, 522] on button "Next" at bounding box center [669, 521] width 226 height 56
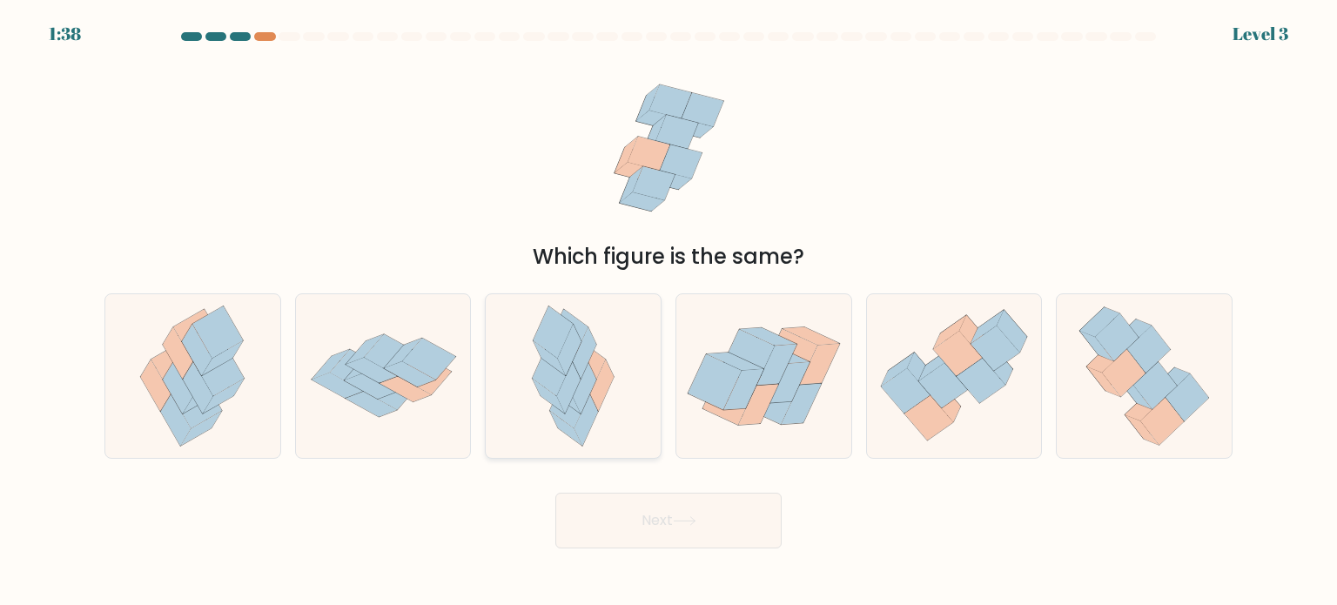
click at [567, 421] on icon at bounding box center [570, 402] width 40 height 52
click at [669, 312] on input "c." at bounding box center [669, 307] width 1 height 9
radio input "true"
click at [657, 530] on button "Next" at bounding box center [669, 521] width 226 height 56
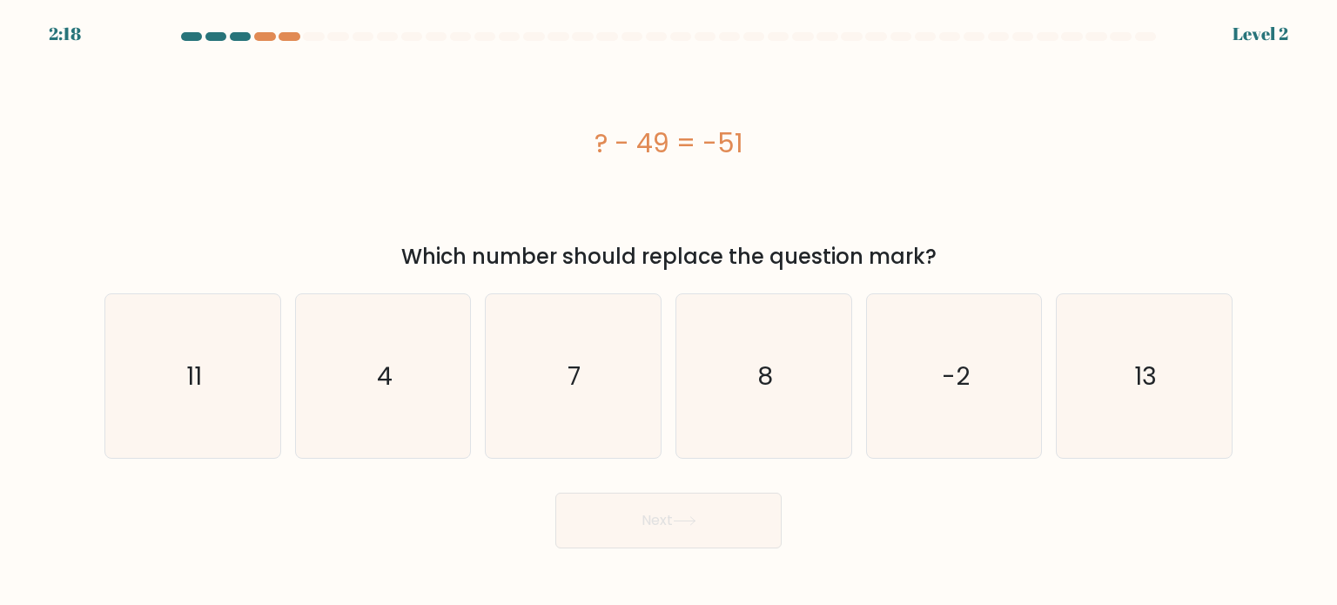
click at [197, 127] on div "? - 49 = -51" at bounding box center [668, 143] width 1129 height 39
click at [994, 377] on icon "-2" at bounding box center [955, 376] width 164 height 164
click at [670, 312] on input "e. -2" at bounding box center [669, 307] width 1 height 9
radio input "true"
click at [684, 529] on button "Next" at bounding box center [669, 521] width 226 height 56
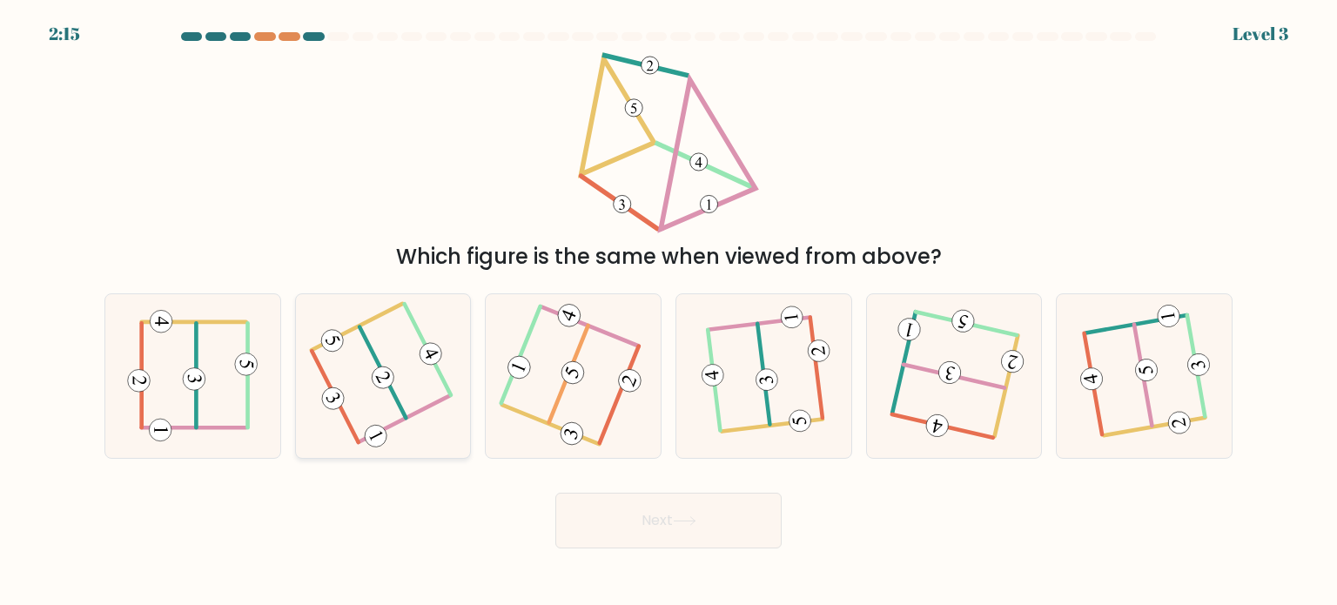
click at [409, 379] on icon at bounding box center [384, 375] width 128 height 131
click at [669, 312] on input "b." at bounding box center [669, 307] width 1 height 9
radio input "true"
click at [642, 540] on button "Next" at bounding box center [669, 521] width 226 height 56
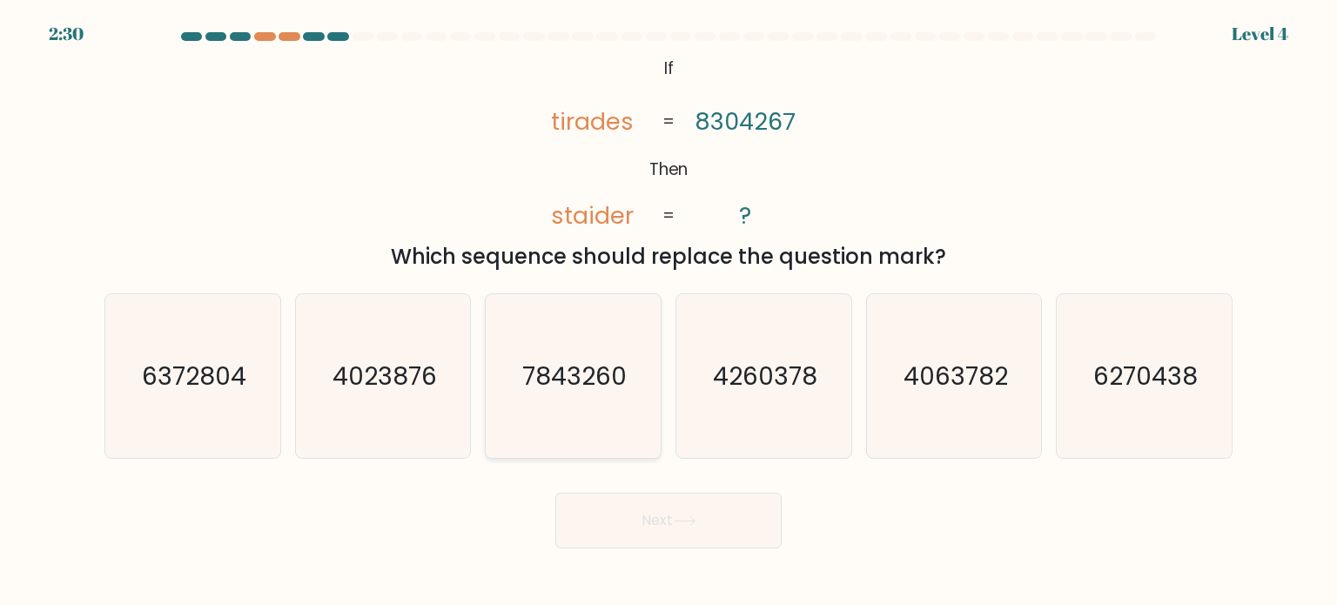
click at [587, 374] on text "7843260" at bounding box center [575, 375] width 104 height 35
click at [669, 312] on input "c. 7843260" at bounding box center [669, 307] width 1 height 9
radio input "true"
click at [667, 527] on button "Next" at bounding box center [669, 521] width 226 height 56
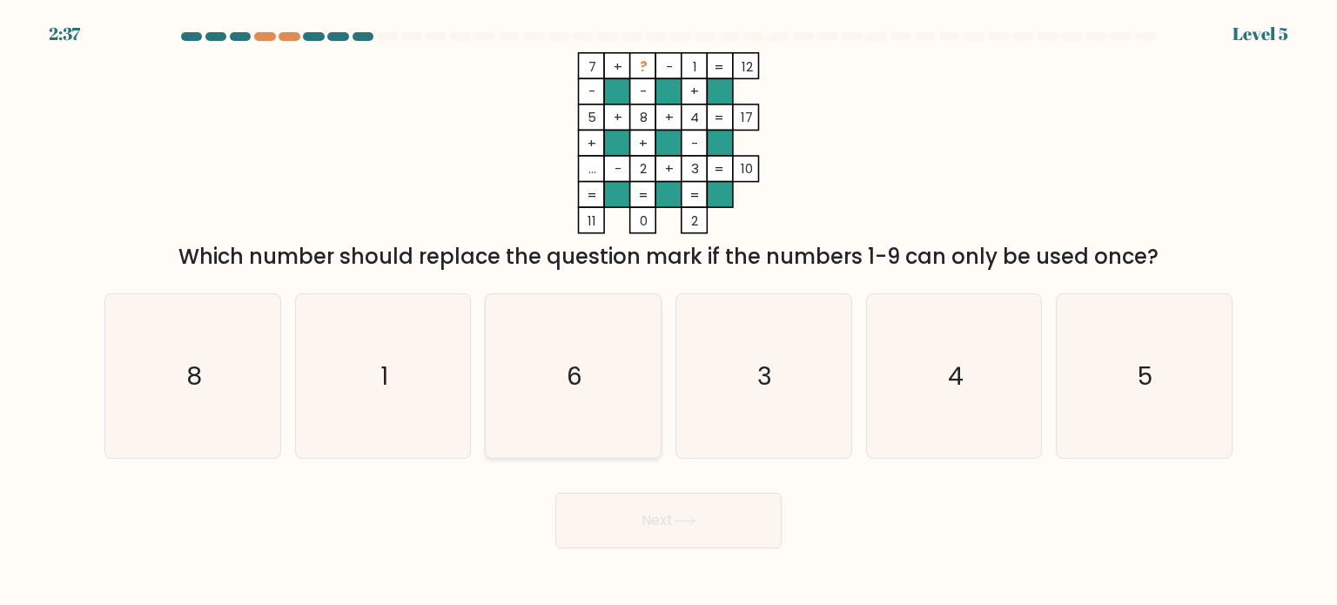
click at [536, 392] on icon "6" at bounding box center [573, 376] width 164 height 164
click at [669, 312] on input "c. 6" at bounding box center [669, 307] width 1 height 9
radio input "true"
click at [658, 558] on body "2:35 Level 5" at bounding box center [668, 302] width 1337 height 605
click at [655, 536] on button "Next" at bounding box center [669, 521] width 226 height 56
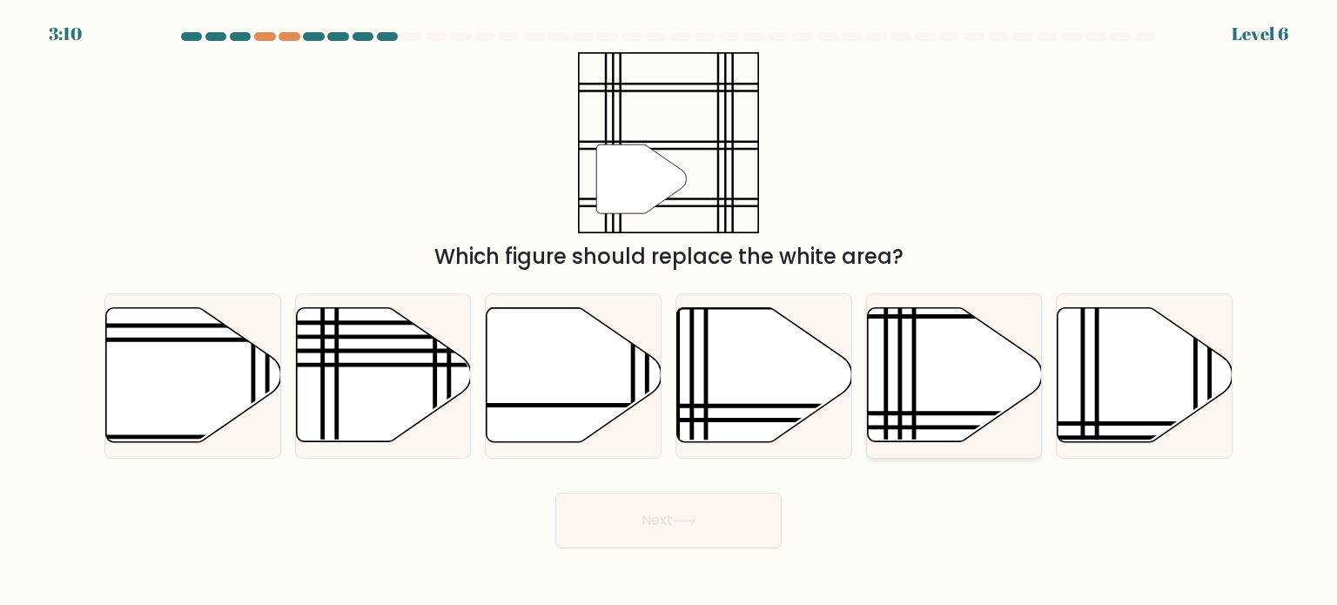
click at [904, 403] on icon at bounding box center [954, 375] width 175 height 134
click at [670, 312] on input "e." at bounding box center [669, 307] width 1 height 9
radio input "true"
click at [677, 479] on form at bounding box center [668, 290] width 1337 height 516
click at [661, 518] on button "Next" at bounding box center [669, 521] width 226 height 56
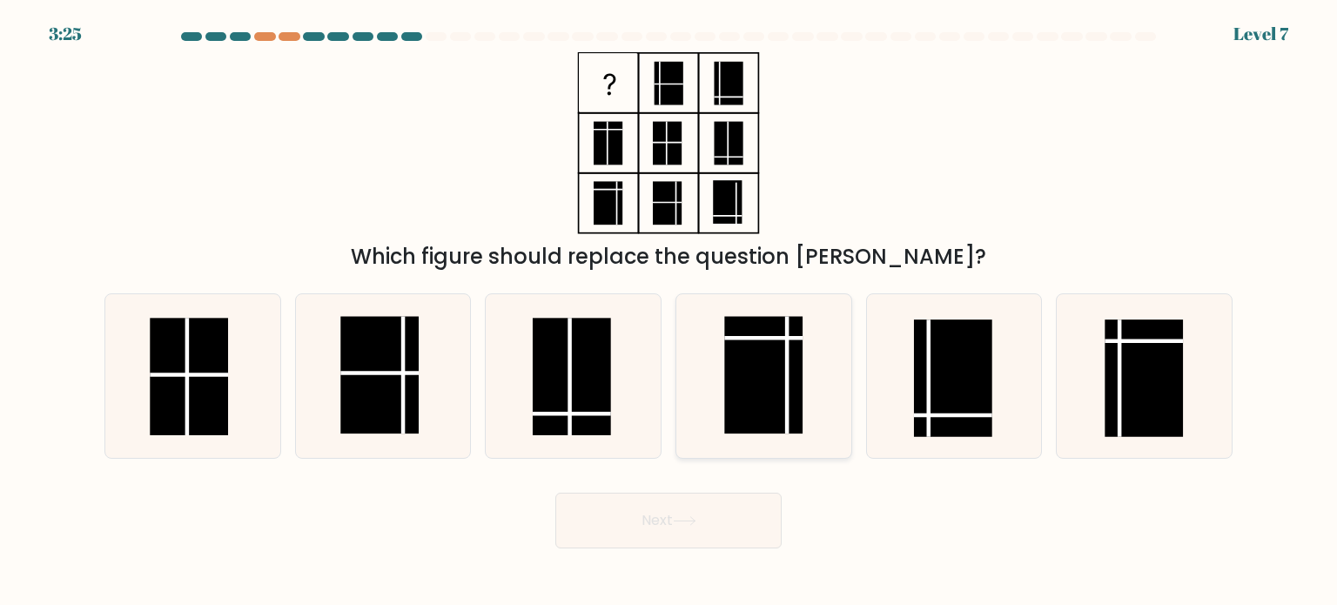
click at [763, 381] on rect at bounding box center [764, 375] width 78 height 118
click at [670, 312] on input "d." at bounding box center [669, 307] width 1 height 9
radio input "true"
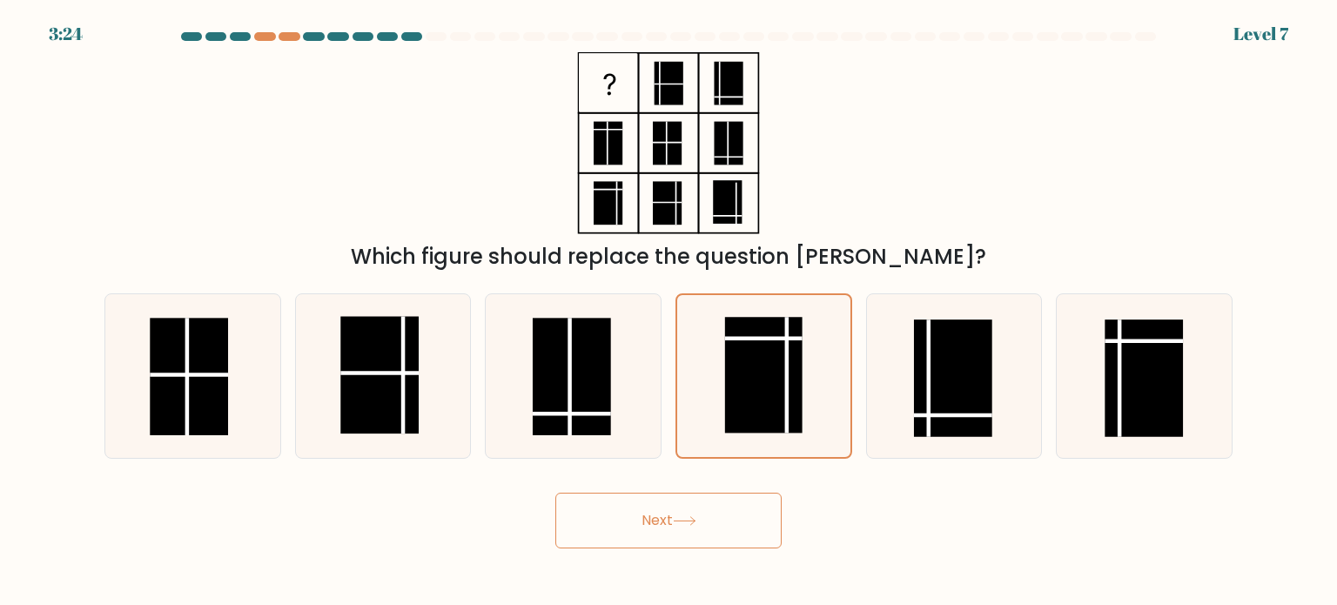
click at [719, 521] on button "Next" at bounding box center [669, 521] width 226 height 56
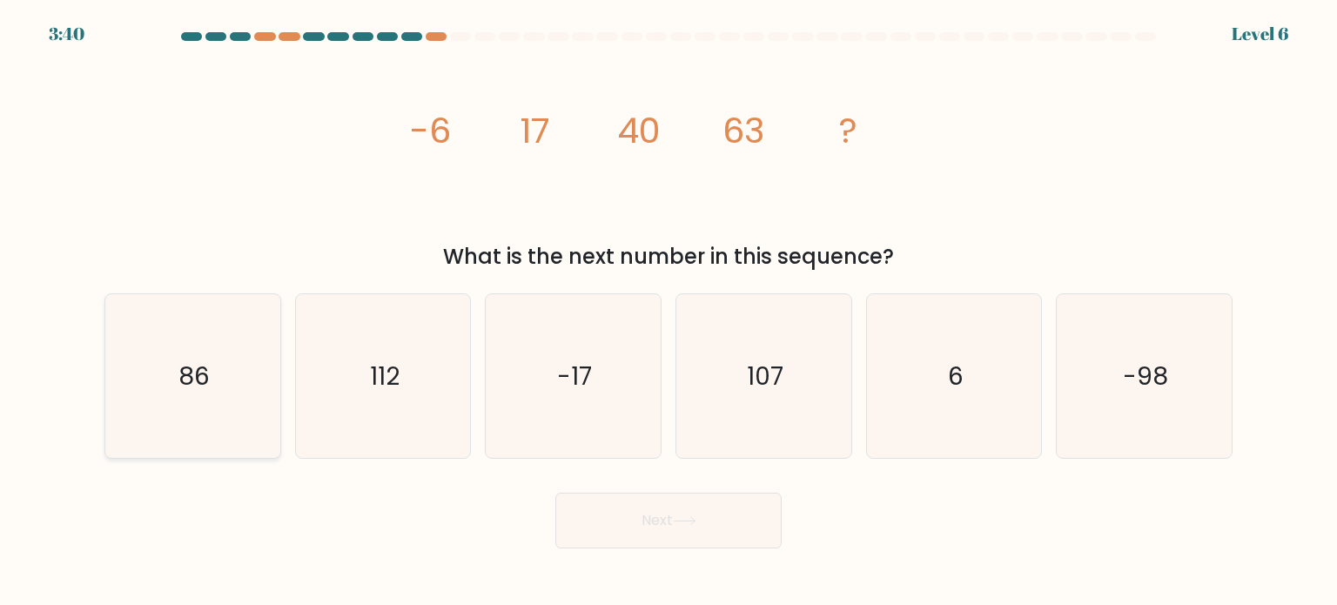
click at [188, 367] on text "86" at bounding box center [194, 375] width 31 height 35
click at [669, 312] on input "a. 86" at bounding box center [669, 307] width 1 height 9
radio input "true"
click at [643, 516] on button "Next" at bounding box center [669, 521] width 226 height 56
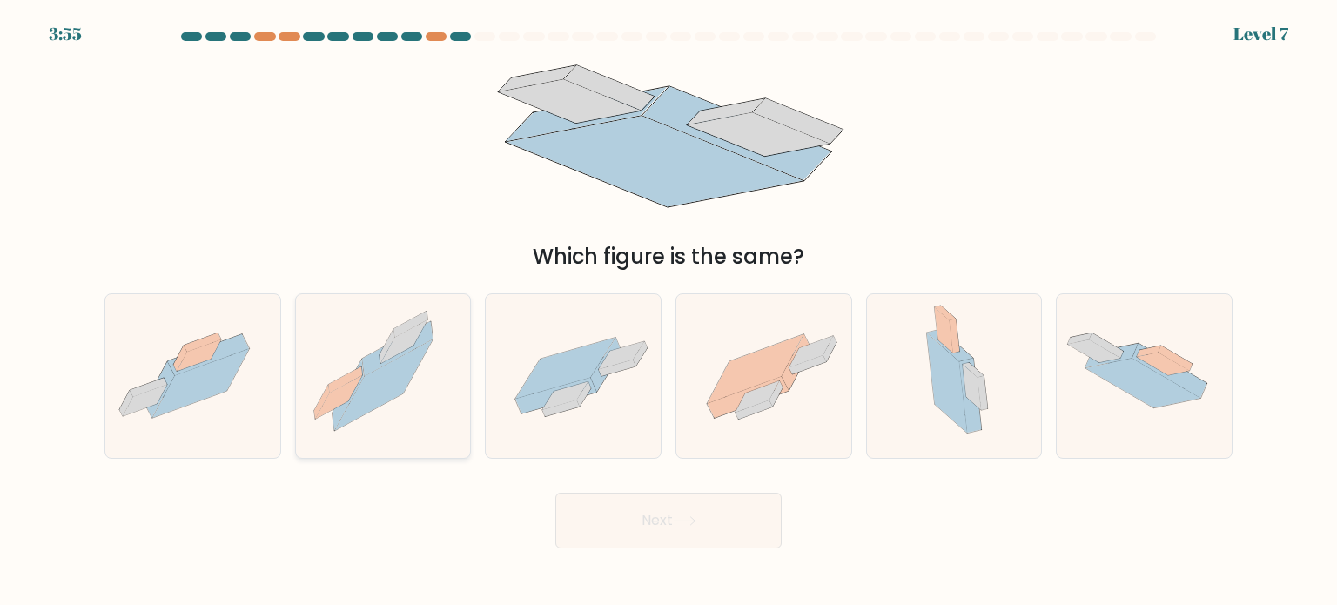
click at [415, 394] on icon at bounding box center [383, 376] width 172 height 164
click at [669, 312] on input "b." at bounding box center [669, 307] width 1 height 9
radio input "true"
click at [641, 530] on button "Next" at bounding box center [669, 521] width 226 height 56
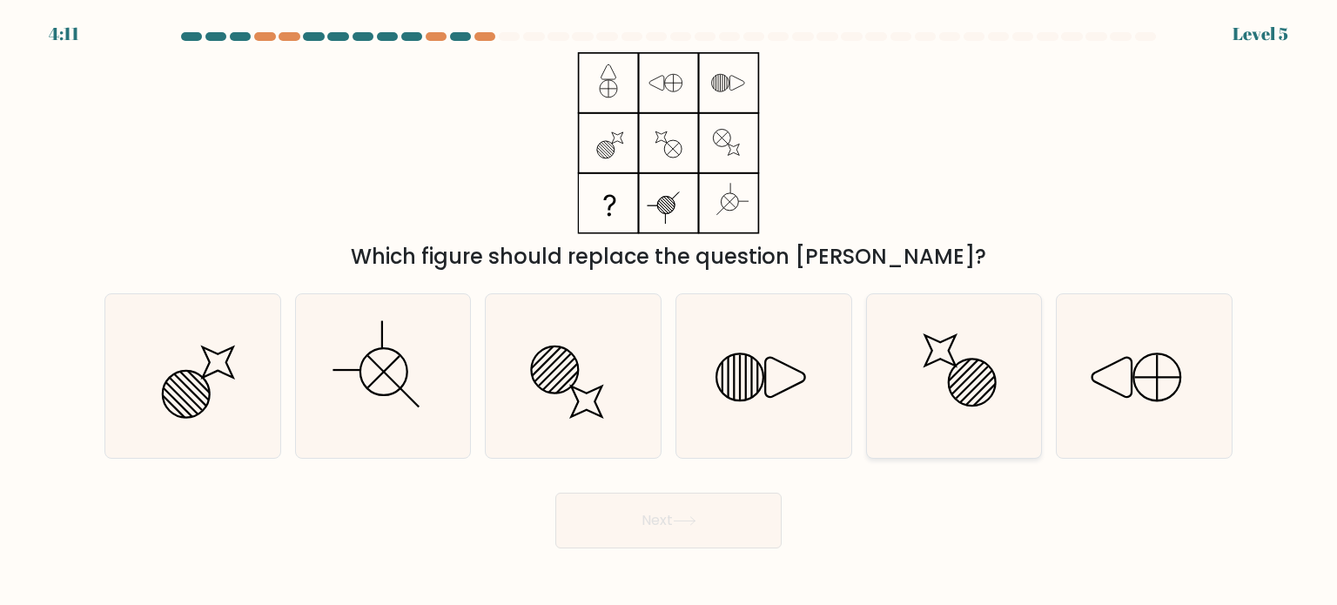
click at [945, 362] on icon at bounding box center [955, 376] width 164 height 164
click at [670, 312] on input "e." at bounding box center [669, 307] width 1 height 9
radio input "true"
click at [693, 526] on icon at bounding box center [685, 521] width 24 height 10
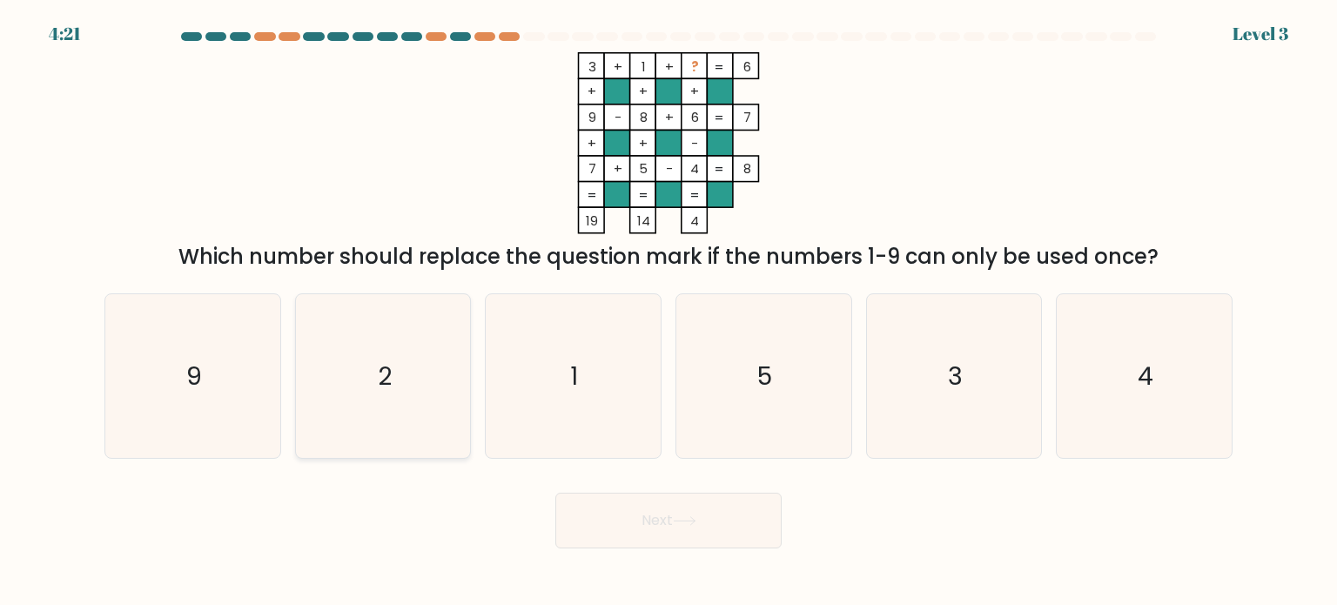
click at [399, 403] on icon "2" at bounding box center [383, 376] width 164 height 164
click at [669, 312] on input "b. 2" at bounding box center [669, 307] width 1 height 9
radio input "true"
click at [713, 511] on button "Next" at bounding box center [669, 521] width 226 height 56
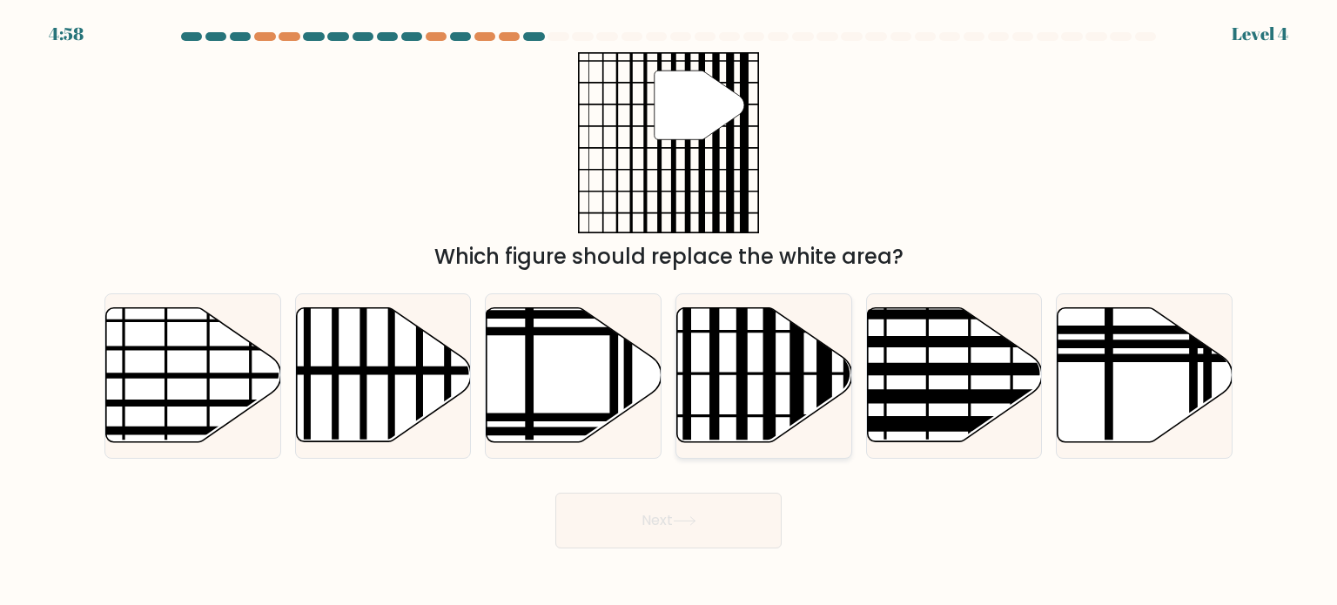
click at [742, 394] on line at bounding box center [742, 449] width 0 height 353
click at [670, 312] on input "d." at bounding box center [669, 307] width 1 height 9
radio input "true"
click at [723, 523] on button "Next" at bounding box center [669, 521] width 226 height 56
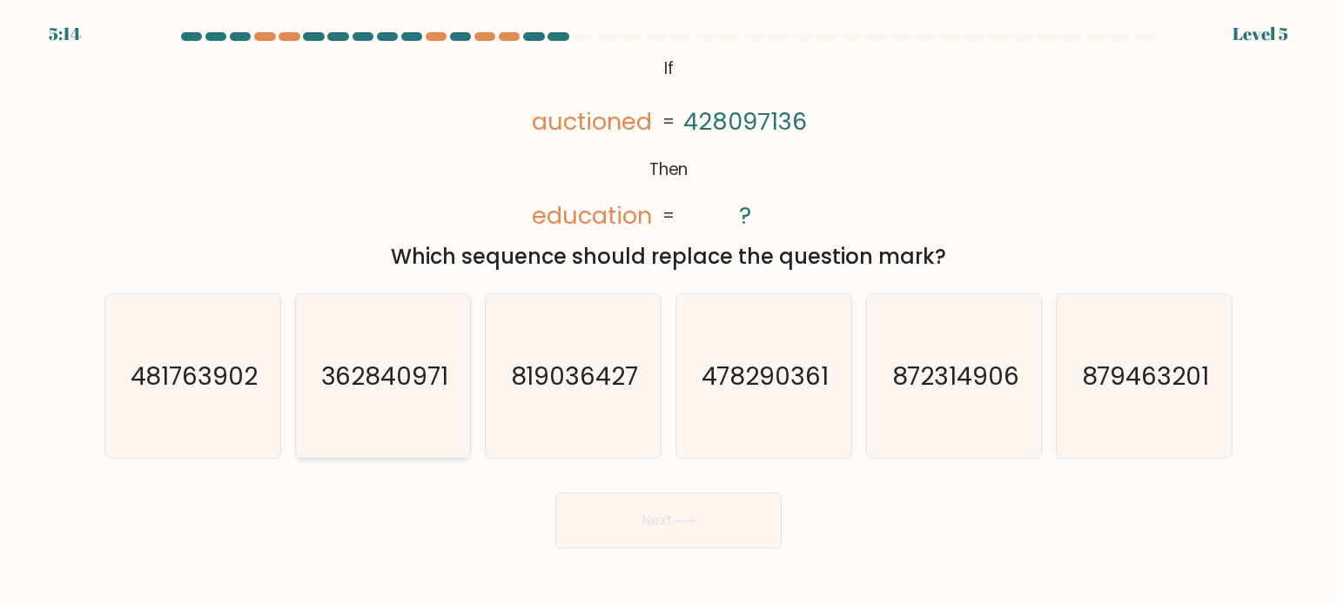
click at [374, 386] on text "362840971" at bounding box center [384, 375] width 128 height 35
click at [669, 312] on input "b. 362840971" at bounding box center [669, 307] width 1 height 9
radio input "true"
click at [666, 518] on button "Next" at bounding box center [669, 521] width 226 height 56
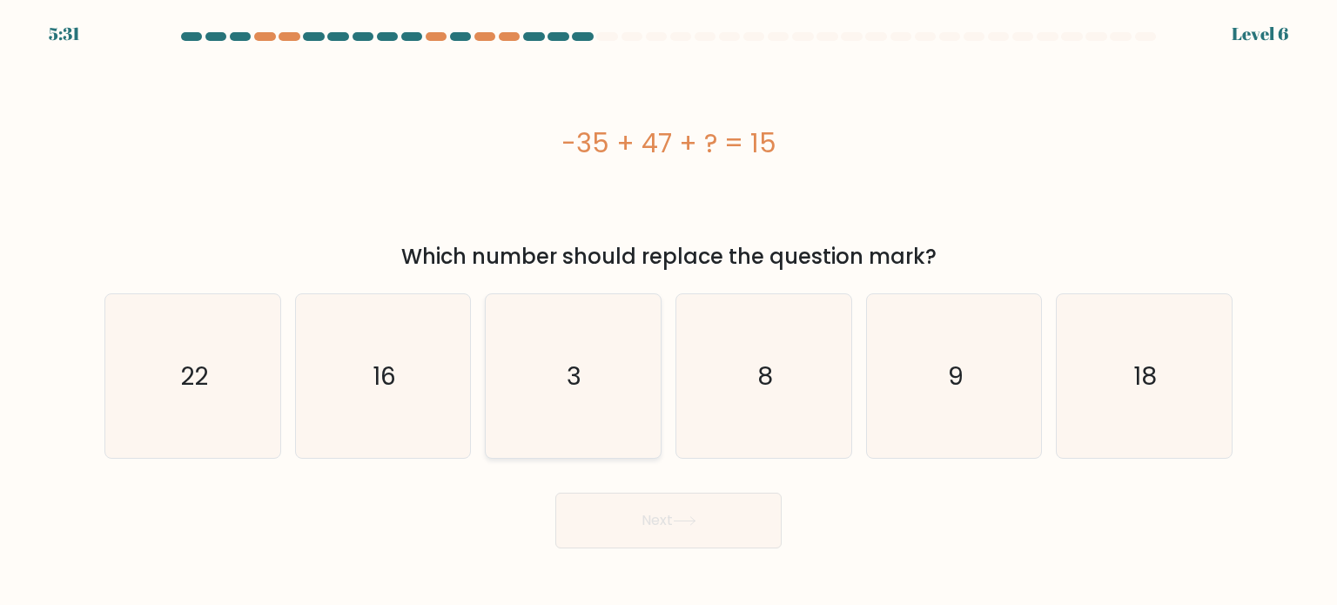
click at [607, 384] on icon "3" at bounding box center [573, 376] width 164 height 164
click at [669, 312] on input "c. 3" at bounding box center [669, 307] width 1 height 9
radio input "true"
click at [657, 502] on button "Next" at bounding box center [669, 521] width 226 height 56
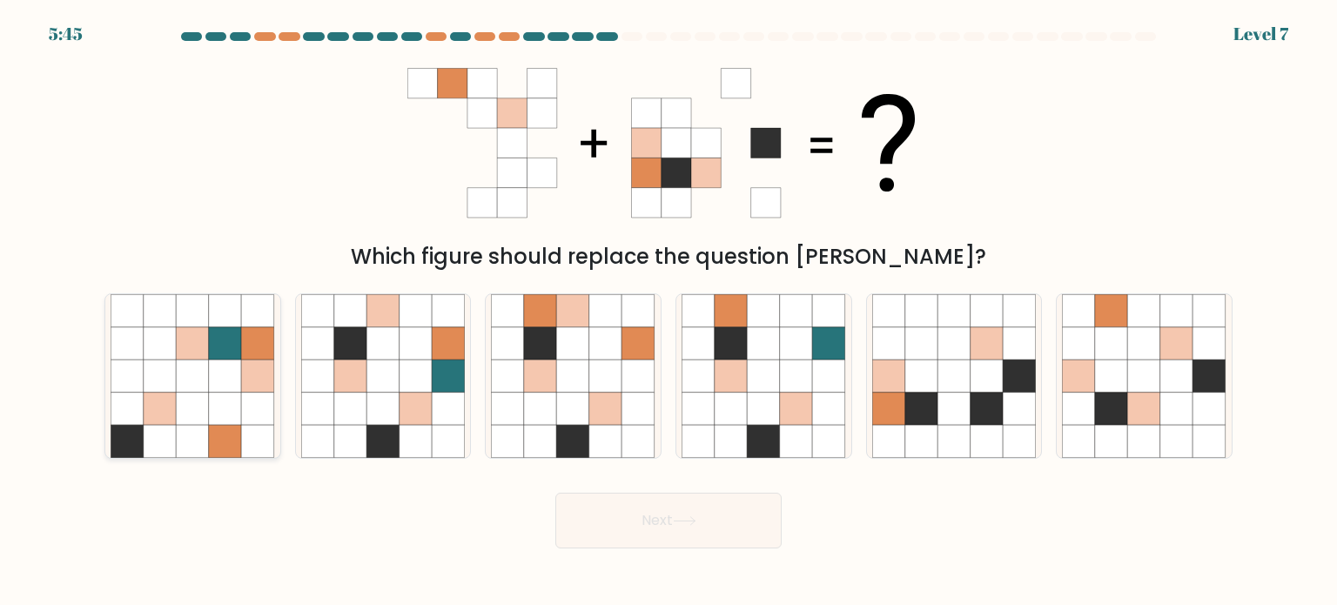
click at [211, 340] on icon at bounding box center [225, 343] width 33 height 33
click at [669, 312] on input "a." at bounding box center [669, 307] width 1 height 9
radio input "true"
click at [632, 529] on button "Next" at bounding box center [669, 521] width 226 height 56
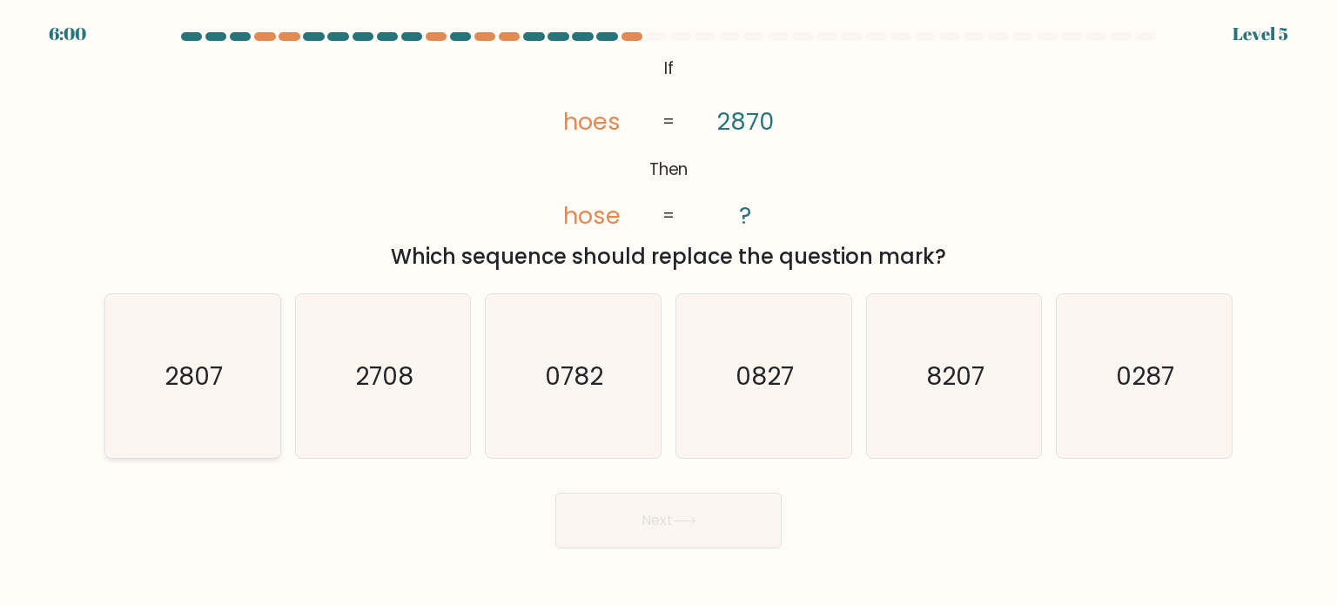
click at [199, 361] on text "2807" at bounding box center [194, 375] width 58 height 35
click at [669, 312] on input "a. 2807" at bounding box center [669, 307] width 1 height 9
radio input "true"
click at [677, 534] on button "Next" at bounding box center [669, 521] width 226 height 56
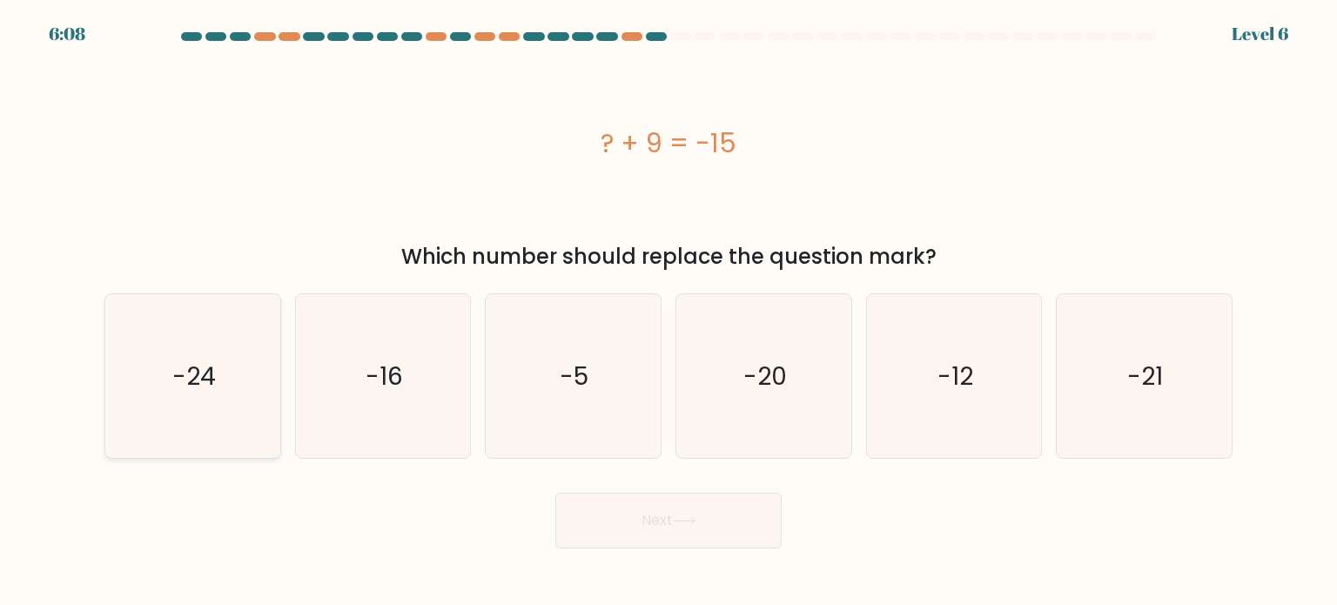
click at [212, 365] on text "-24" at bounding box center [194, 375] width 44 height 35
click at [669, 312] on input "a. -24" at bounding box center [669, 307] width 1 height 9
radio input "true"
click at [640, 533] on button "Next" at bounding box center [669, 521] width 226 height 56
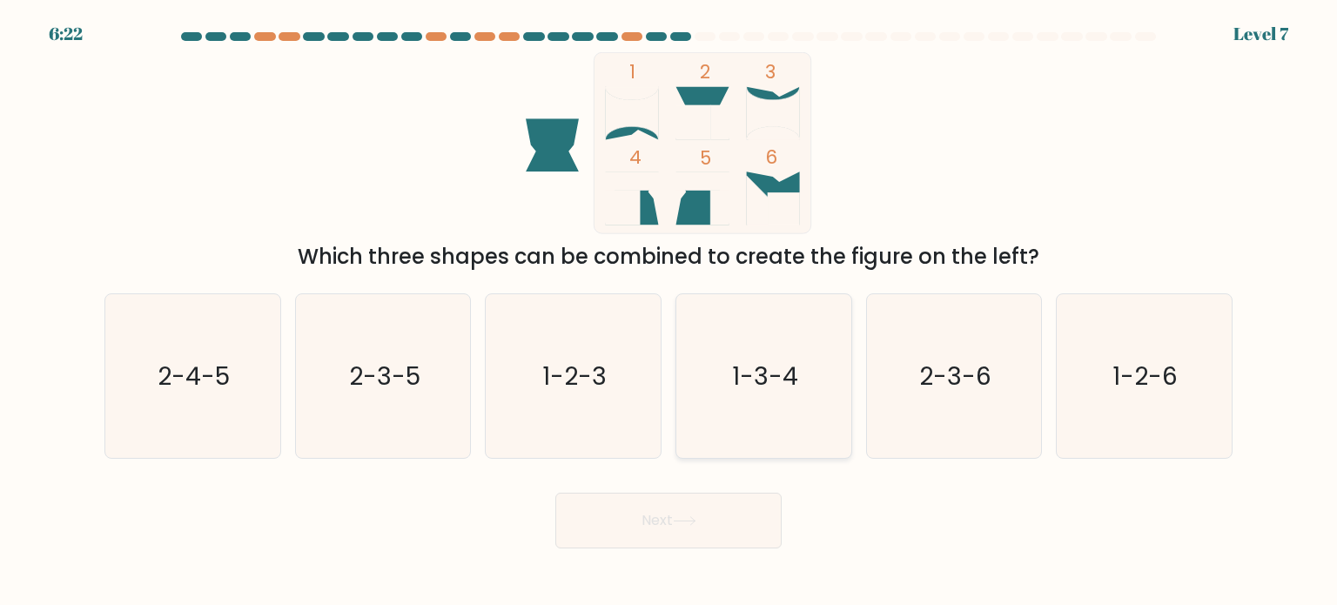
click at [771, 349] on icon "1-3-4" at bounding box center [764, 376] width 164 height 164
click at [670, 312] on input "d. 1-3-4" at bounding box center [669, 307] width 1 height 9
radio input "true"
click at [743, 516] on button "Next" at bounding box center [669, 521] width 226 height 56
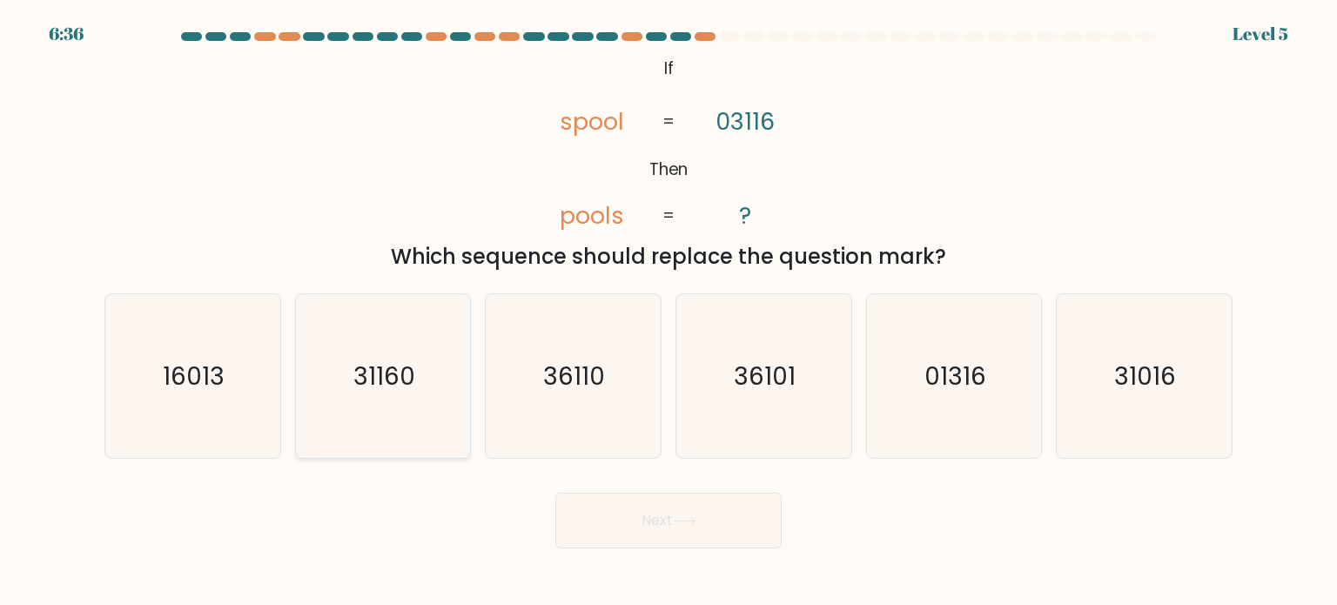
click at [407, 372] on text "31160" at bounding box center [385, 375] width 62 height 35
click at [669, 312] on input "b. 31160" at bounding box center [669, 307] width 1 height 9
radio input "true"
click at [669, 511] on button "Next" at bounding box center [669, 521] width 226 height 56
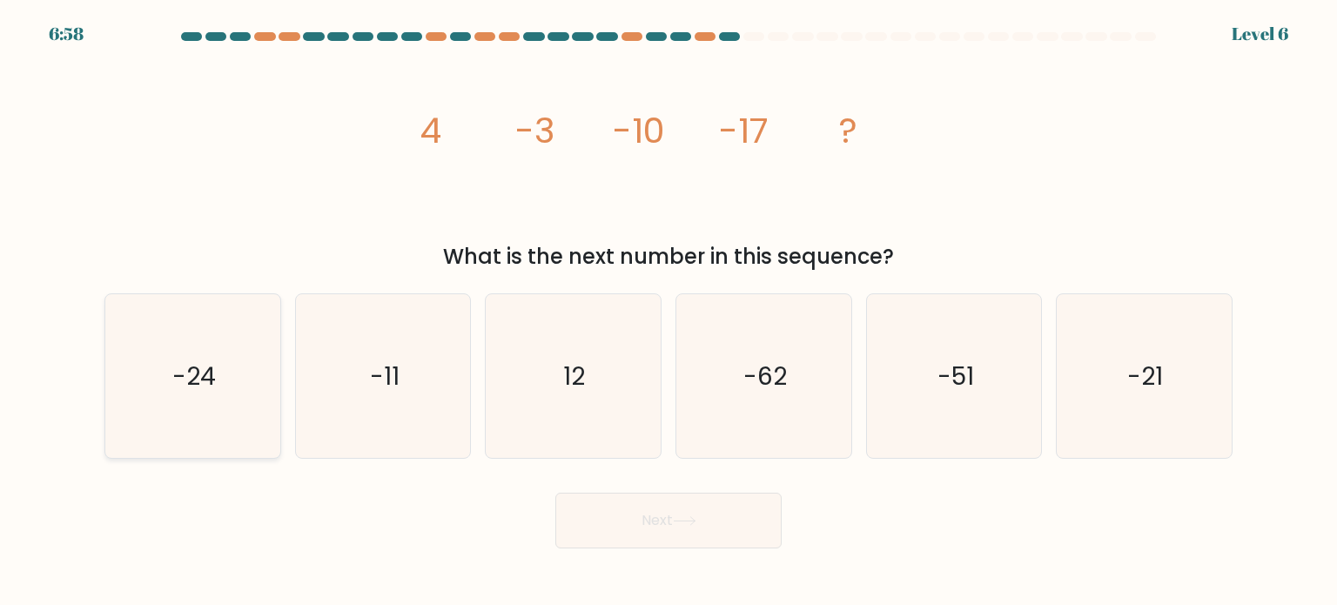
click at [169, 366] on icon "-24" at bounding box center [193, 376] width 164 height 164
click at [669, 312] on input "a. -24" at bounding box center [669, 307] width 1 height 9
radio input "true"
click at [637, 501] on button "Next" at bounding box center [669, 521] width 226 height 56
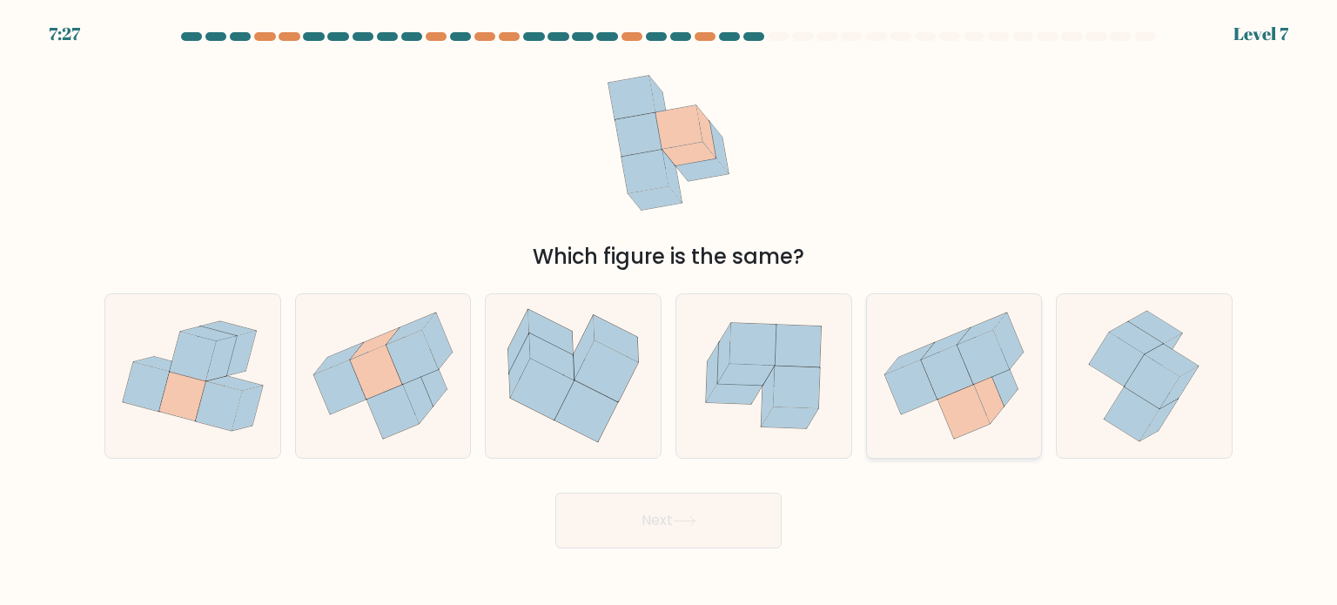
click at [909, 387] on icon at bounding box center [911, 387] width 52 height 54
click at [670, 312] on input "e." at bounding box center [669, 307] width 1 height 9
radio input "true"
click at [684, 528] on button "Next" at bounding box center [669, 521] width 226 height 56
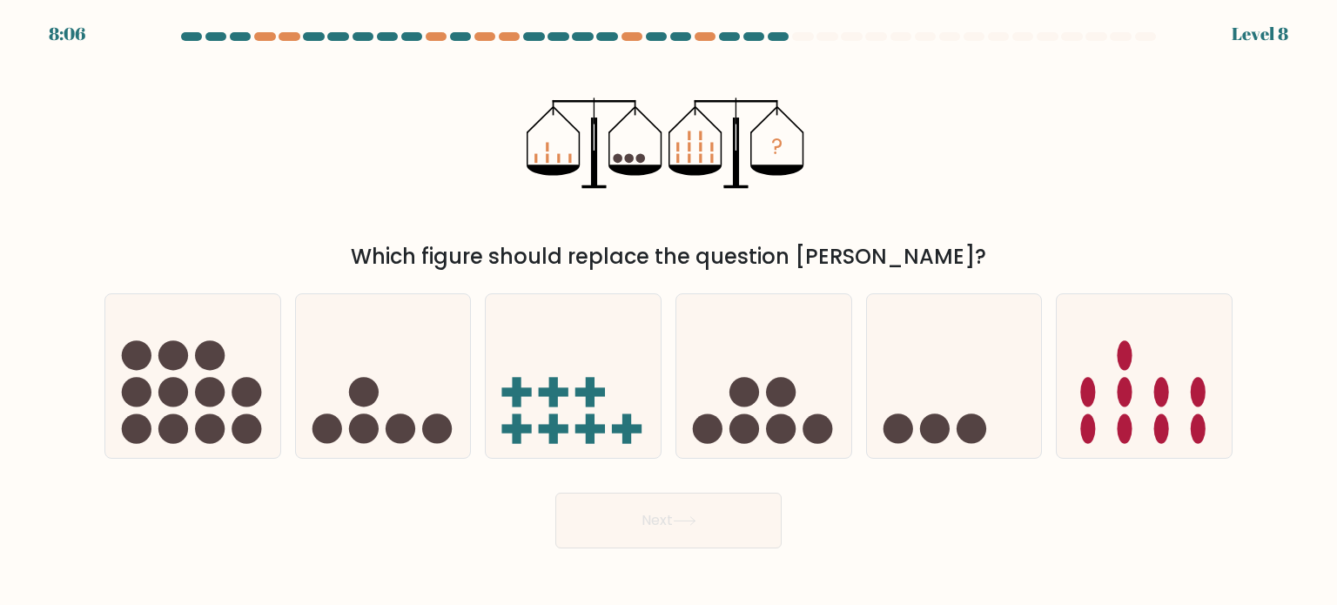
click at [254, 178] on div "? Which figure should replace the question mark?" at bounding box center [668, 162] width 1149 height 220
click at [946, 377] on icon at bounding box center [954, 376] width 175 height 145
click at [670, 312] on input "e." at bounding box center [669, 307] width 1 height 9
radio input "true"
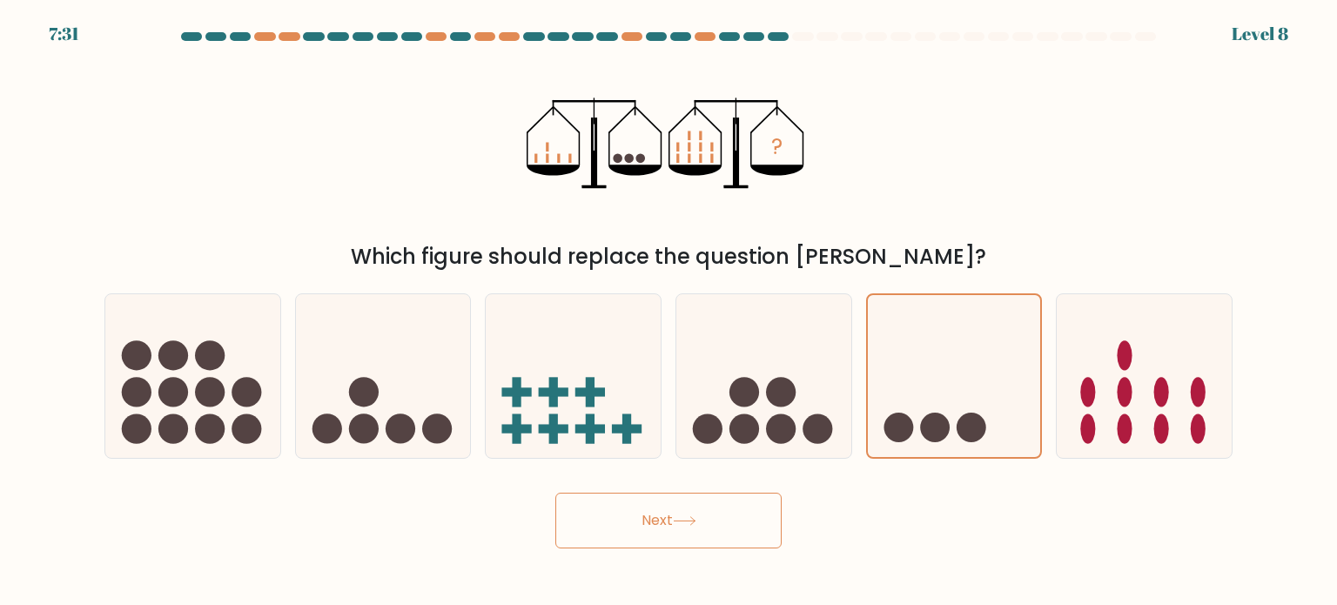
click at [725, 529] on button "Next" at bounding box center [669, 521] width 226 height 56
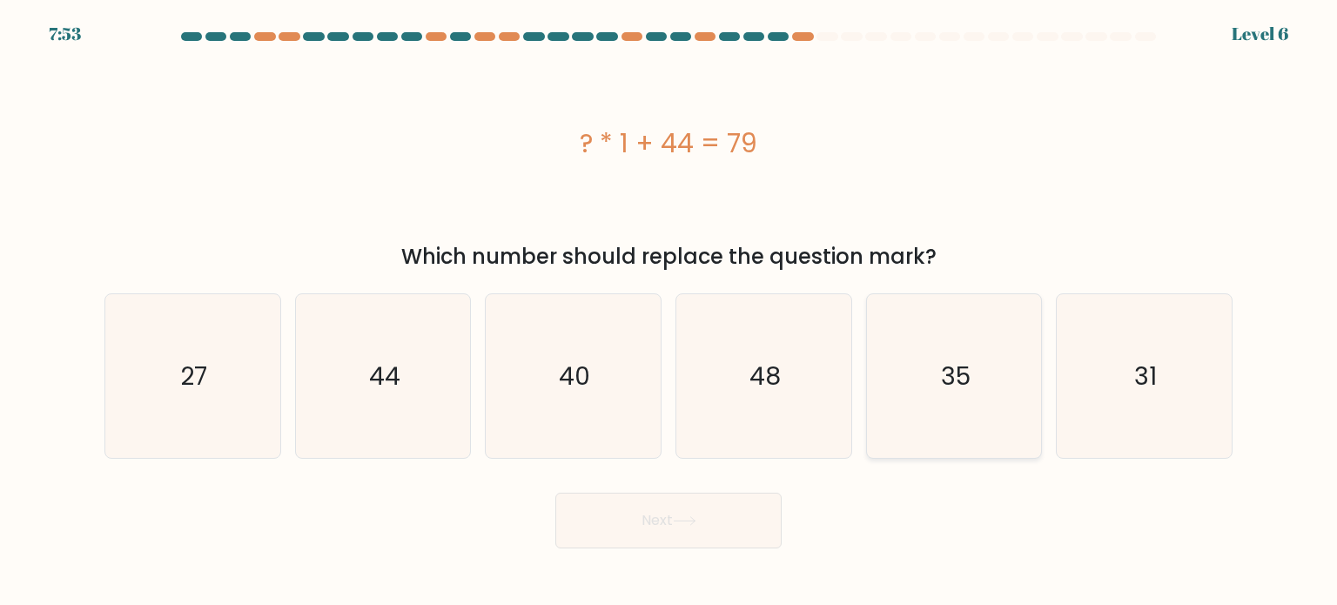
click at [980, 359] on icon "35" at bounding box center [955, 376] width 164 height 164
click at [670, 312] on input "e. 35" at bounding box center [669, 307] width 1 height 9
radio input "true"
click at [643, 524] on button "Next" at bounding box center [669, 521] width 226 height 56
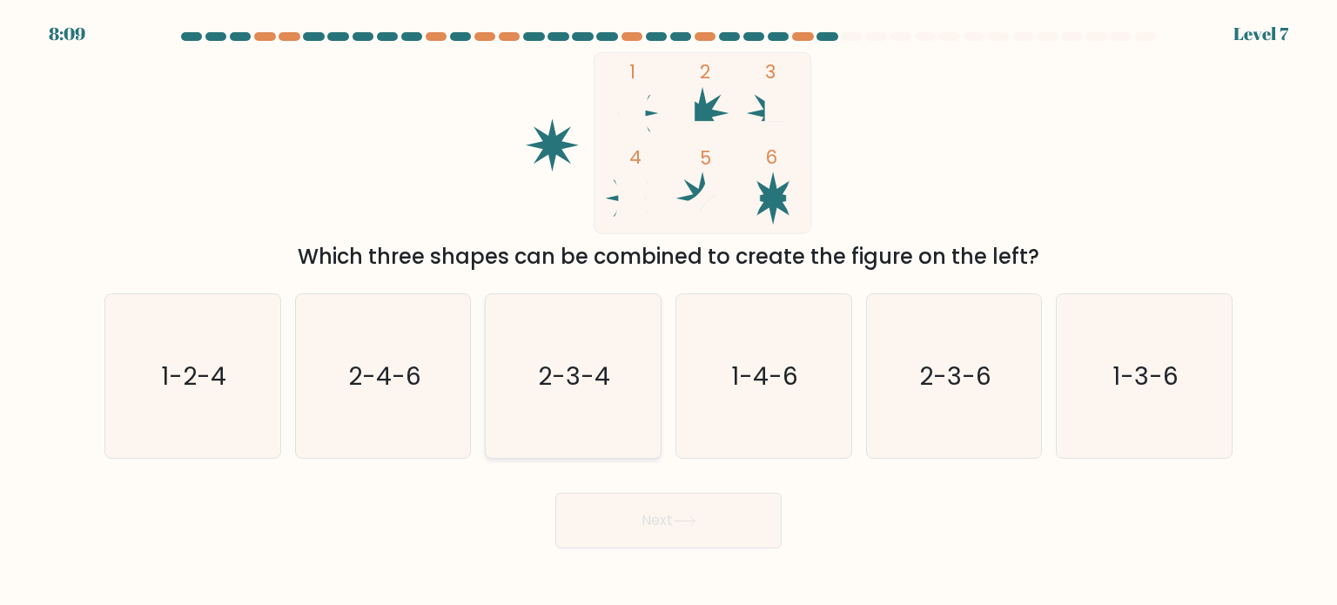
click at [563, 390] on text "2-3-4" at bounding box center [575, 375] width 72 height 35
click at [669, 312] on input "c. 2-3-4" at bounding box center [669, 307] width 1 height 9
radio input "true"
click at [687, 518] on icon at bounding box center [685, 521] width 24 height 10
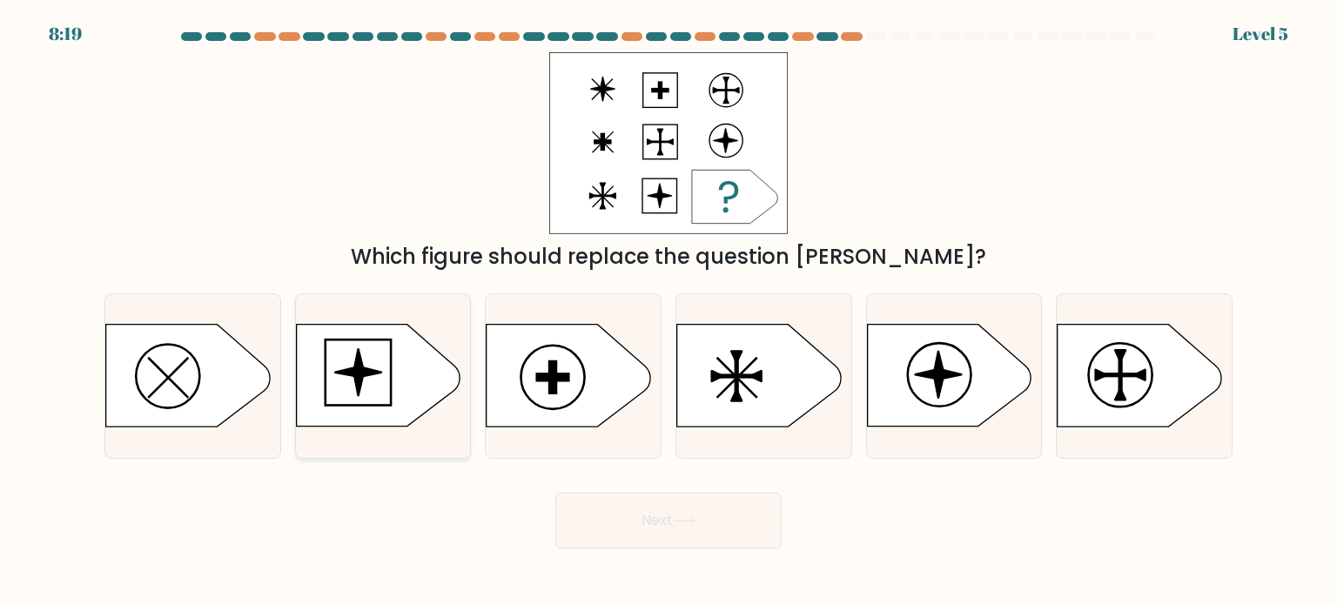
click at [398, 398] on icon at bounding box center [378, 376] width 164 height 102
click at [669, 312] on input "b." at bounding box center [669, 307] width 1 height 9
radio input "true"
click at [681, 521] on icon at bounding box center [685, 521] width 24 height 10
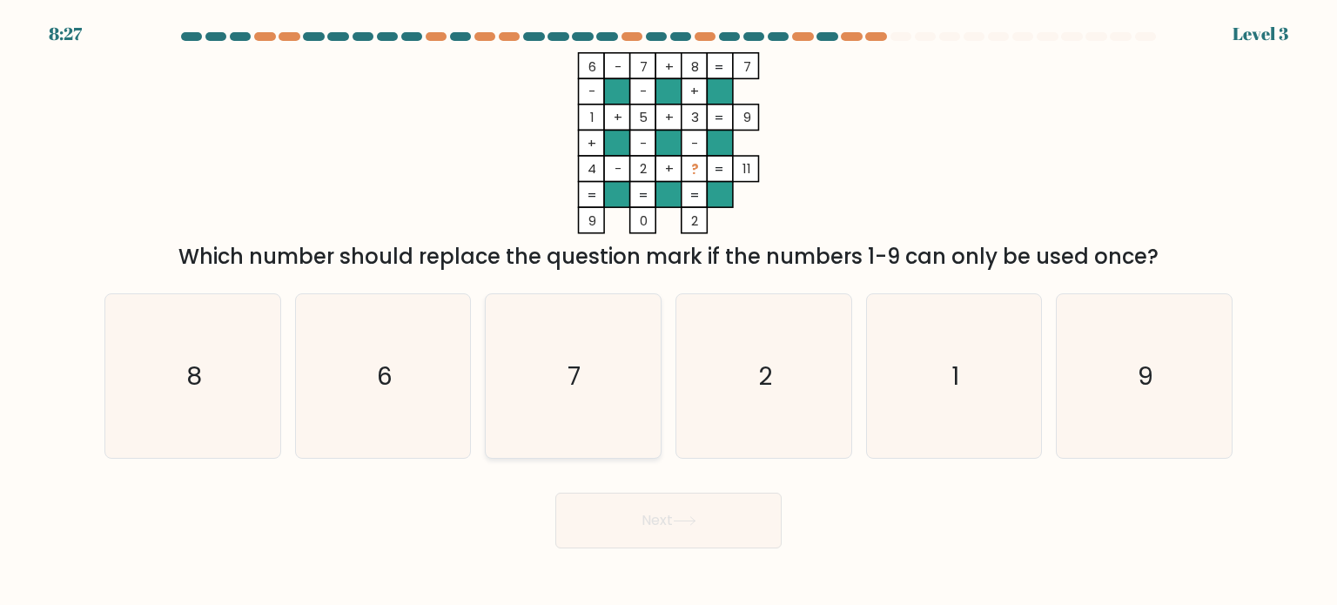
click at [574, 404] on icon "7" at bounding box center [573, 376] width 164 height 164
click at [669, 312] on input "c. 7" at bounding box center [669, 307] width 1 height 9
radio input "true"
click at [691, 511] on button "Next" at bounding box center [669, 521] width 226 height 56
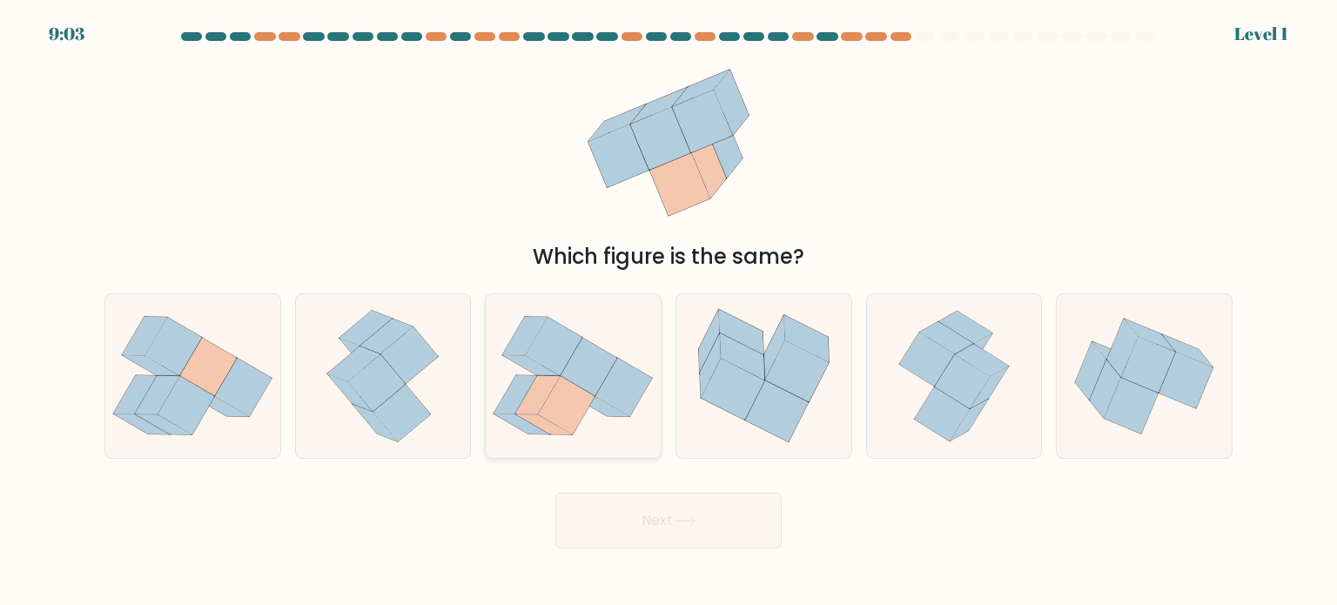
click at [596, 381] on icon at bounding box center [589, 368] width 57 height 58
click at [669, 312] on input "c." at bounding box center [669, 307] width 1 height 9
radio input "true"
click at [669, 511] on button "Next" at bounding box center [669, 521] width 226 height 56
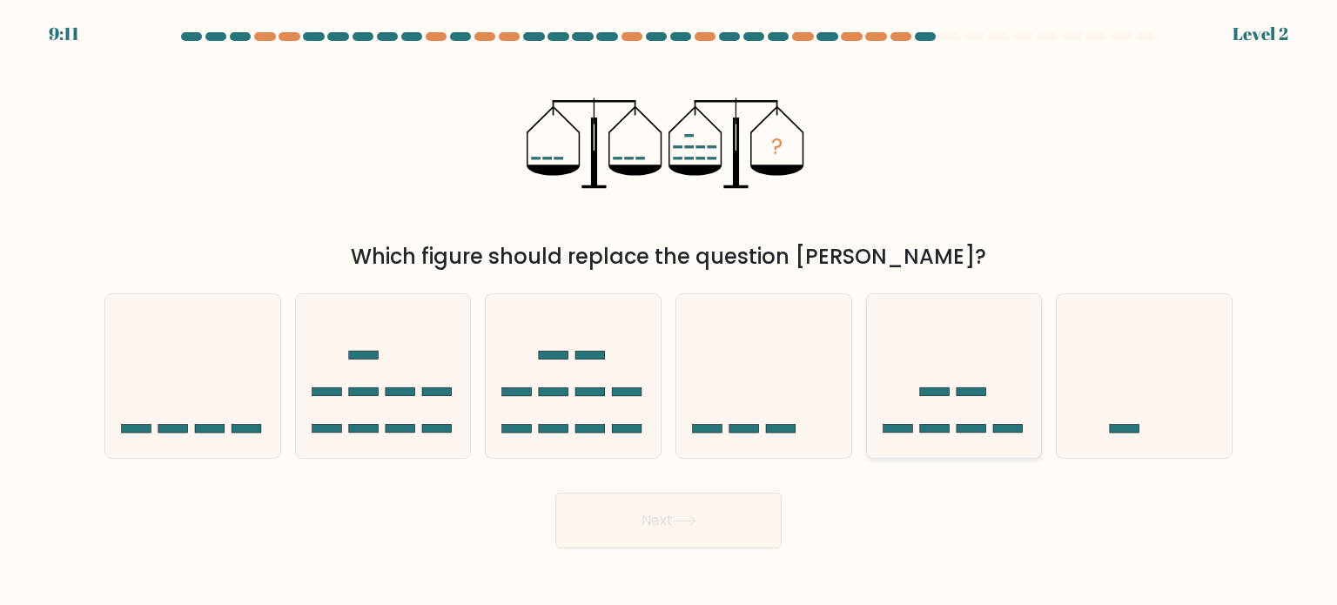
click at [929, 340] on icon at bounding box center [954, 376] width 175 height 145
click at [670, 312] on input "e." at bounding box center [669, 307] width 1 height 9
radio input "true"
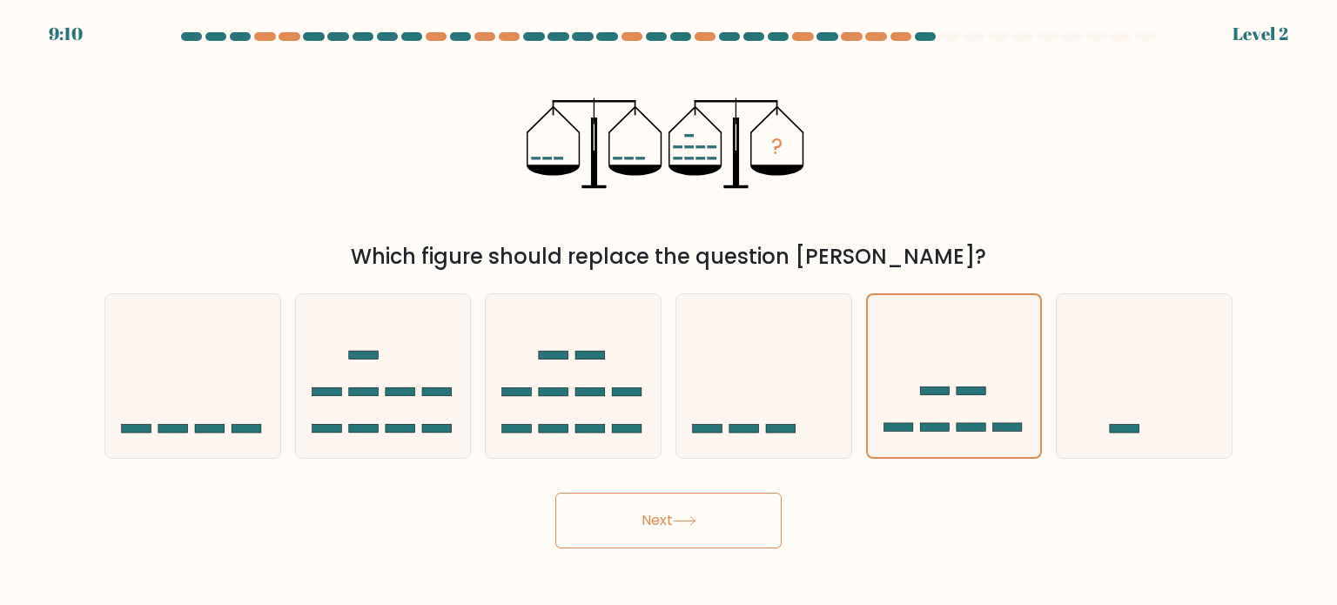
click at [674, 518] on button "Next" at bounding box center [669, 521] width 226 height 56
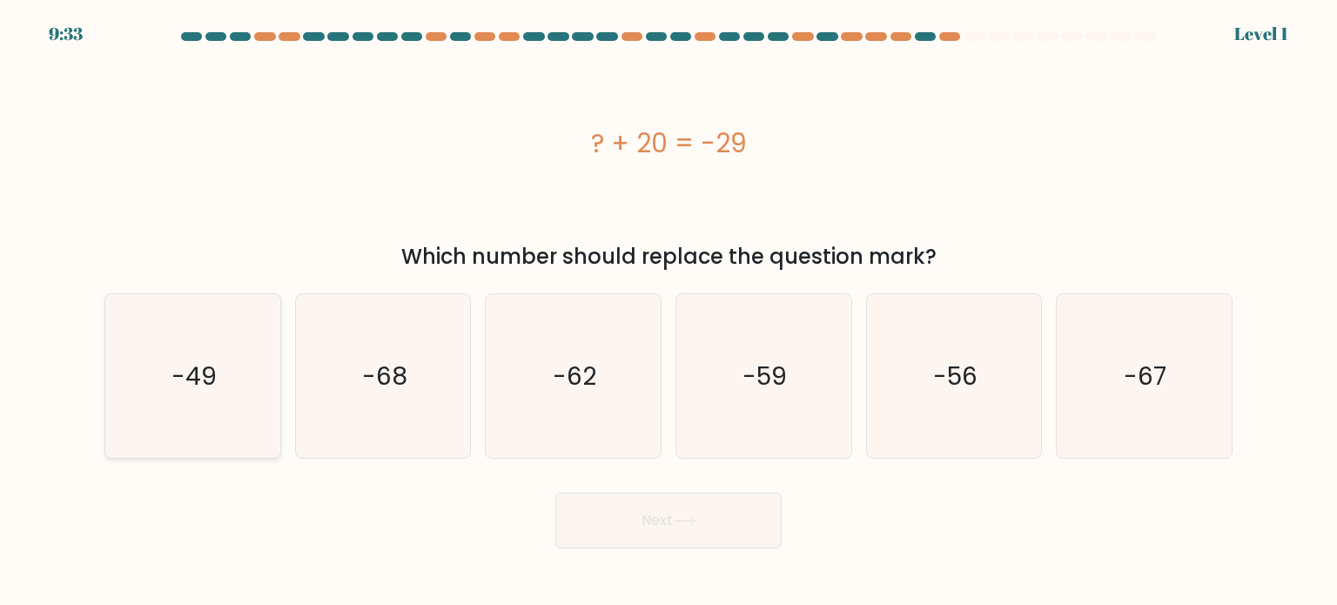
click at [147, 363] on icon "-49" at bounding box center [193, 376] width 164 height 164
click at [669, 312] on input "a. -49" at bounding box center [669, 307] width 1 height 9
radio input "true"
click at [657, 527] on button "Next" at bounding box center [669, 521] width 226 height 56
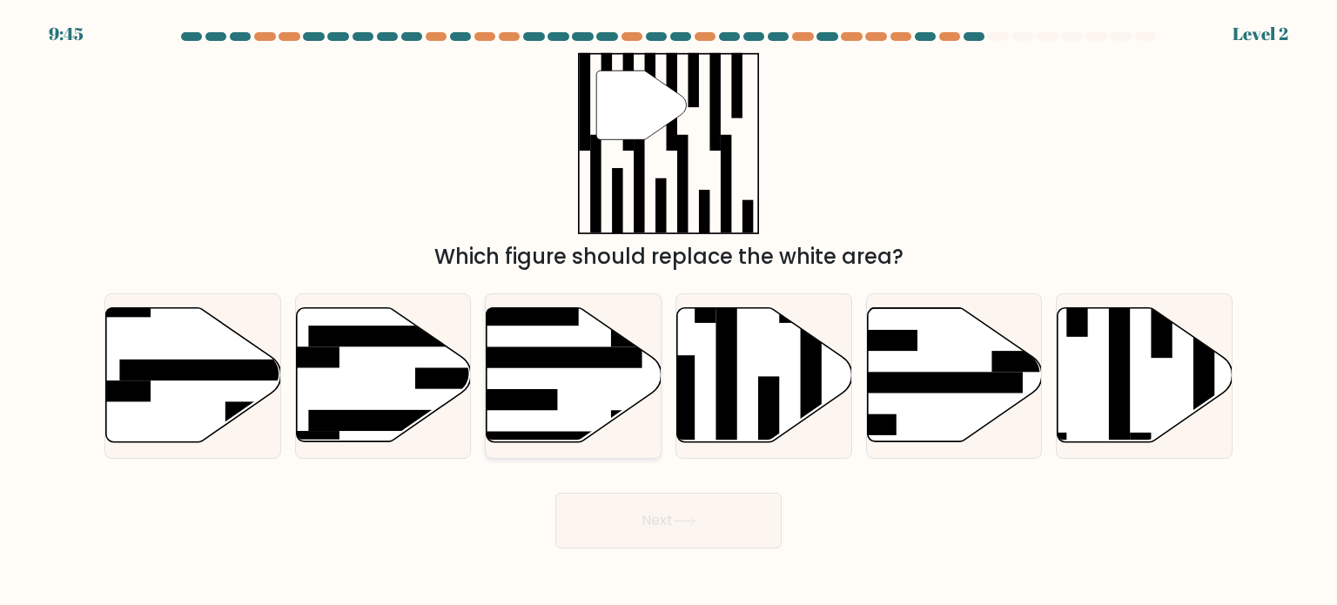
click at [567, 387] on icon at bounding box center [574, 375] width 175 height 134
click at [669, 312] on input "c." at bounding box center [669, 307] width 1 height 9
radio input "true"
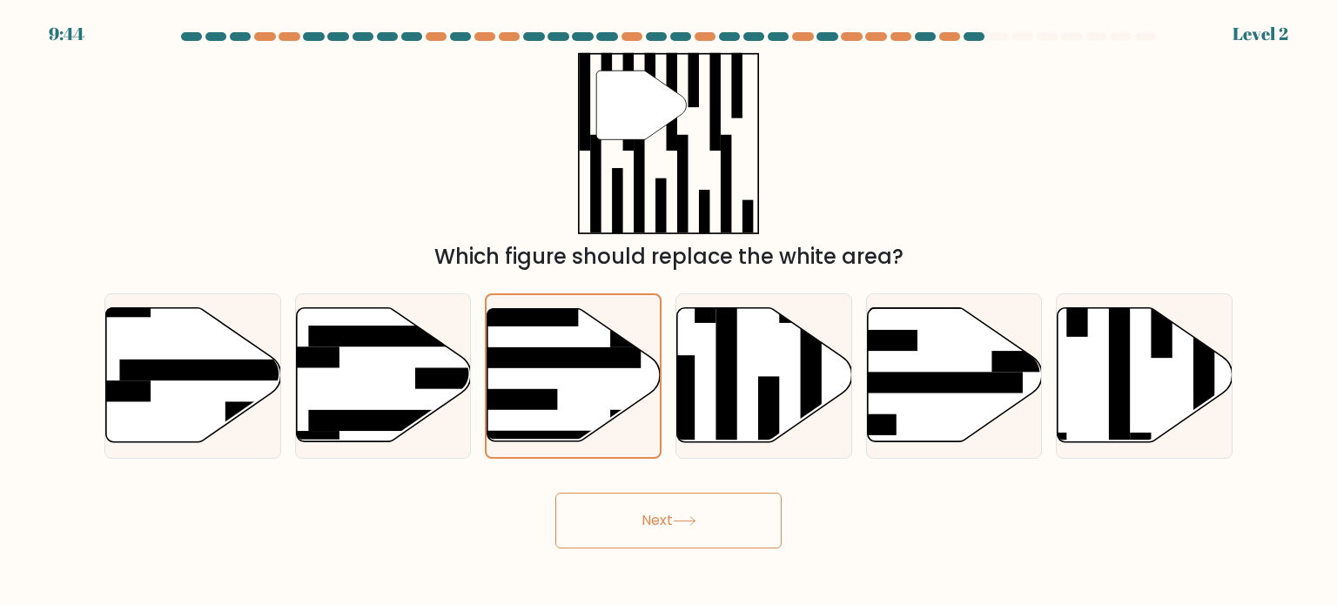
click at [658, 533] on button "Next" at bounding box center [669, 521] width 226 height 56
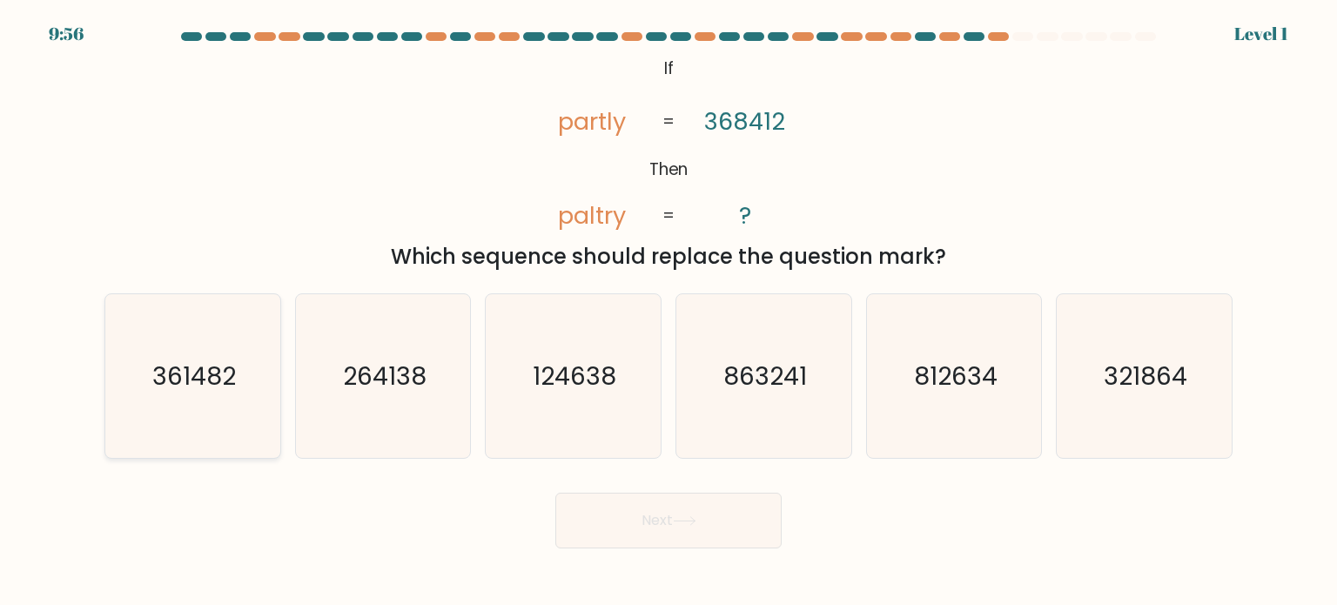
click at [217, 367] on text "361482" at bounding box center [194, 375] width 84 height 35
click at [669, 312] on input "a. 361482" at bounding box center [669, 307] width 1 height 9
radio input "true"
click at [664, 526] on button "Next" at bounding box center [669, 521] width 226 height 56
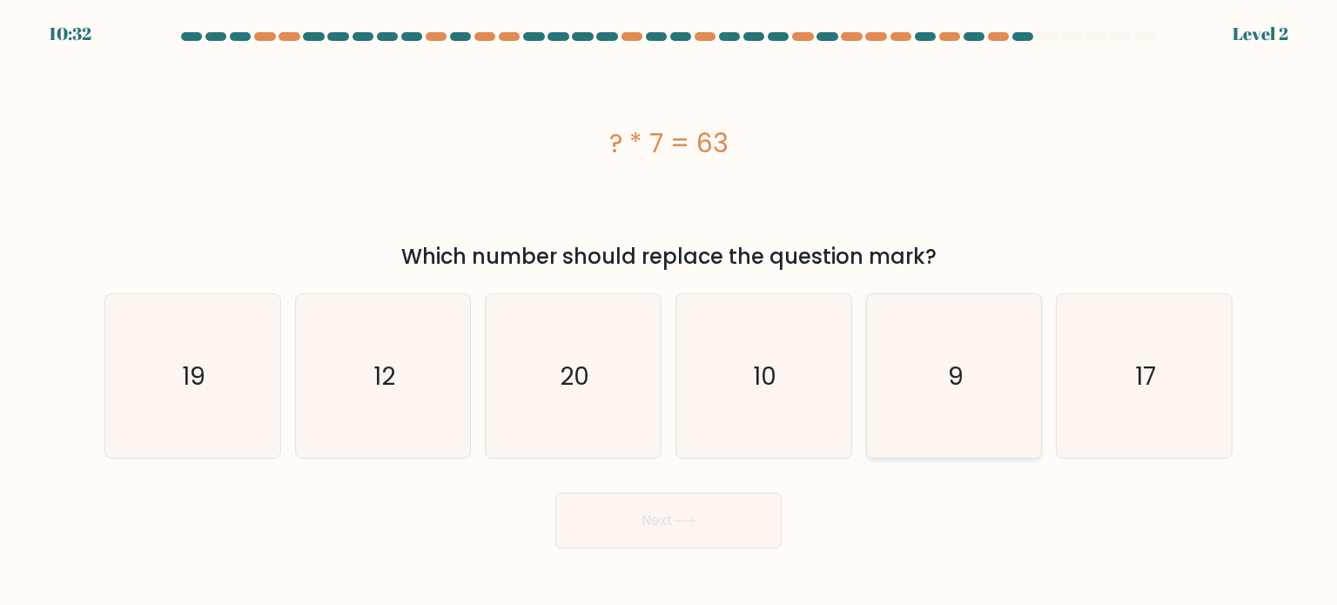
click at [986, 399] on icon "9" at bounding box center [955, 376] width 164 height 164
click at [670, 312] on input "e. 9" at bounding box center [669, 307] width 1 height 9
radio input "true"
click at [669, 510] on button "Next" at bounding box center [669, 521] width 226 height 56
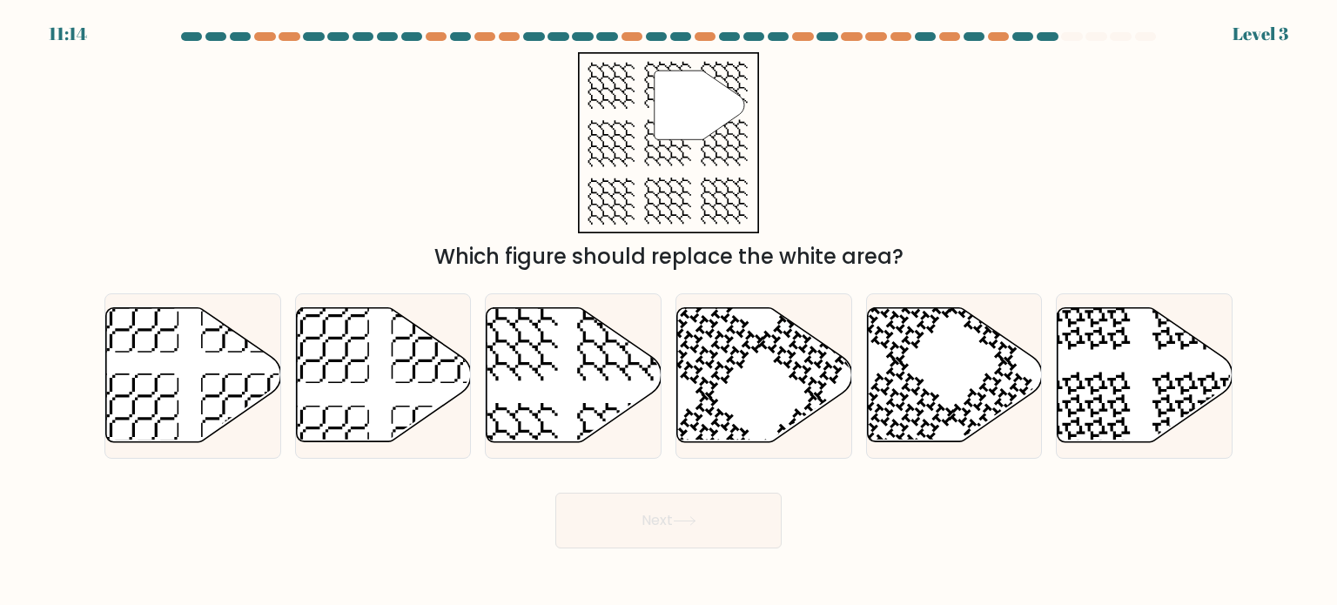
click at [678, 522] on icon at bounding box center [684, 521] width 21 height 8
click at [753, 360] on icon at bounding box center [764, 375] width 175 height 134
click at [670, 312] on input "d." at bounding box center [669, 307] width 1 height 9
radio input "true"
click at [677, 515] on button "Next" at bounding box center [669, 521] width 226 height 56
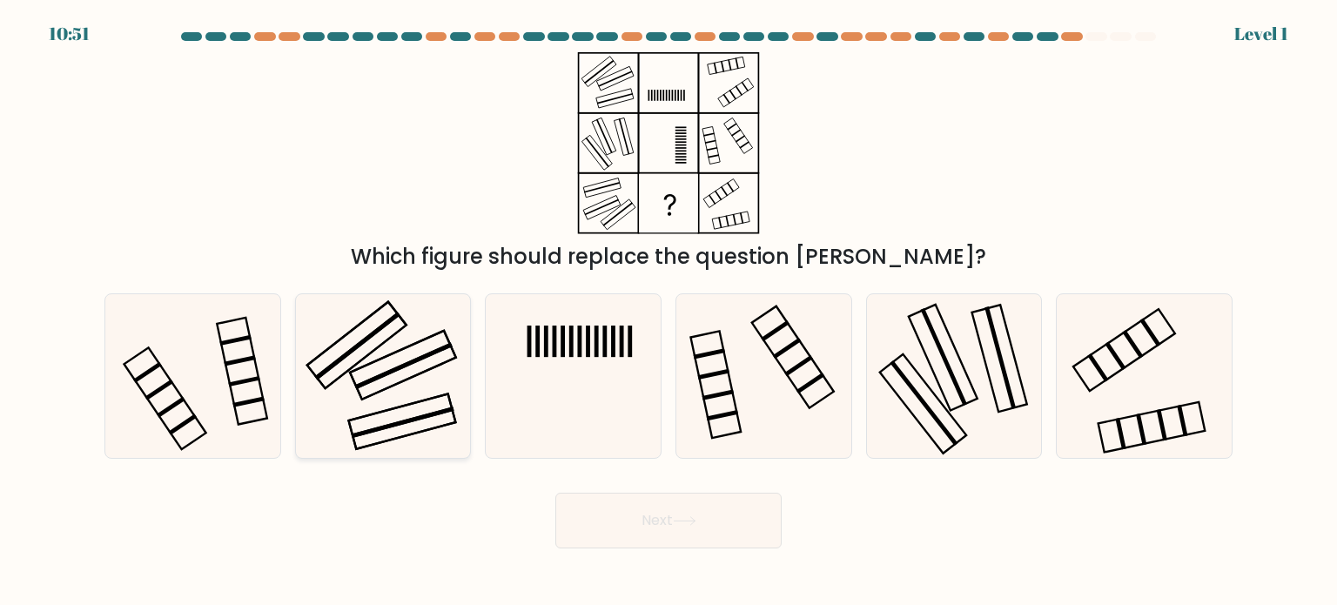
click at [394, 383] on icon at bounding box center [383, 376] width 164 height 164
click at [669, 312] on input "b." at bounding box center [669, 307] width 1 height 9
radio input "true"
click at [705, 504] on button "Next" at bounding box center [669, 521] width 226 height 56
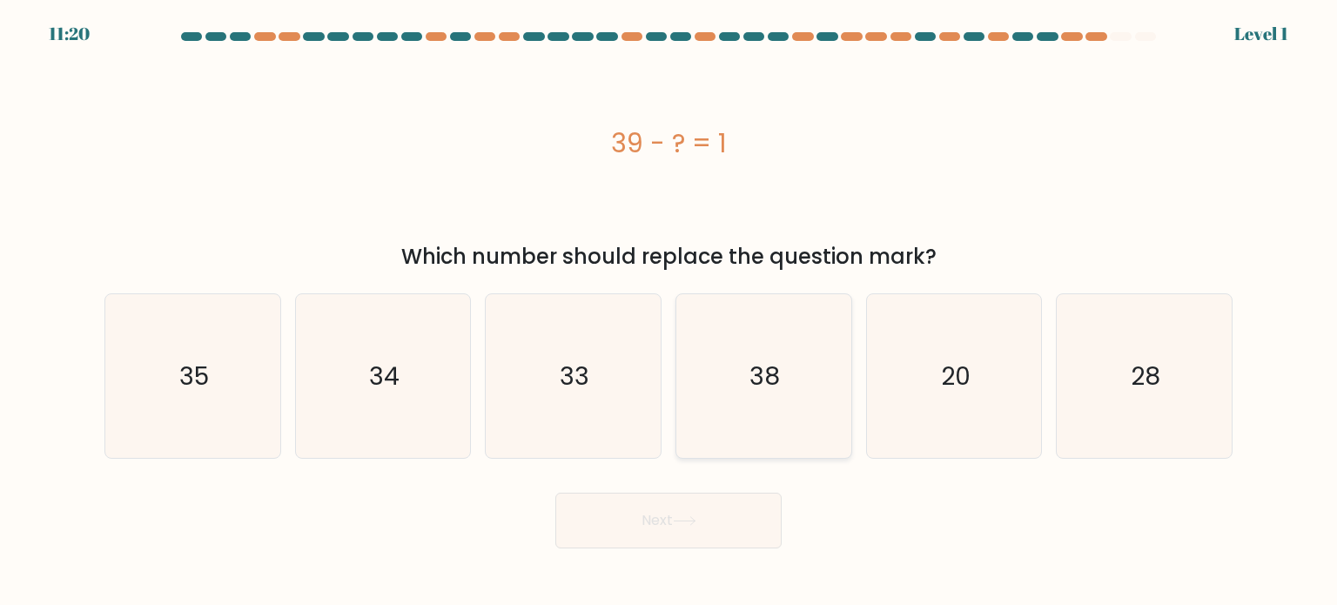
click at [784, 360] on icon "38" at bounding box center [764, 376] width 164 height 164
click at [670, 312] on input "d. 38" at bounding box center [669, 307] width 1 height 9
radio input "true"
click at [690, 515] on button "Next" at bounding box center [669, 521] width 226 height 56
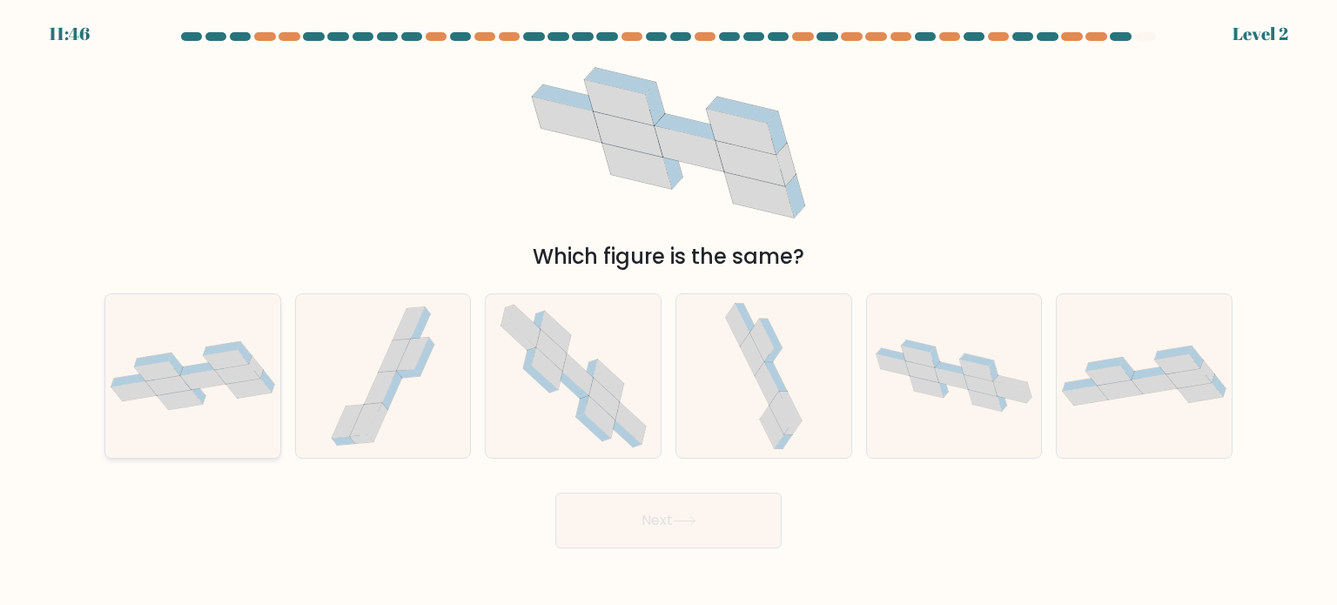
click at [211, 381] on icon at bounding box center [202, 380] width 45 height 20
click at [669, 312] on input "a." at bounding box center [669, 307] width 1 height 9
radio input "true"
click at [659, 525] on button "Next" at bounding box center [669, 521] width 226 height 56
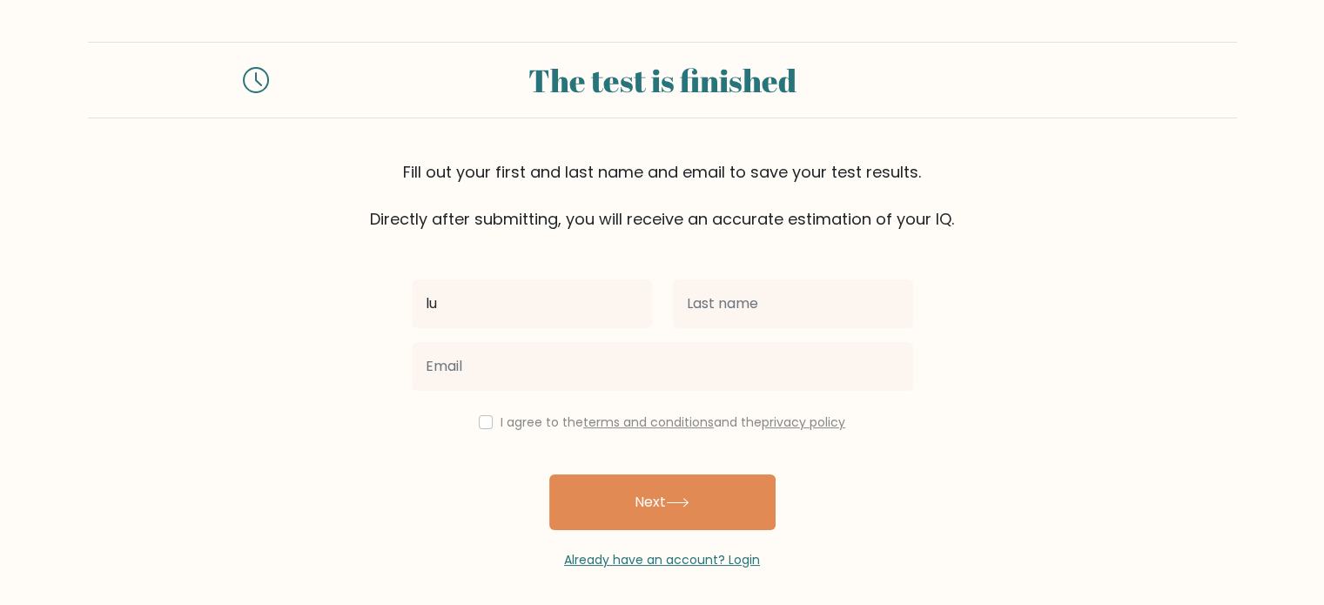
type input "[PERSON_NAME]"
click at [681, 278] on div at bounding box center [793, 304] width 261 height 63
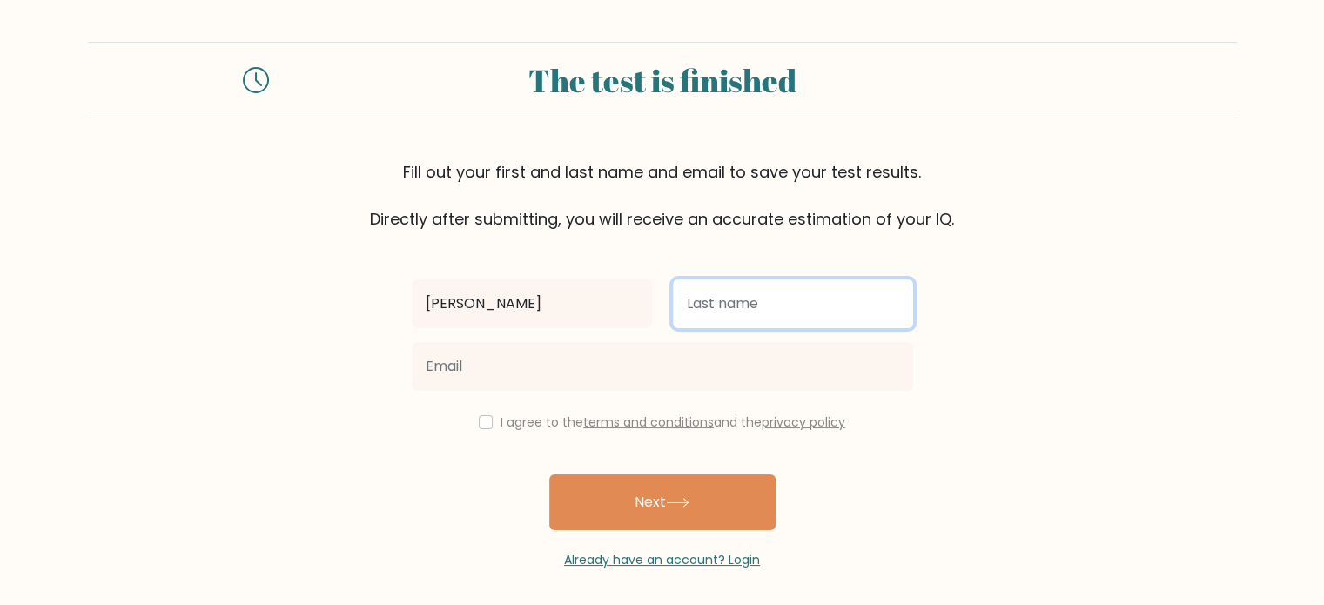
click at [723, 301] on input "text" at bounding box center [793, 304] width 240 height 49
type input "Imisa"
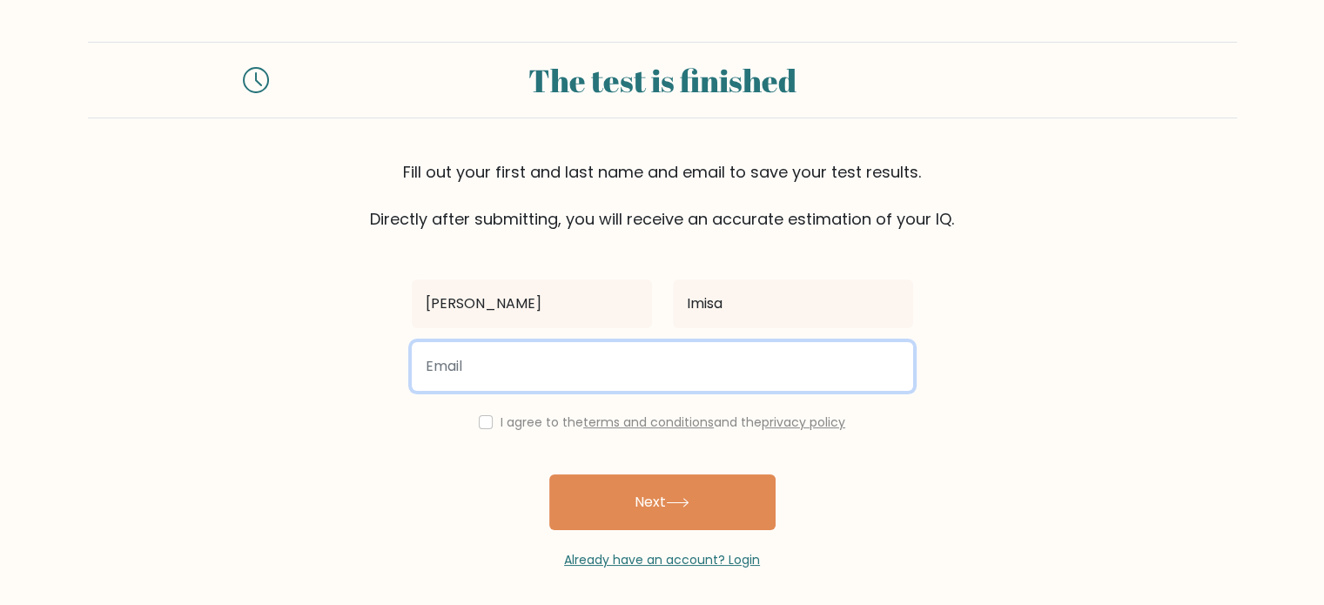
click at [527, 381] on input "email" at bounding box center [663, 366] width 502 height 49
type input "[EMAIL_ADDRESS][DOMAIN_NAME]"
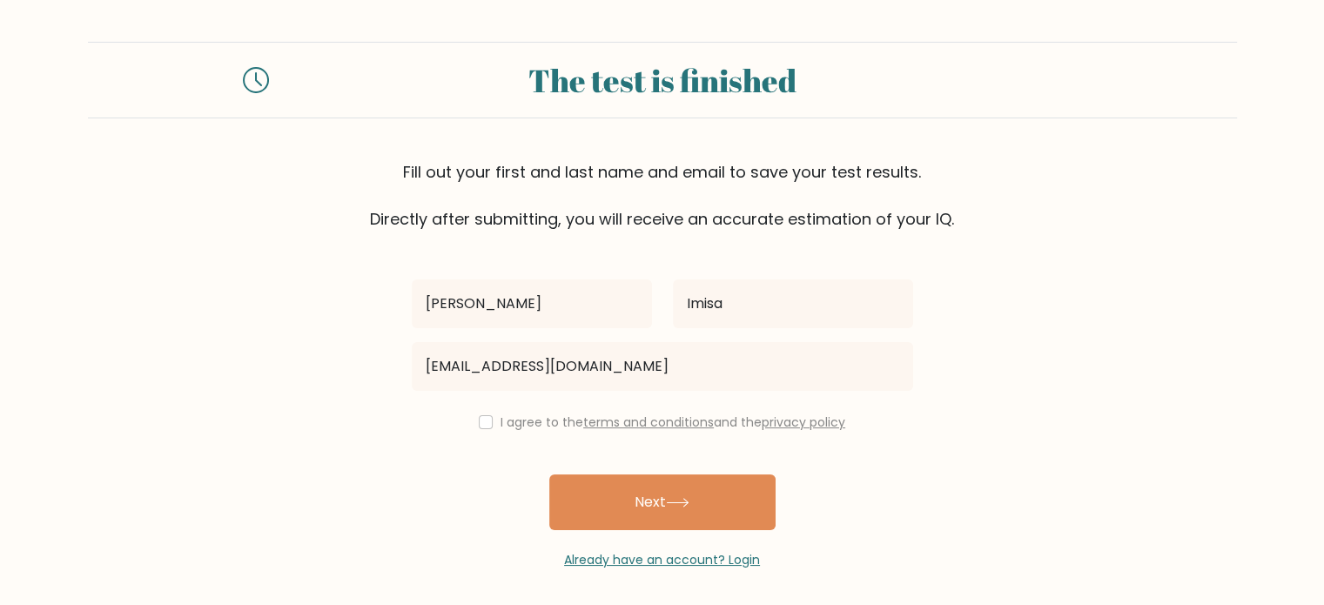
click at [486, 428] on div "I agree to the terms and conditions and the privacy policy" at bounding box center [662, 422] width 522 height 21
click at [481, 419] on input "checkbox" at bounding box center [486, 422] width 14 height 14
checkbox input "true"
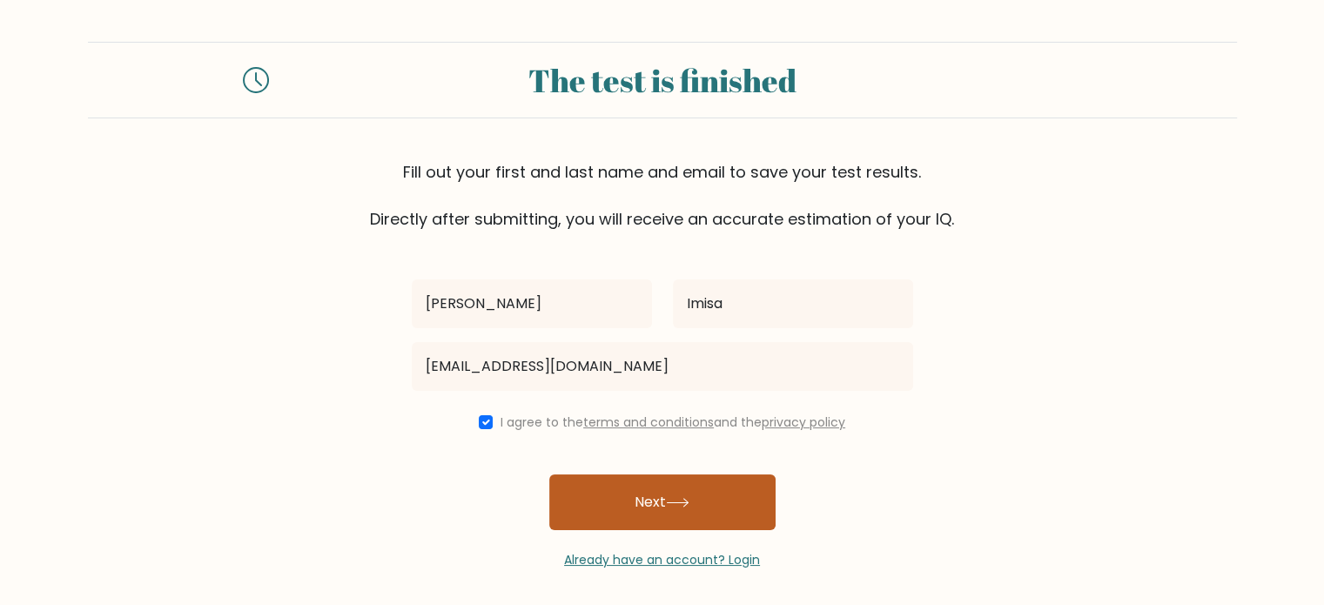
click at [629, 480] on button "Next" at bounding box center [662, 503] width 226 height 56
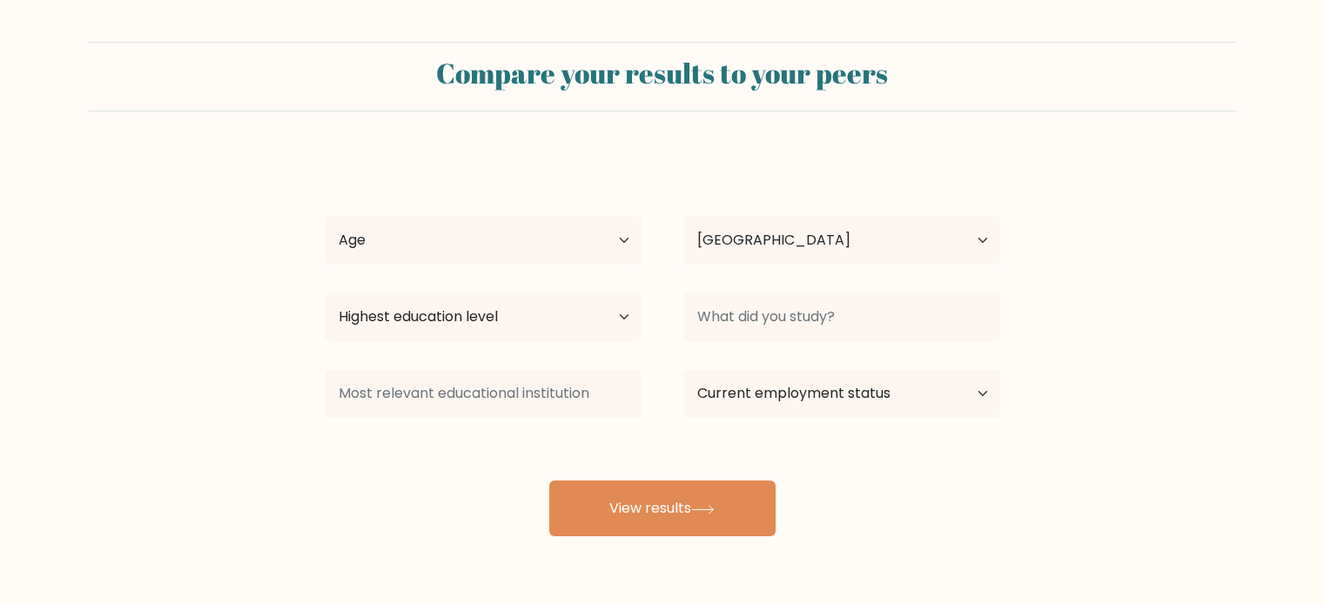
select select "KE"
click at [615, 224] on select "Age Under [DEMOGRAPHIC_DATA] [DEMOGRAPHIC_DATA] [DEMOGRAPHIC_DATA] [DEMOGRAPHIC…" at bounding box center [483, 240] width 317 height 49
select select "25_34"
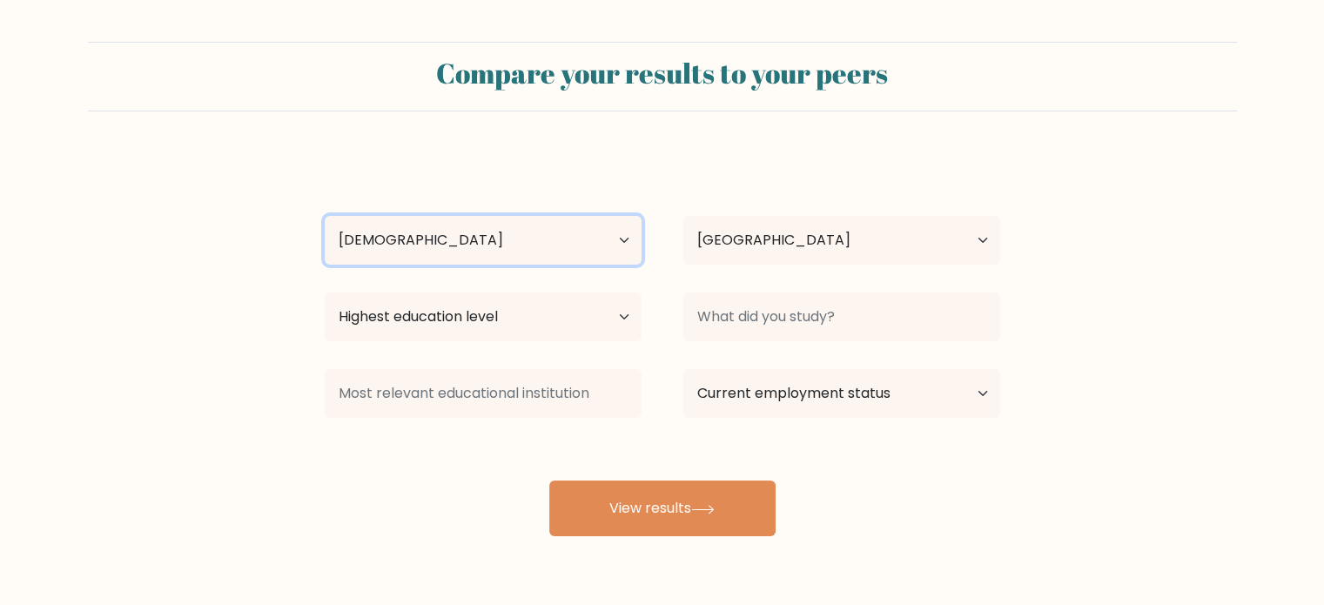
click at [325, 216] on select "Age Under [DEMOGRAPHIC_DATA] [DEMOGRAPHIC_DATA] [DEMOGRAPHIC_DATA] [DEMOGRAPHIC…" at bounding box center [483, 240] width 317 height 49
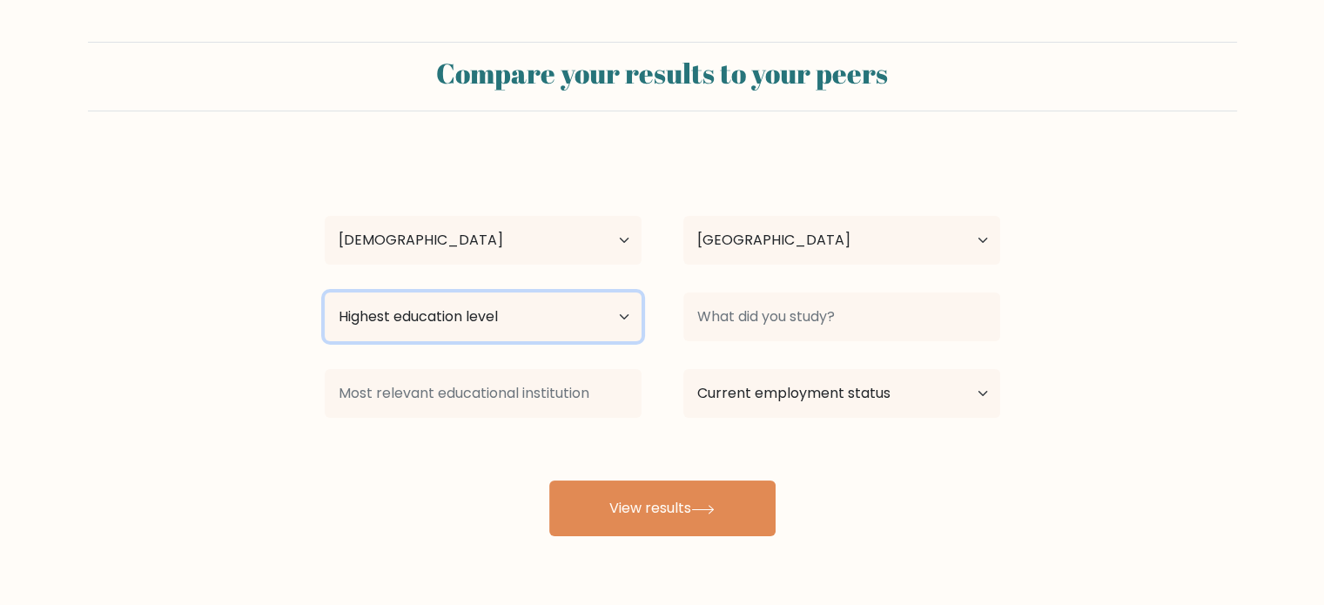
click at [503, 311] on select "Highest education level No schooling Primary Lower Secondary Upper Secondary Oc…" at bounding box center [483, 317] width 317 height 49
select select "occupation_specific"
click at [325, 293] on select "Highest education level No schooling Primary Lower Secondary Upper Secondary Oc…" at bounding box center [483, 317] width 317 height 49
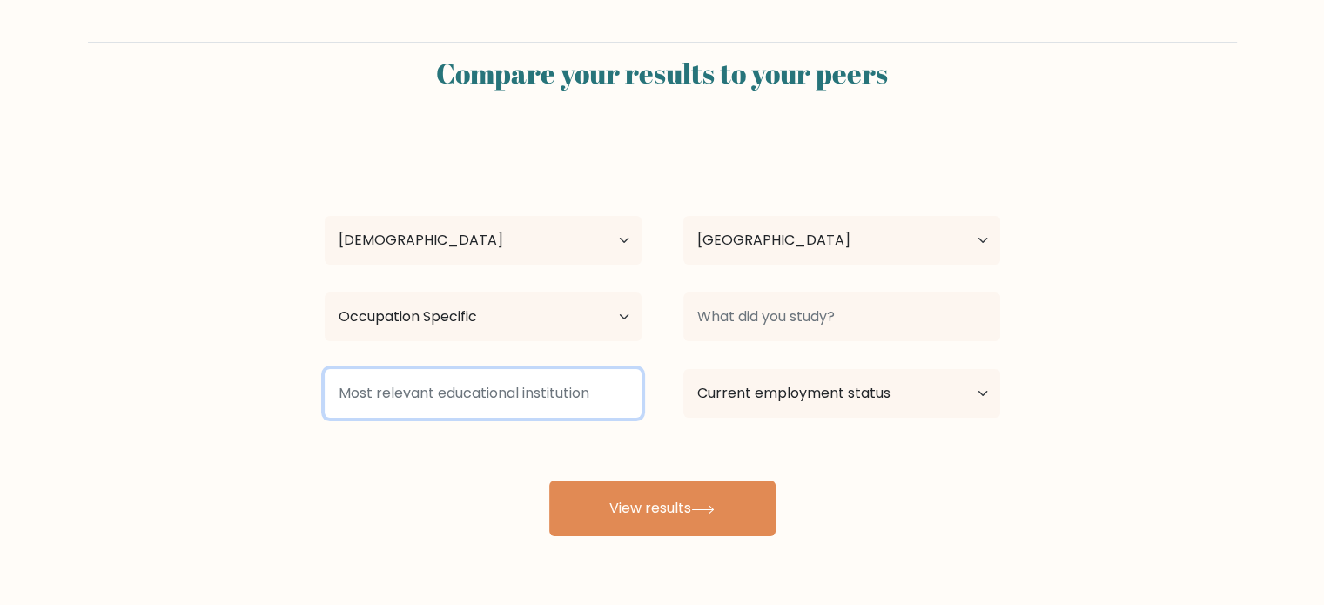
click at [453, 388] on input at bounding box center [483, 393] width 317 height 49
type input "gdhj"
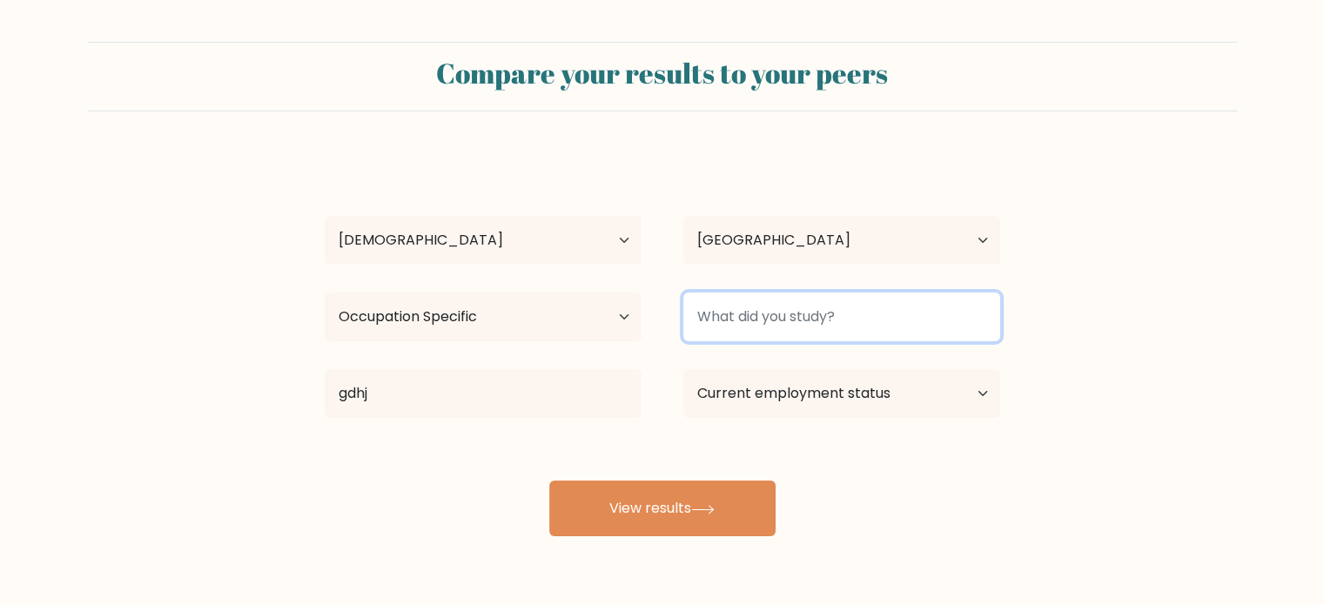
click at [827, 319] on input at bounding box center [842, 317] width 317 height 49
type input "gj"
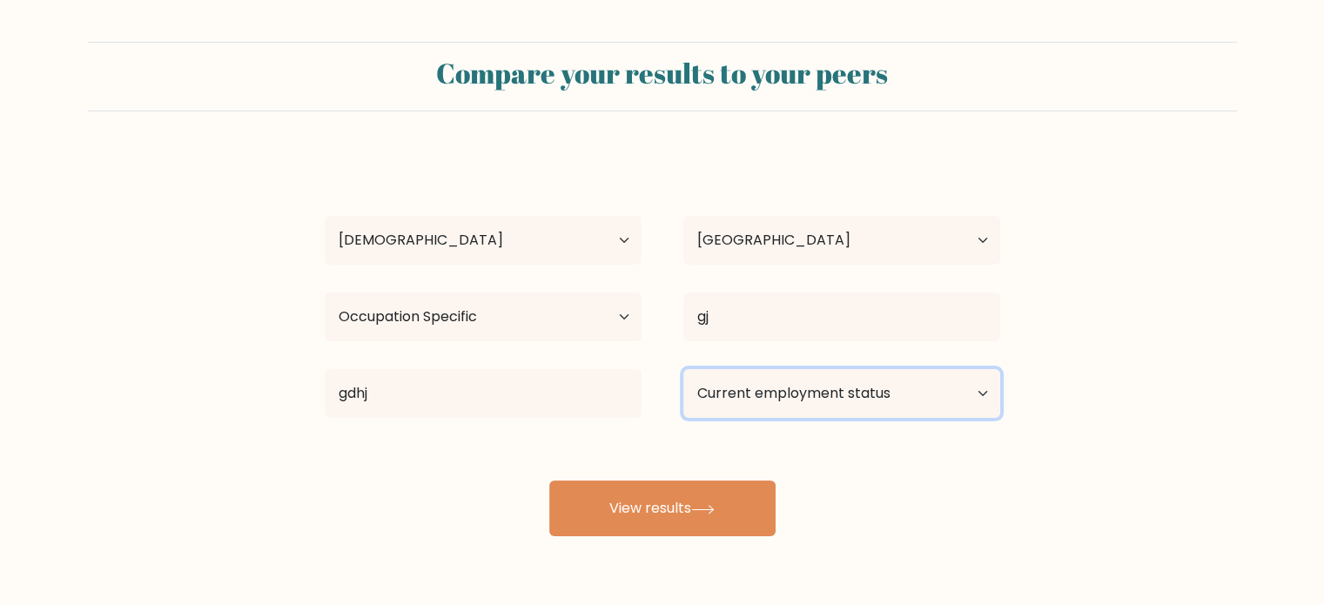
click at [846, 394] on select "Current employment status Employed Student Retired Other / prefer not to answer" at bounding box center [842, 393] width 317 height 49
select select "retired"
click at [684, 369] on select "Current employment status Employed Student Retired Other / prefer not to answer" at bounding box center [842, 393] width 317 height 49
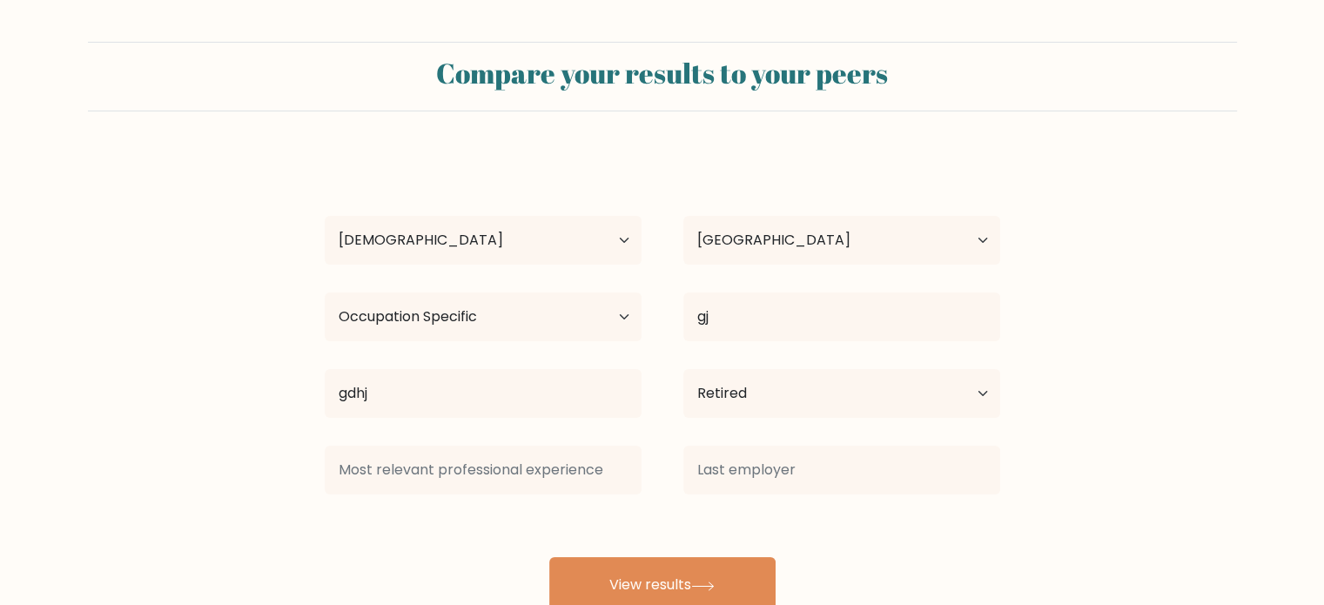
click at [676, 513] on div "Lucy Imisa Age Under 18 years old 18-24 years old 25-34 years old 35-44 years o…" at bounding box center [662, 383] width 697 height 460
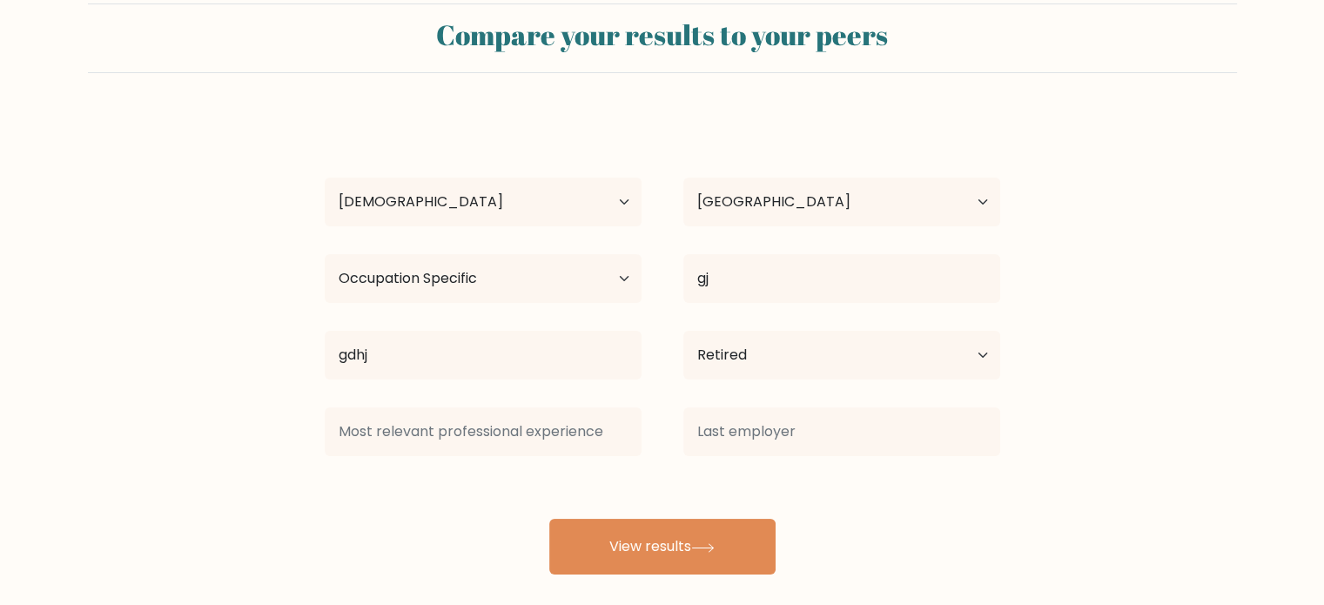
scroll to position [54, 0]
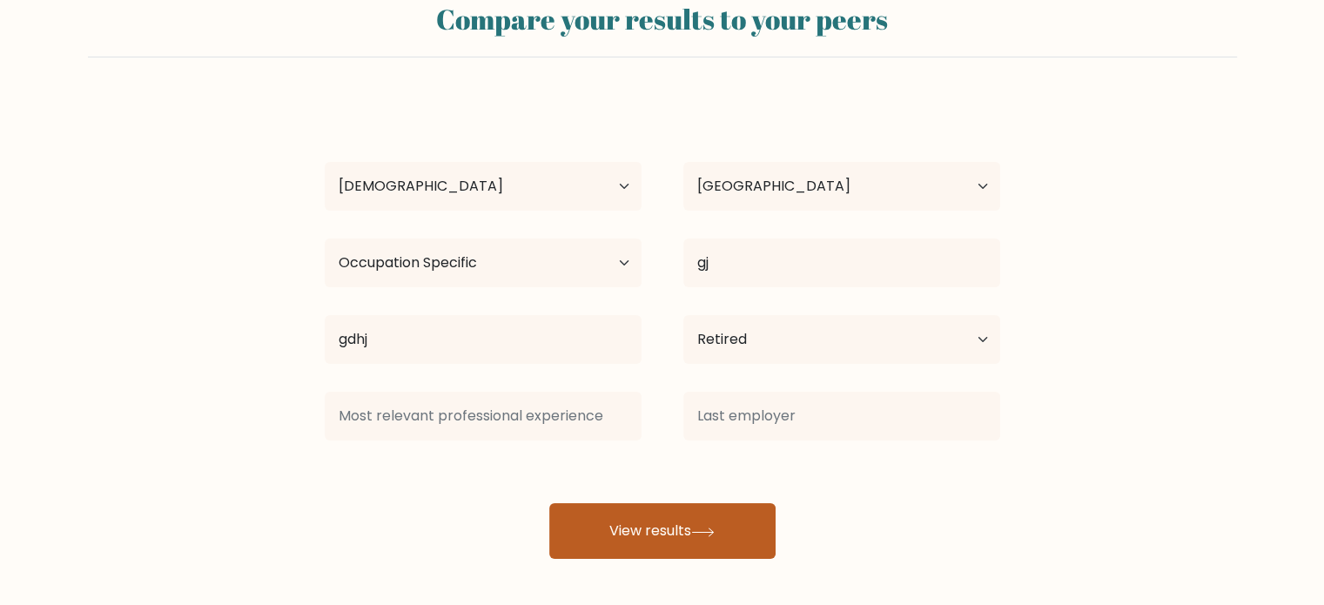
click at [654, 530] on button "View results" at bounding box center [662, 531] width 226 height 56
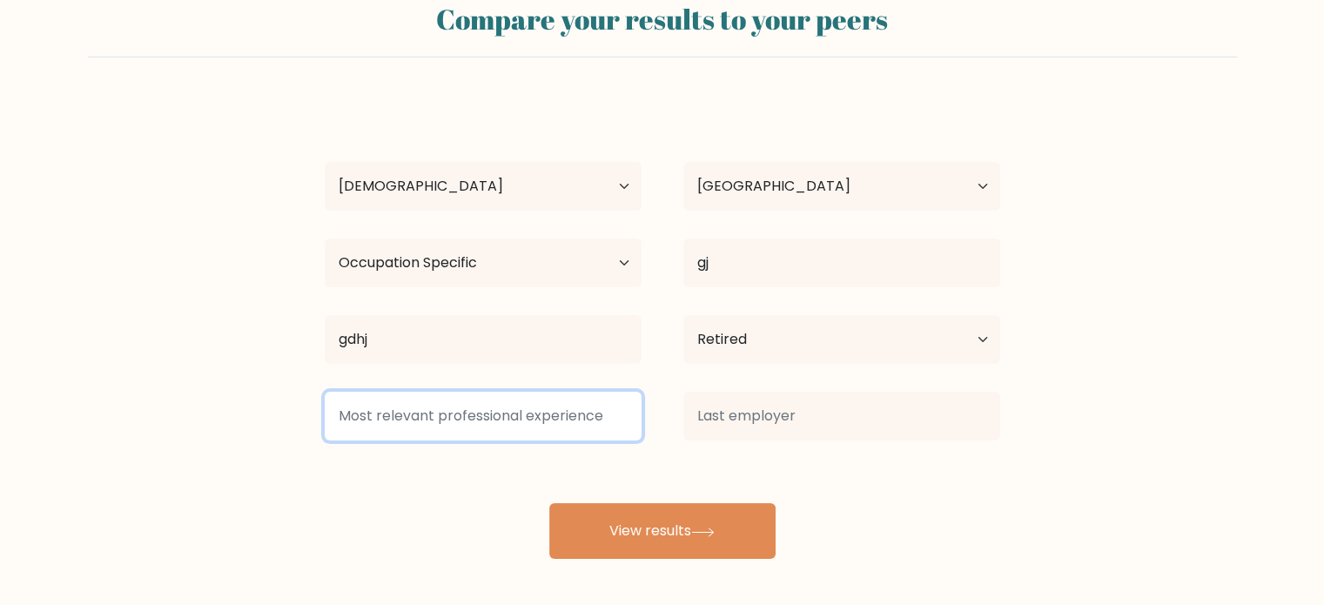
click at [549, 427] on input at bounding box center [483, 416] width 317 height 49
type input "rtyjujhm"
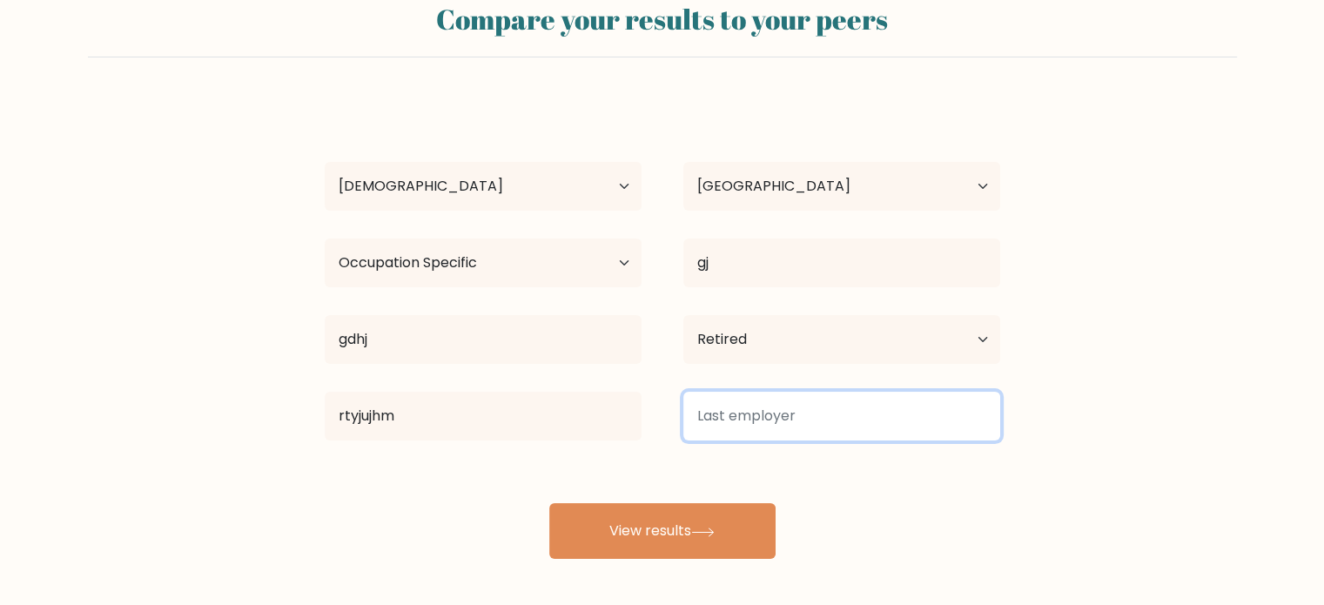
click at [741, 428] on input at bounding box center [842, 416] width 317 height 49
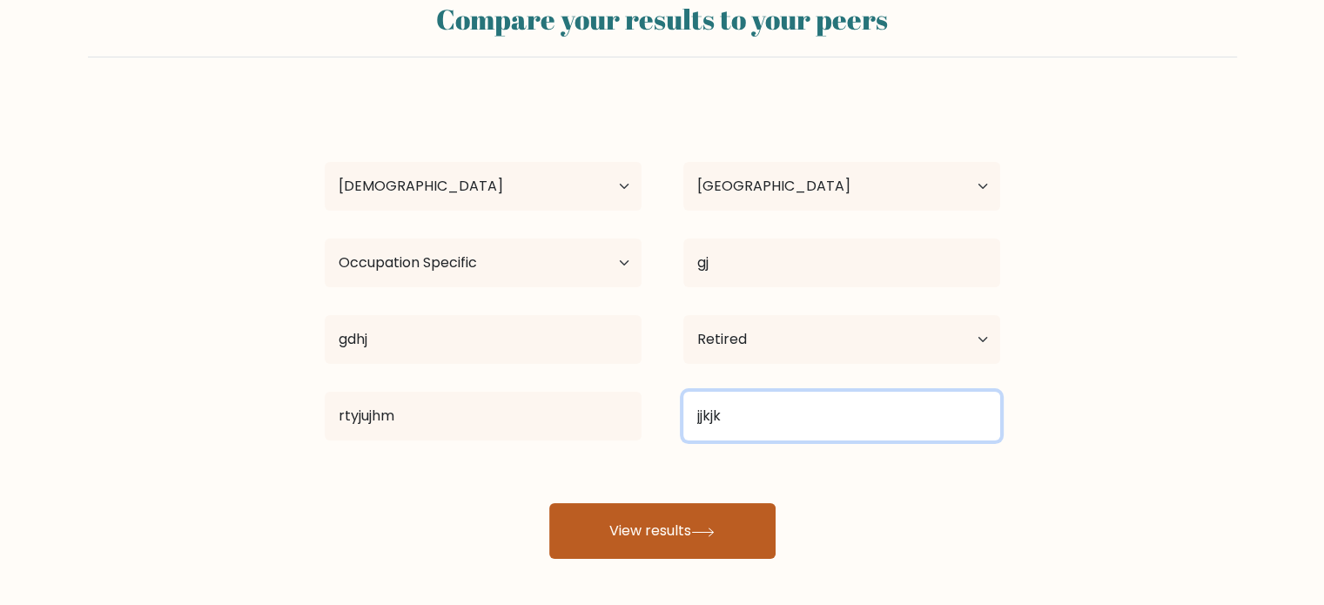
type input "jjkjk"
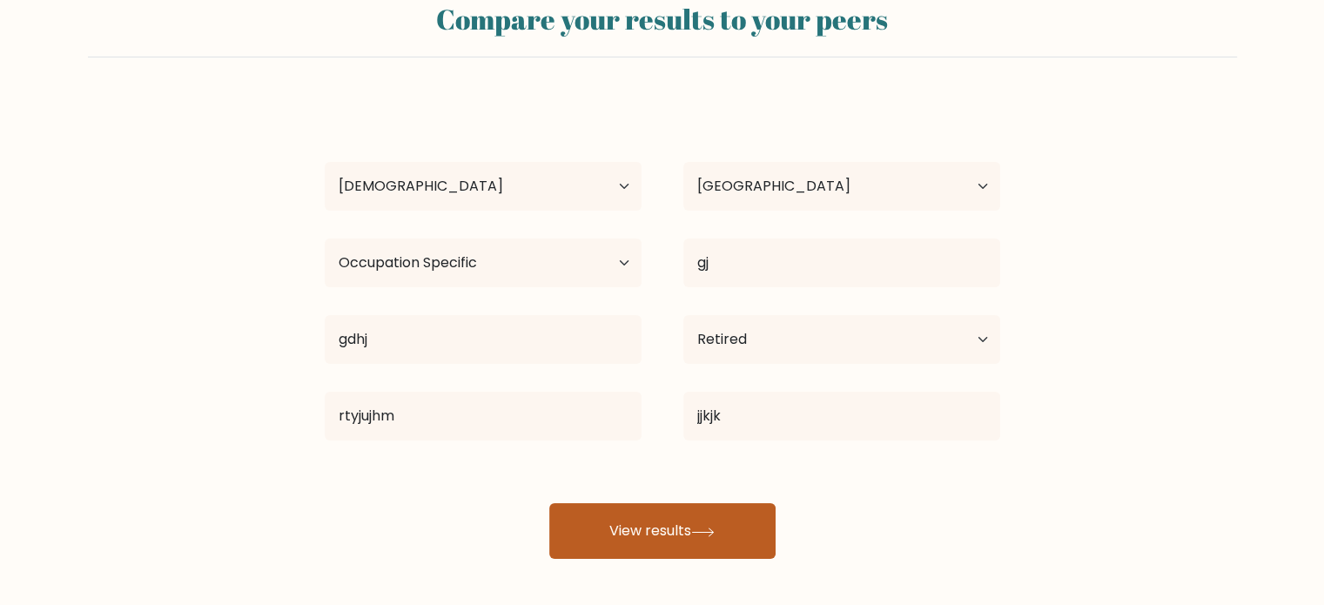
click at [702, 524] on button "View results" at bounding box center [662, 531] width 226 height 56
